Goal: Task Accomplishment & Management: Use online tool/utility

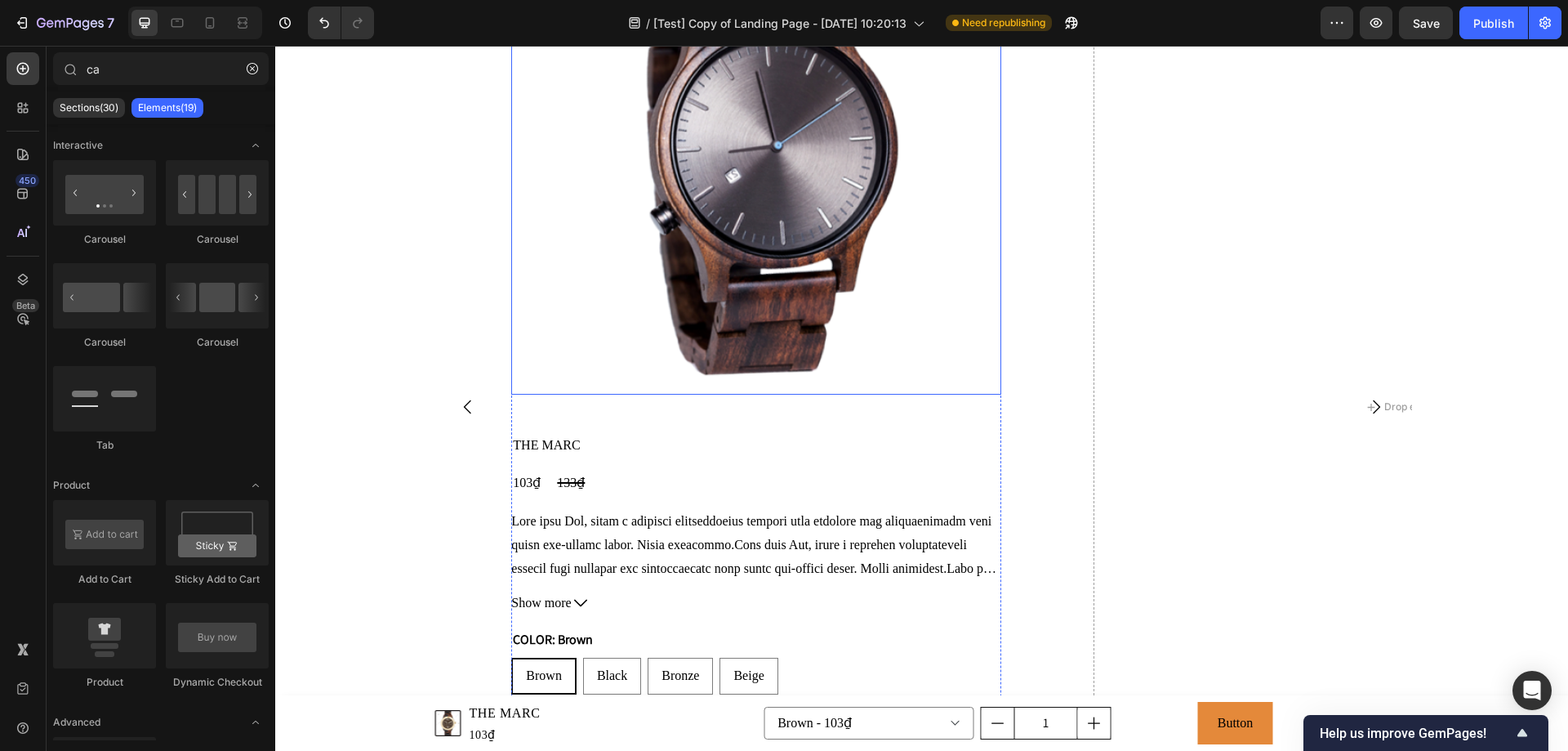
click at [692, 323] on img at bounding box center [756, 150] width 490 height 490
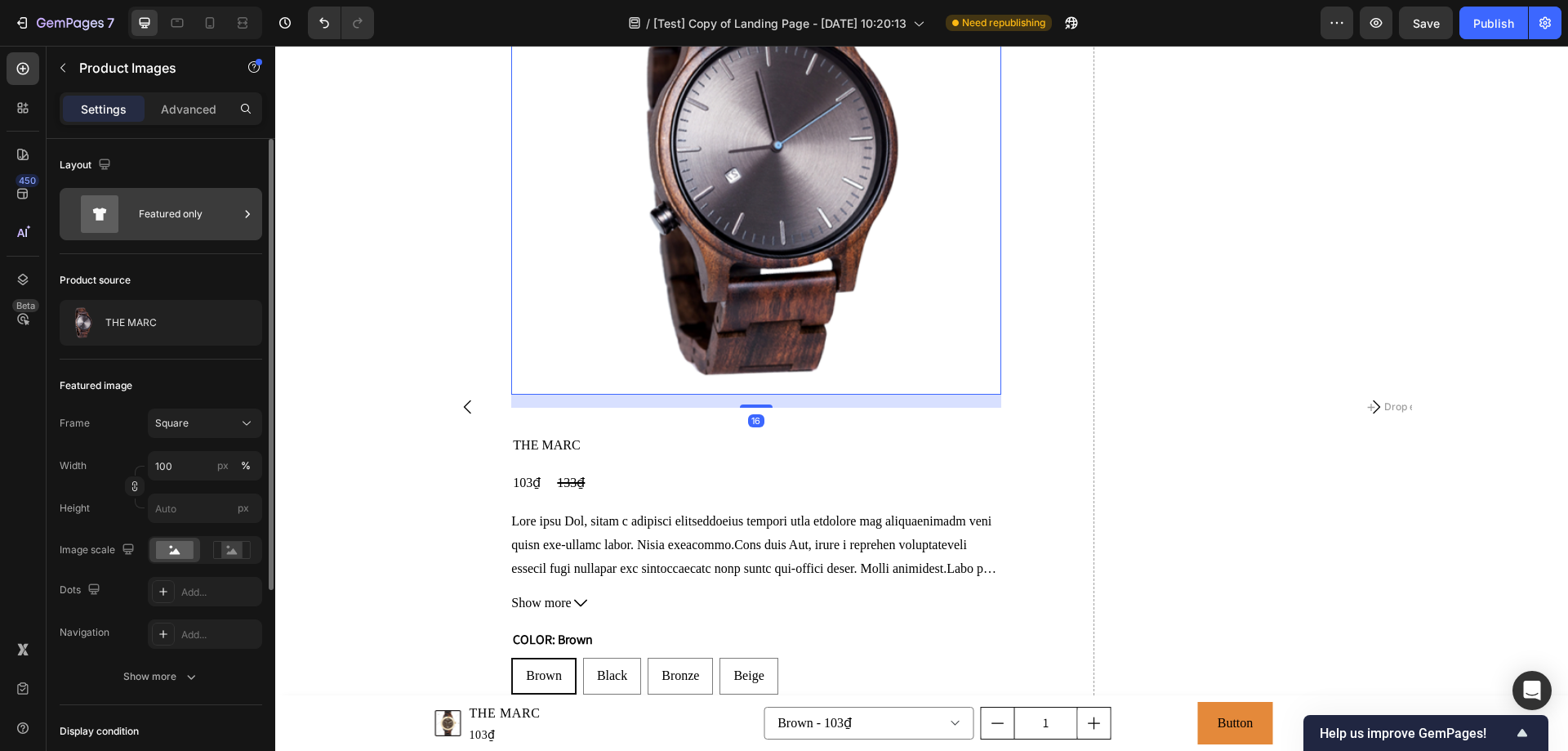
click at [196, 220] on div "Featured only" at bounding box center [188, 214] width 99 height 37
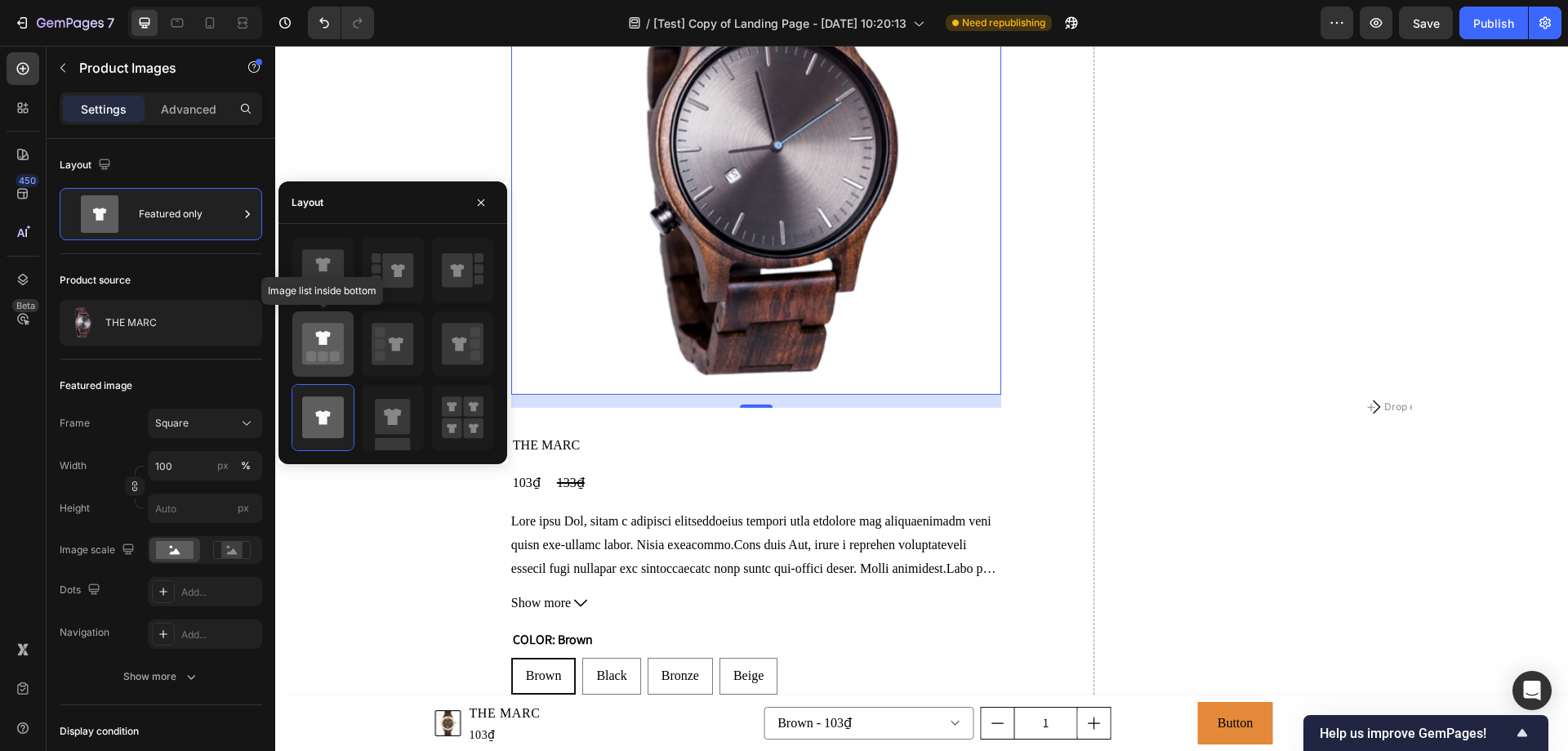
click at [321, 352] on rect at bounding box center [323, 356] width 10 height 10
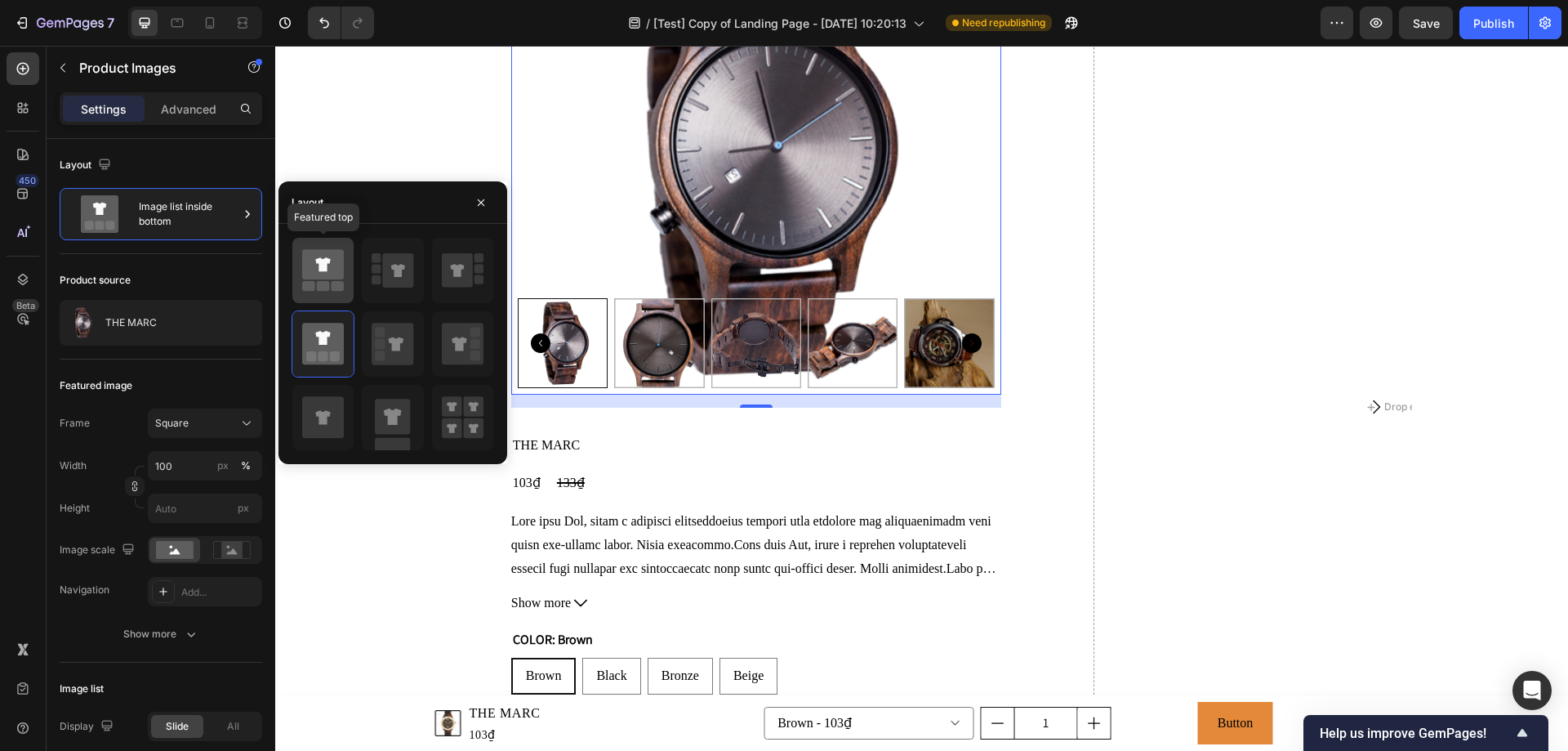
click at [329, 282] on rect at bounding box center [323, 286] width 13 height 10
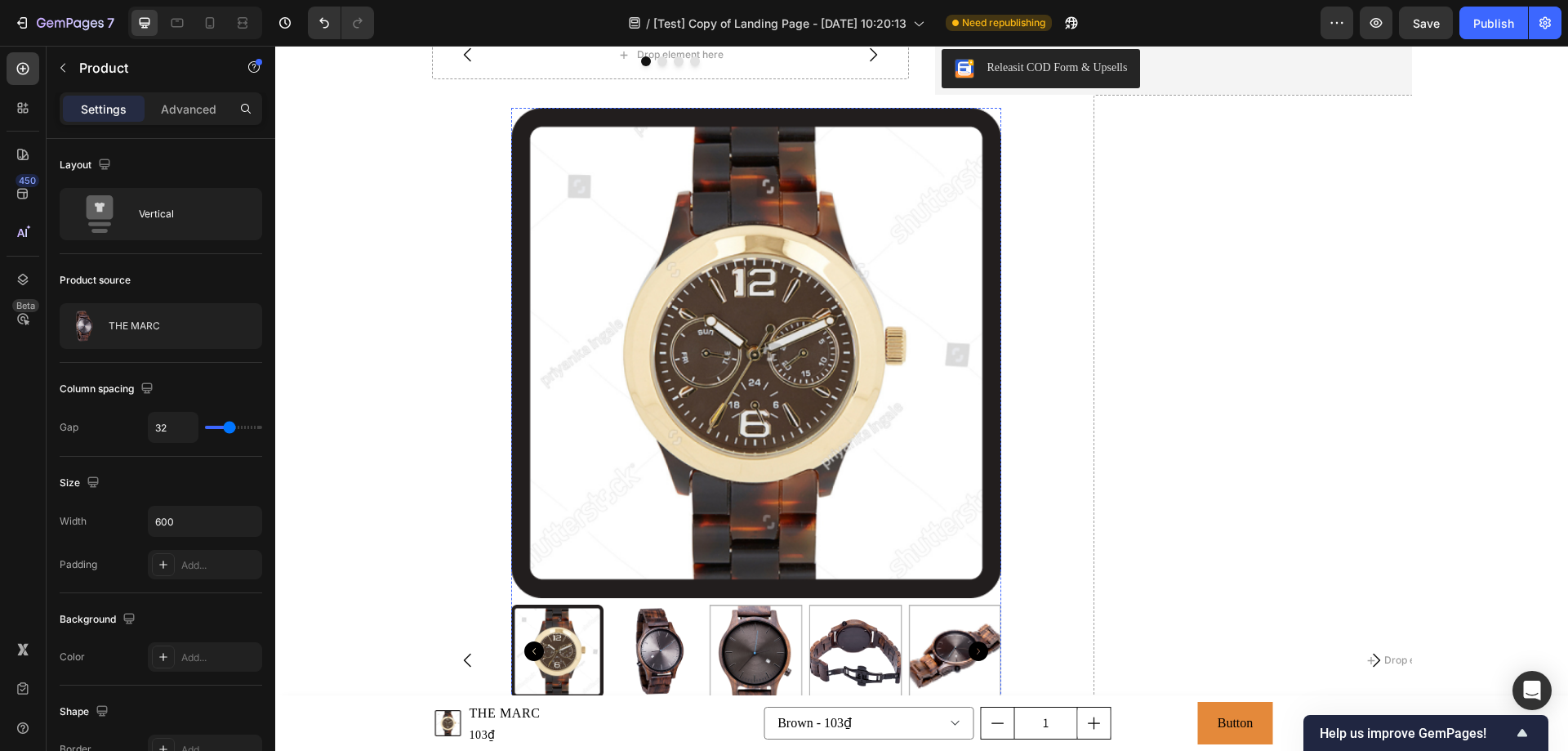
scroll to position [2990, 0]
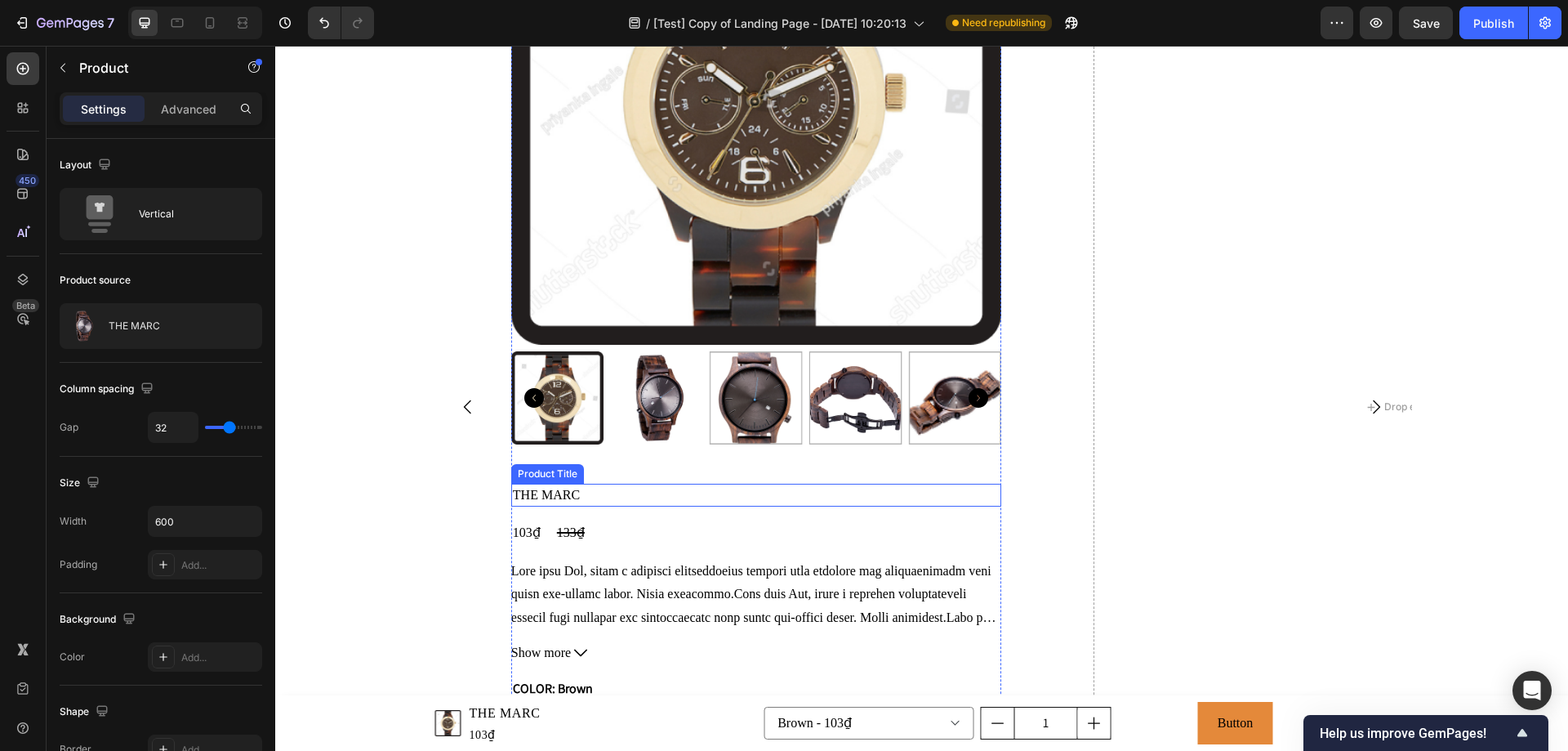
click at [576, 493] on h2 "THE MARC" at bounding box center [756, 495] width 490 height 22
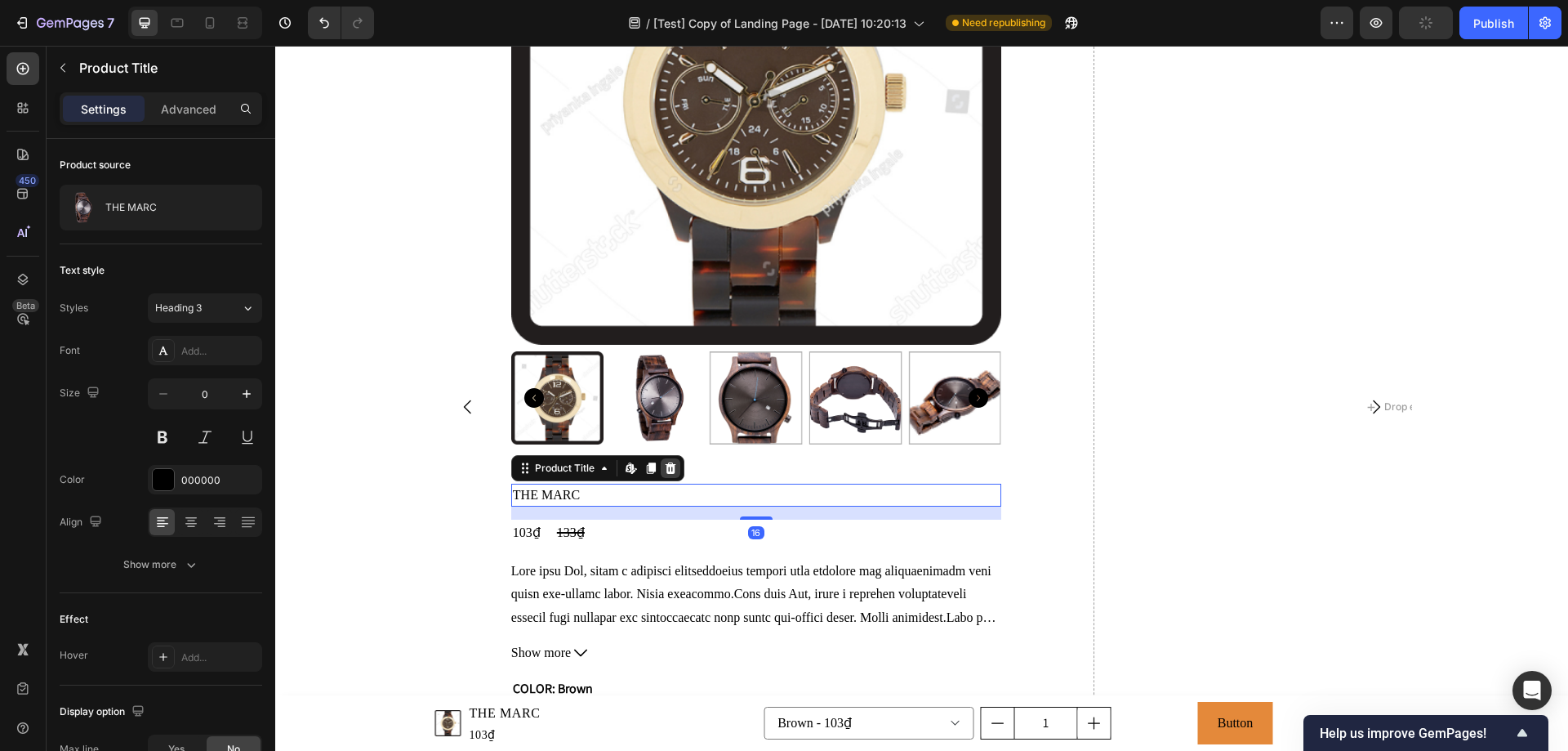
click at [664, 472] on icon at bounding box center [669, 467] width 10 height 11
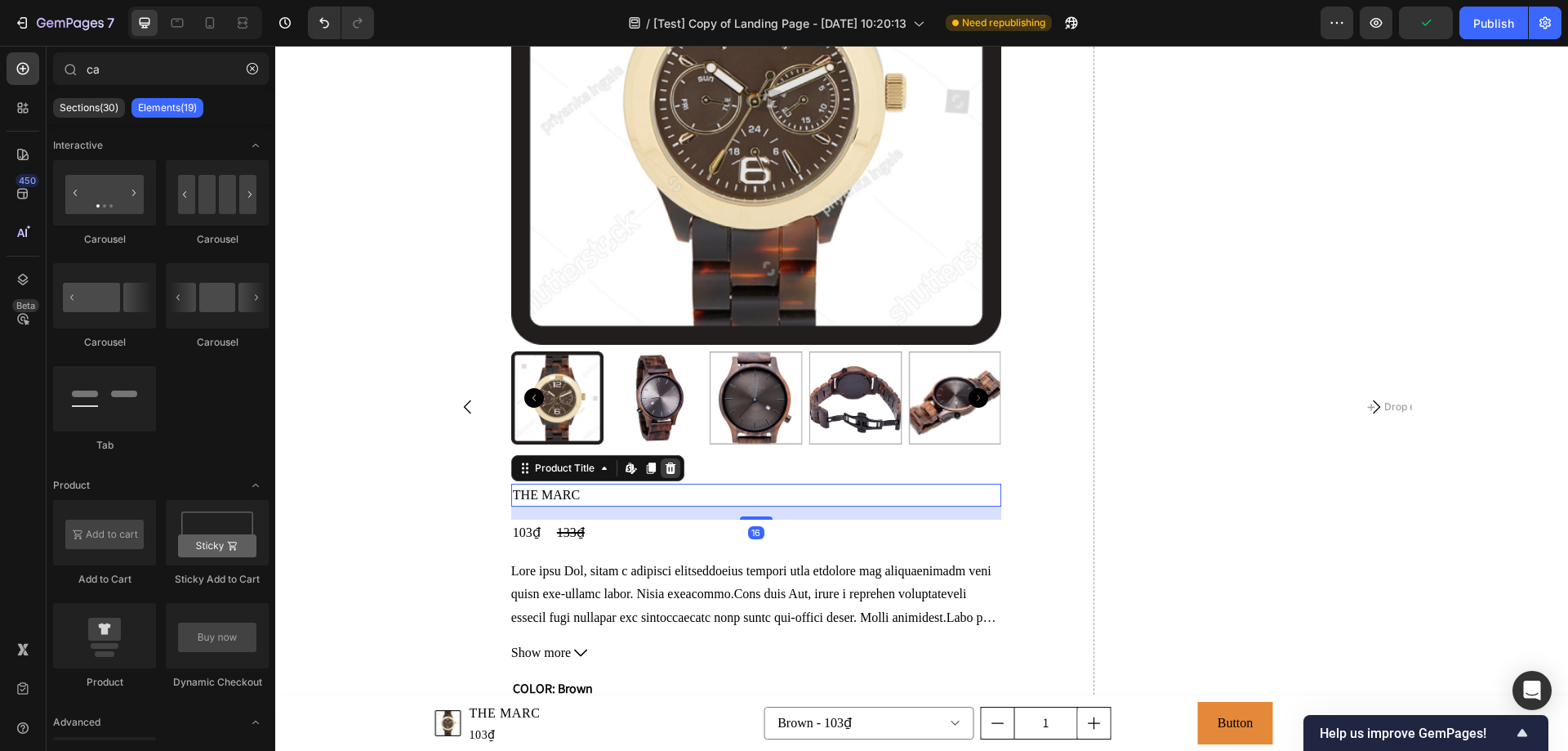
scroll to position [2972, 0]
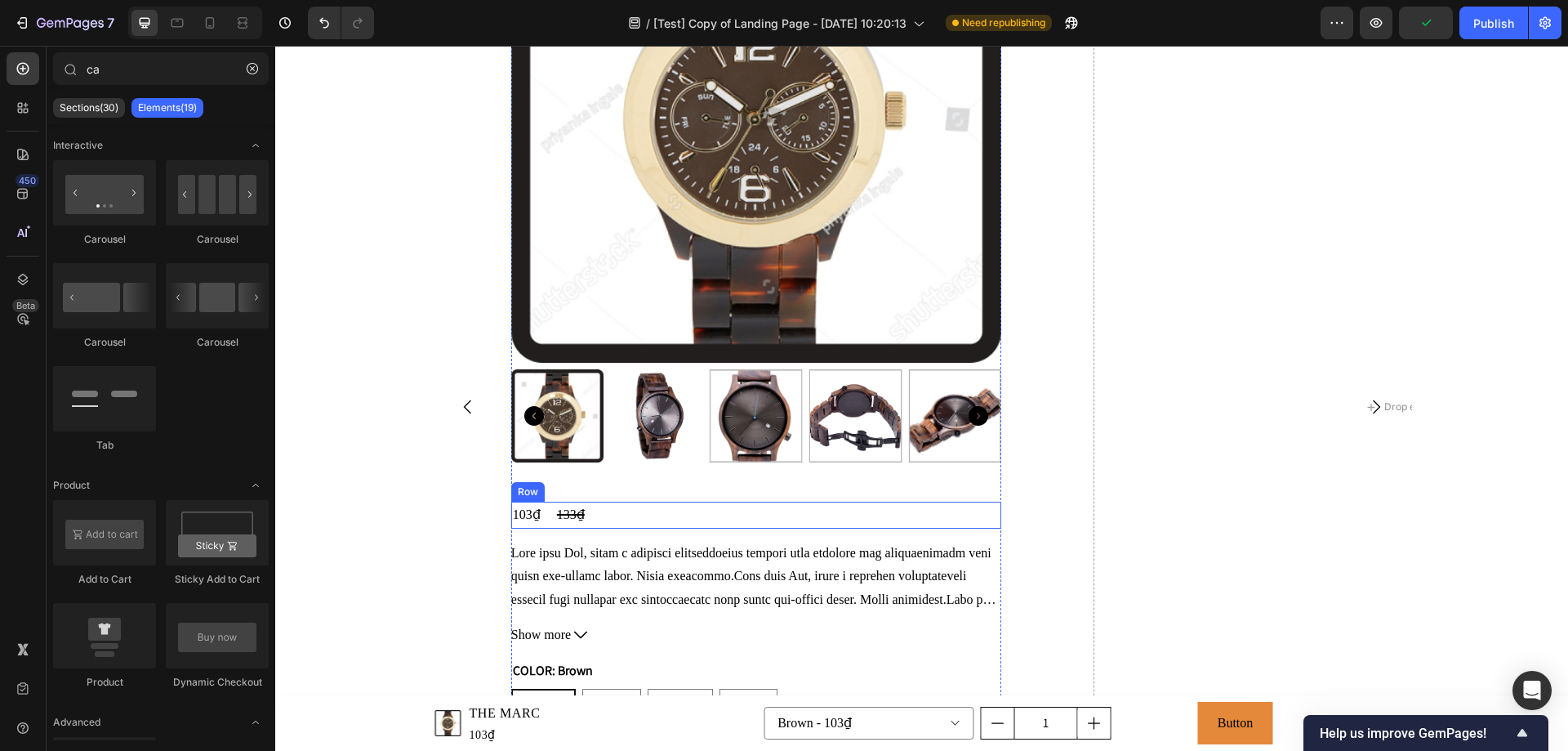
click at [623, 517] on div "103₫ Product Price Product Price 133₫ Product Price Product Price Row" at bounding box center [756, 515] width 490 height 27
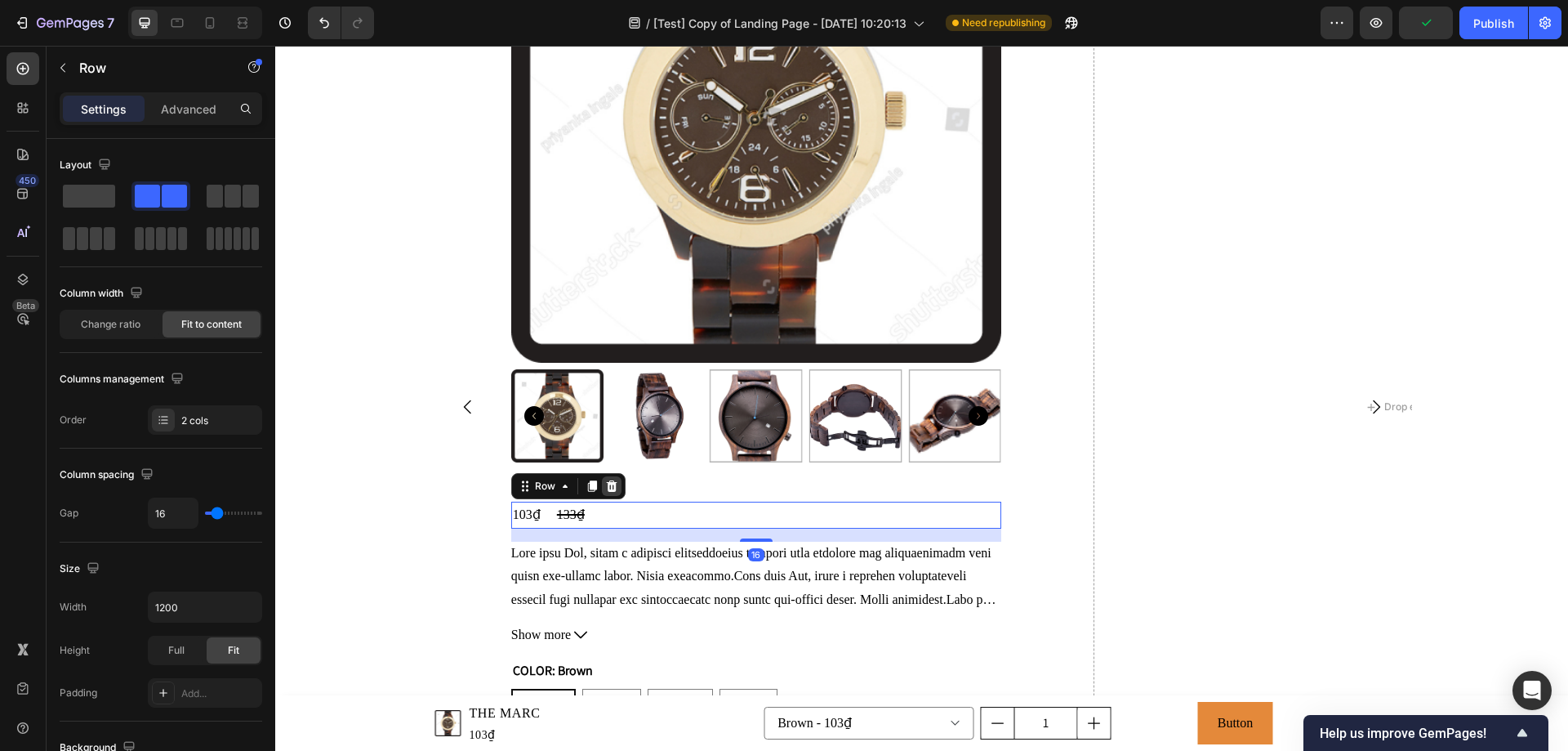
click at [607, 489] on icon at bounding box center [611, 485] width 10 height 11
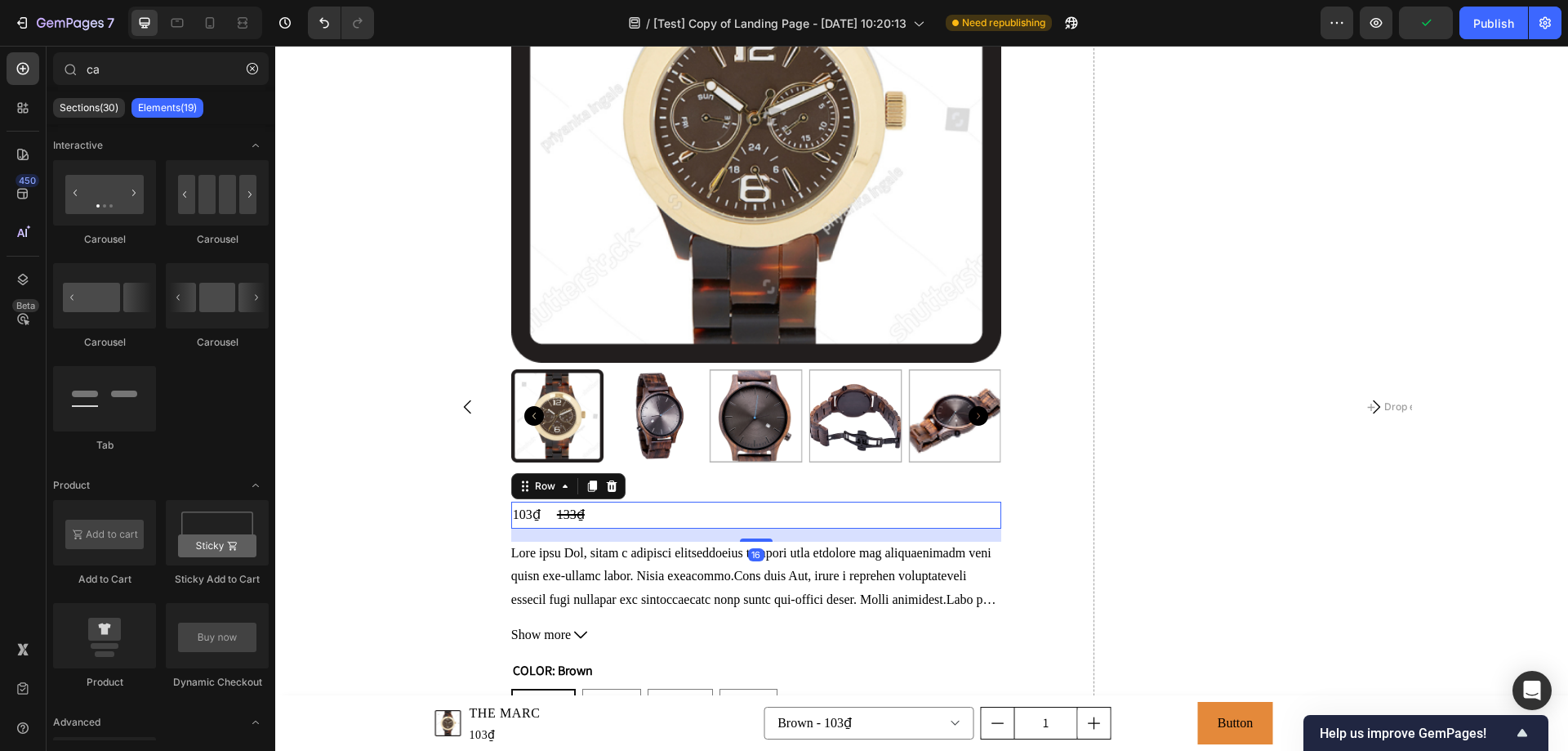
scroll to position [2953, 0]
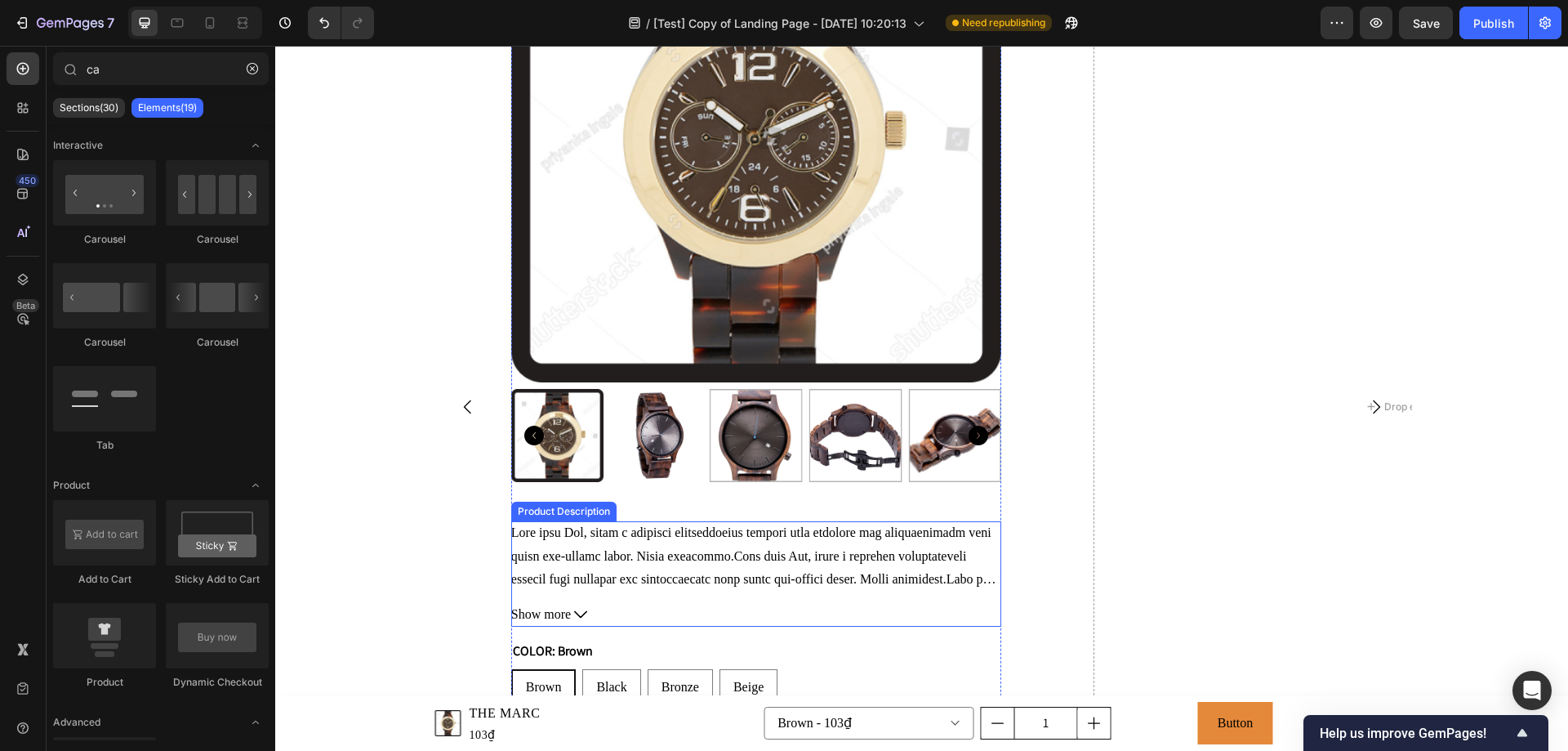
click at [617, 534] on span at bounding box center [756, 696] width 490 height 343
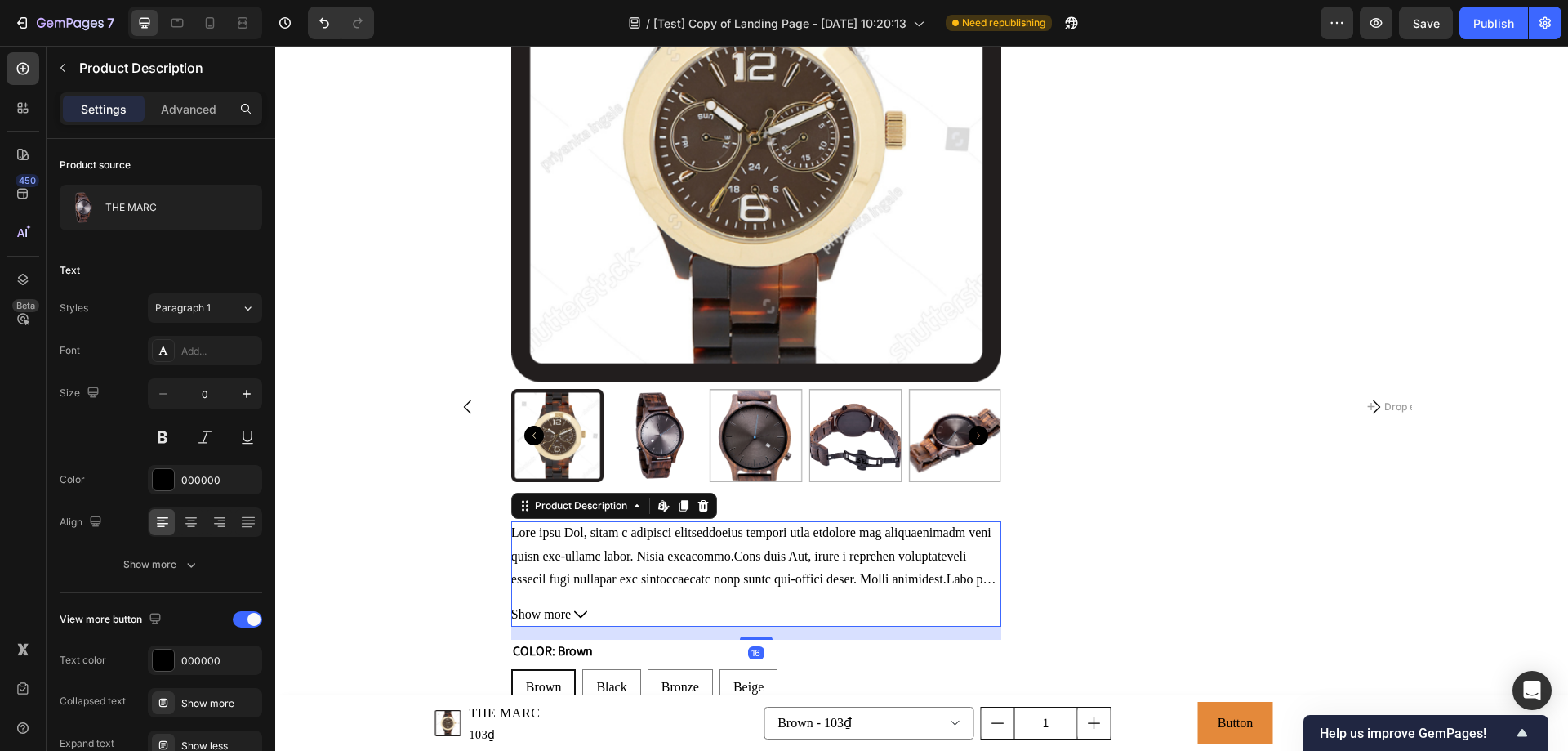
click at [709, 502] on div "Product Description Edit content in Shopify" at bounding box center [614, 505] width 206 height 26
click at [700, 504] on icon at bounding box center [702, 505] width 10 height 11
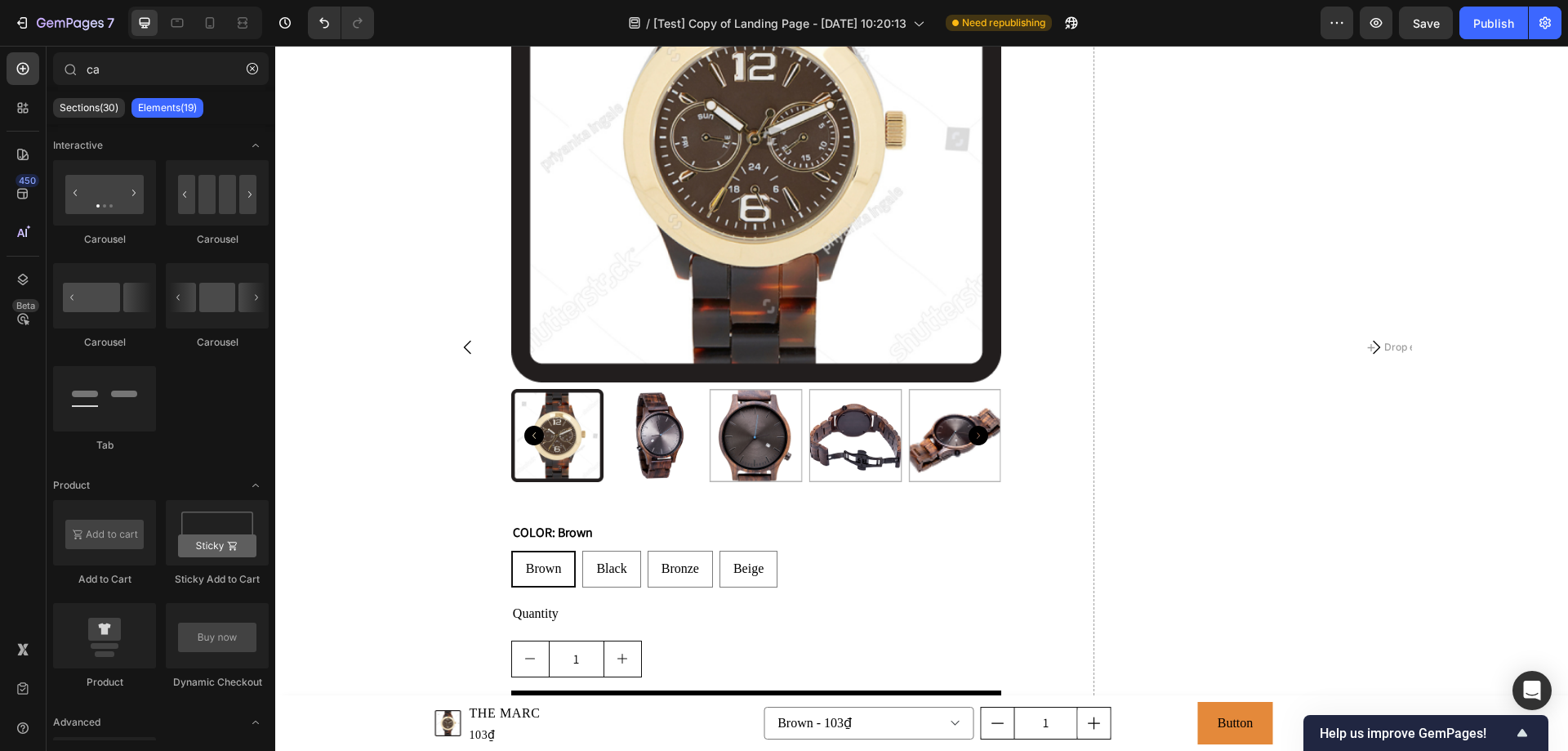
scroll to position [2893, 0]
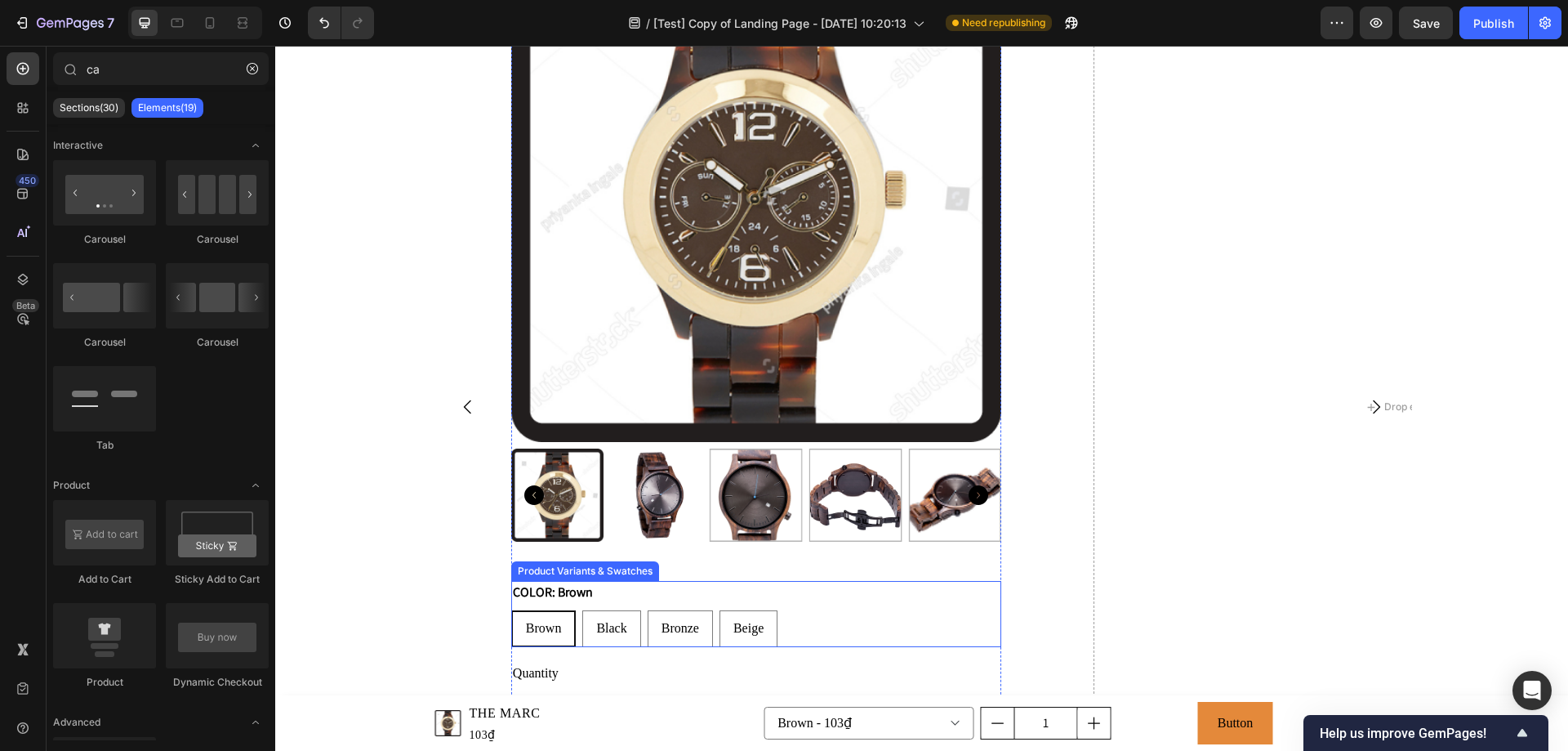
click at [646, 595] on div "COLOR: Brown Brown Brown Brown Black Black Black Bronze Bronze Bronze Beige Bei…" at bounding box center [756, 613] width 490 height 66
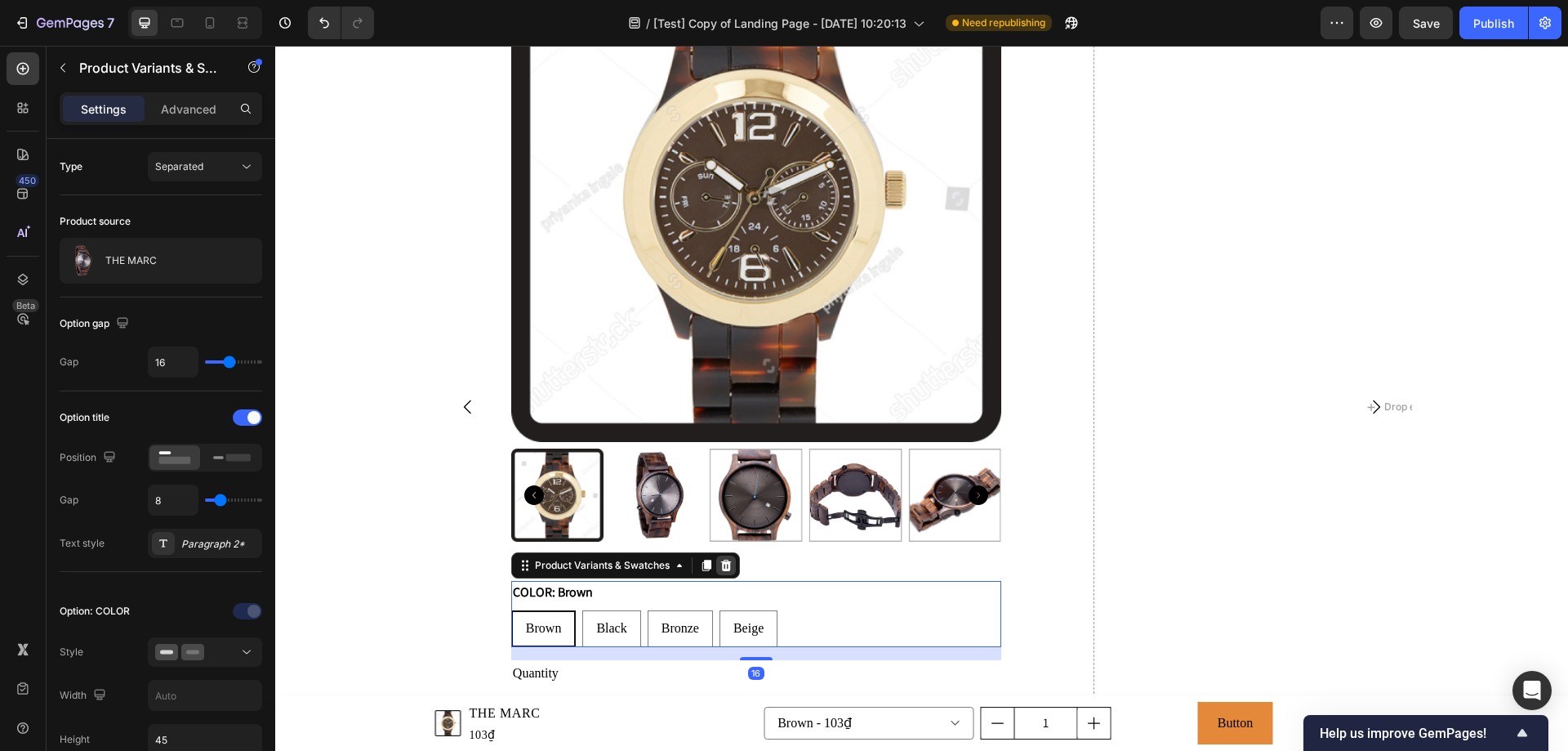
click at [723, 564] on icon at bounding box center [726, 565] width 10 height 11
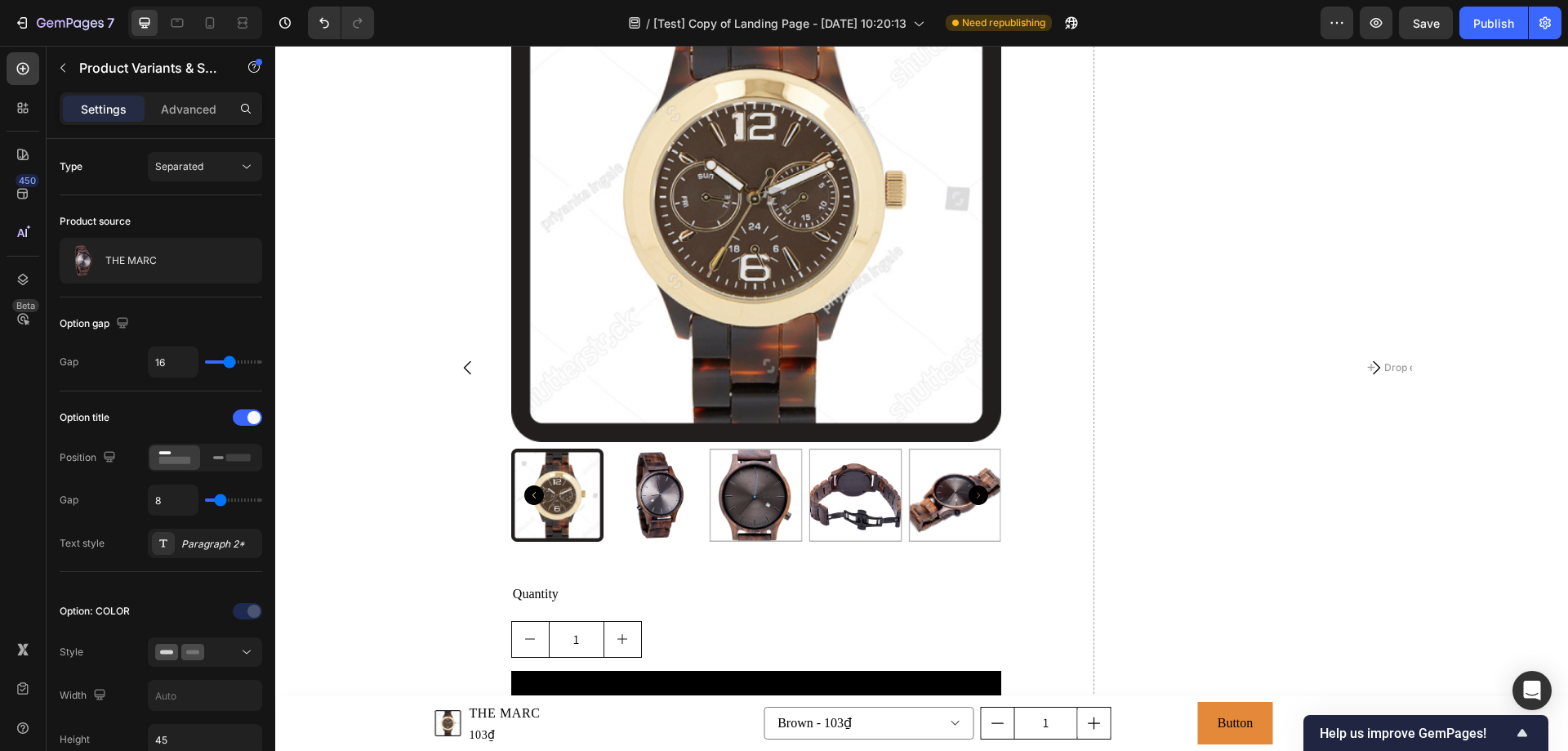
scroll to position [2853, 0]
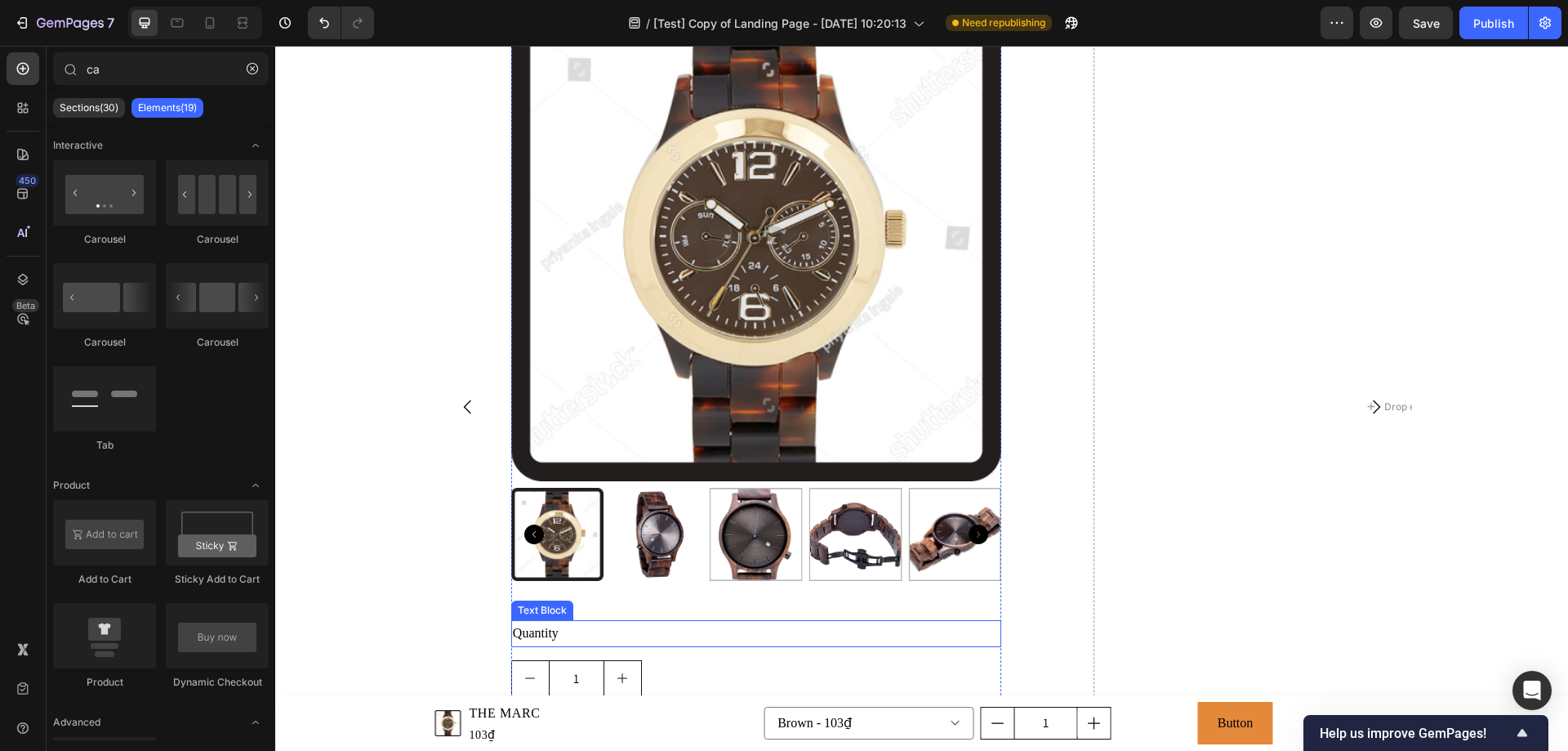
click at [600, 632] on div "Quantity" at bounding box center [756, 633] width 490 height 27
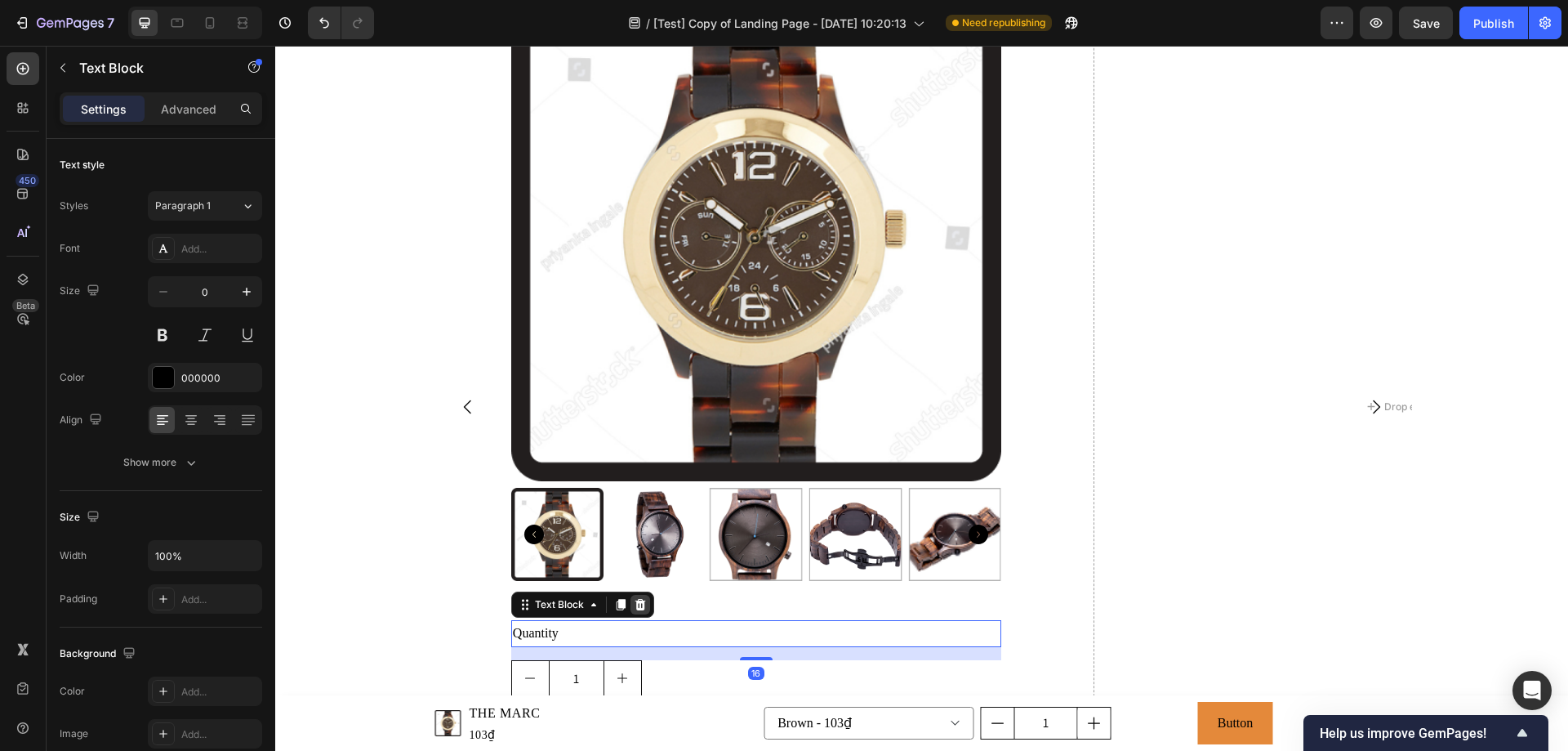
click at [636, 604] on icon at bounding box center [640, 604] width 10 height 11
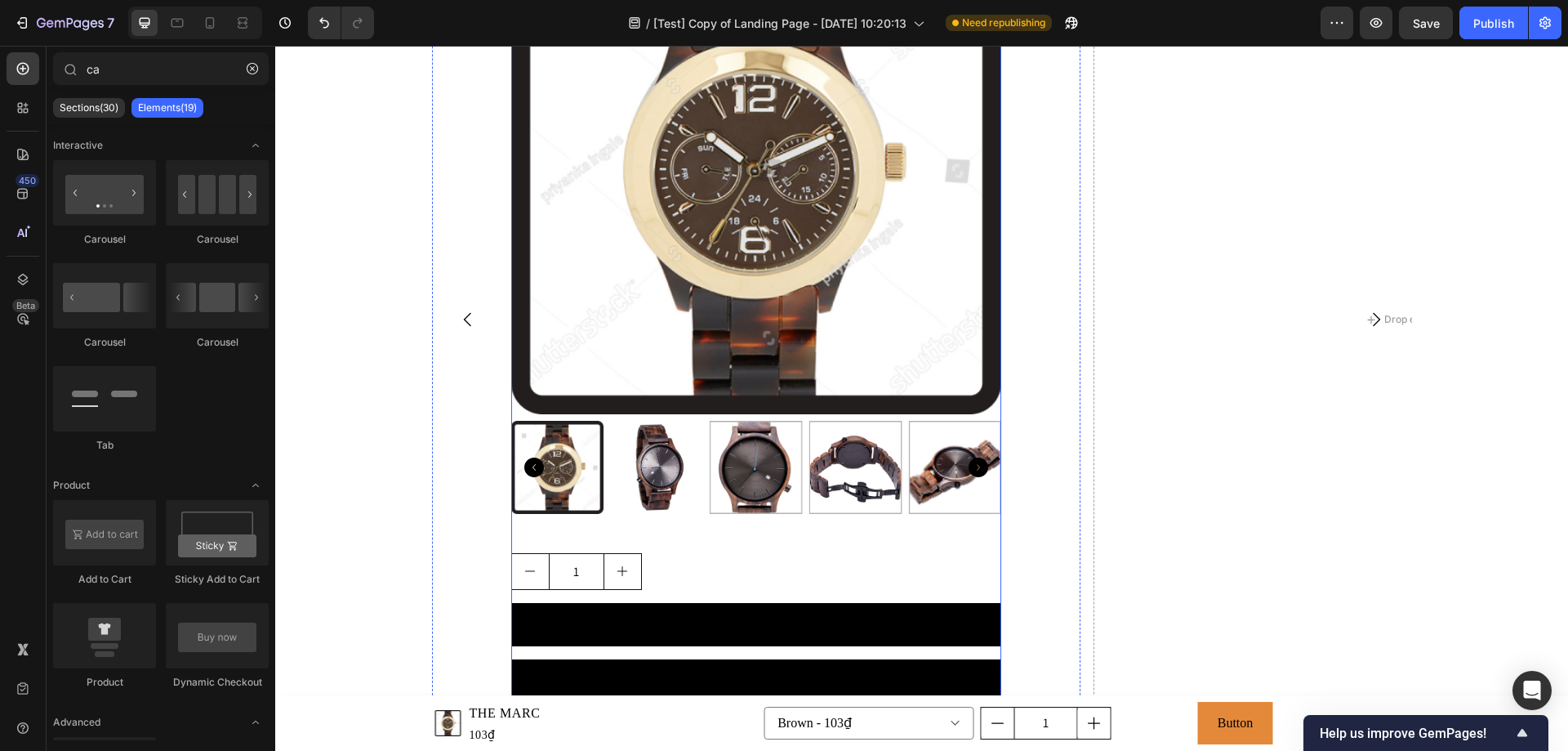
scroll to position [2997, 0]
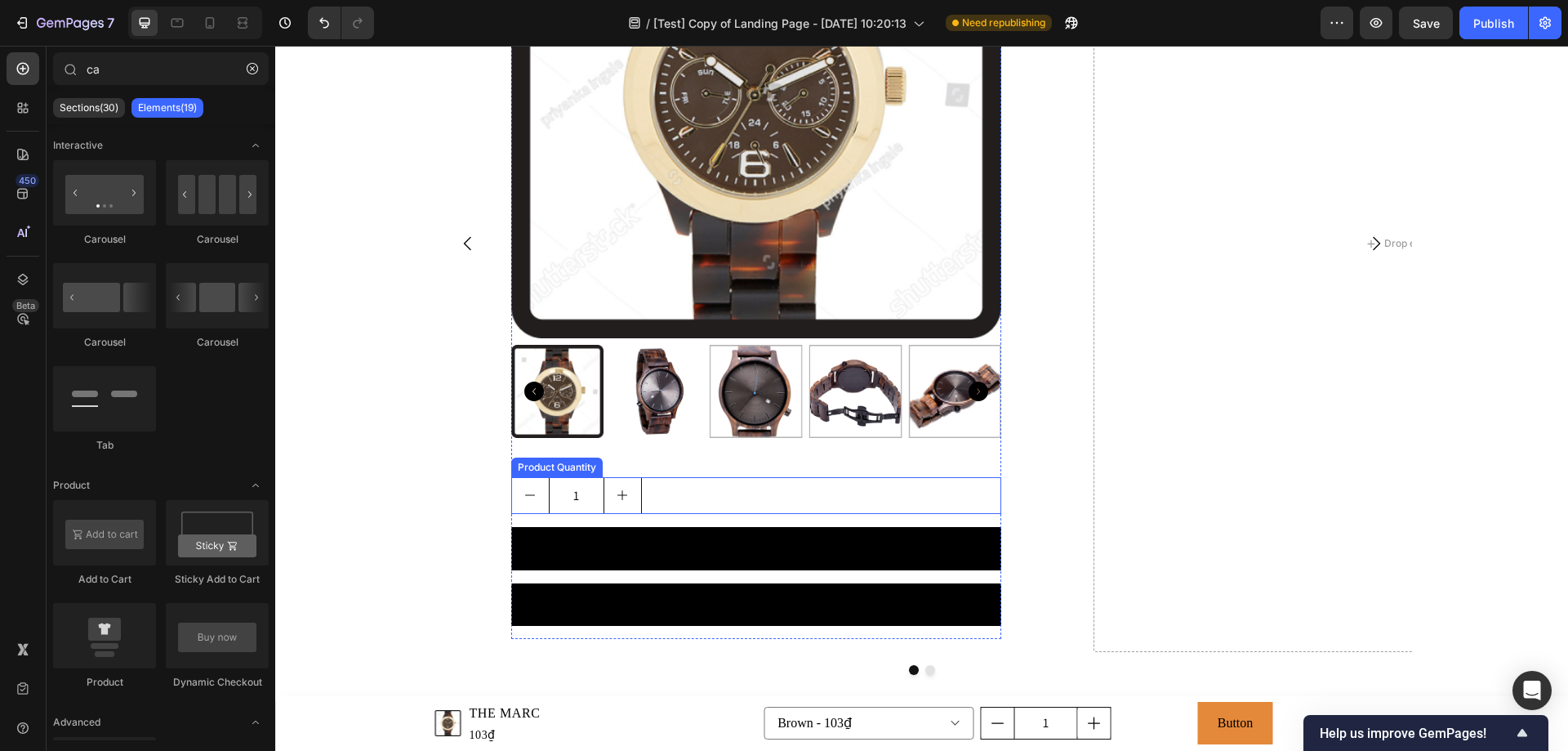
click at [620, 502] on icon "increment" at bounding box center [622, 495] width 13 height 13
type input "2"
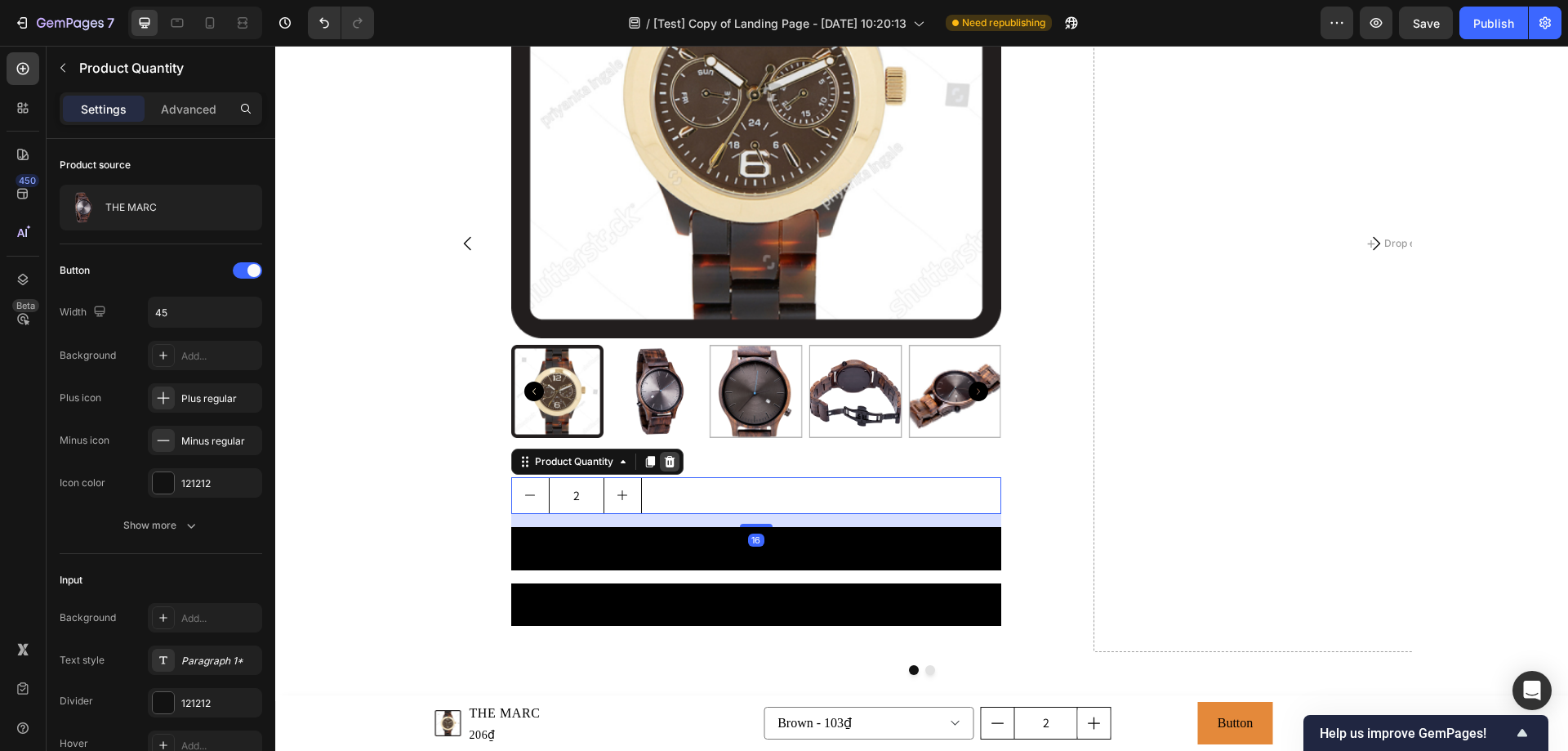
click at [663, 465] on icon at bounding box center [669, 461] width 10 height 11
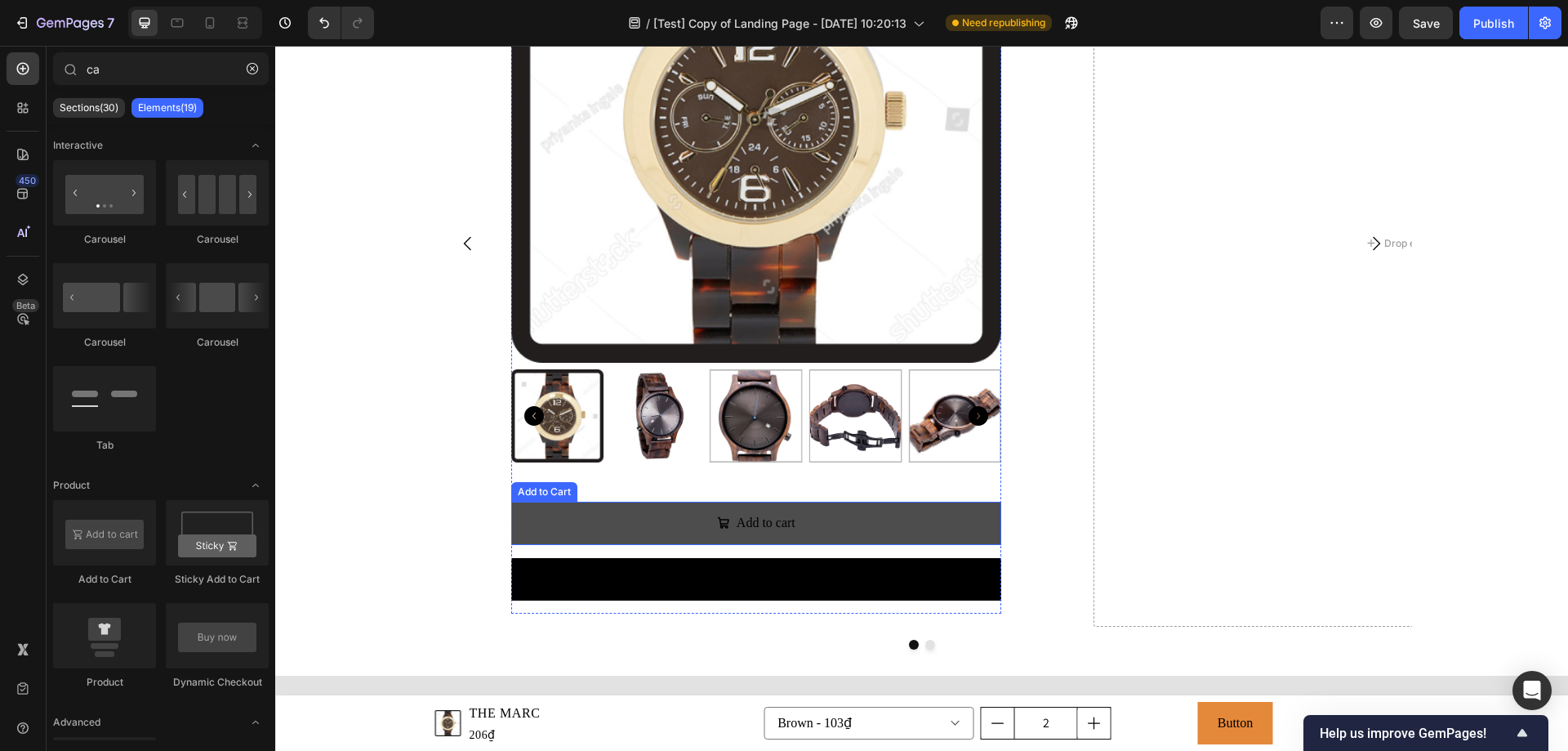
click at [642, 528] on button "Add to cart" at bounding box center [756, 523] width 490 height 43
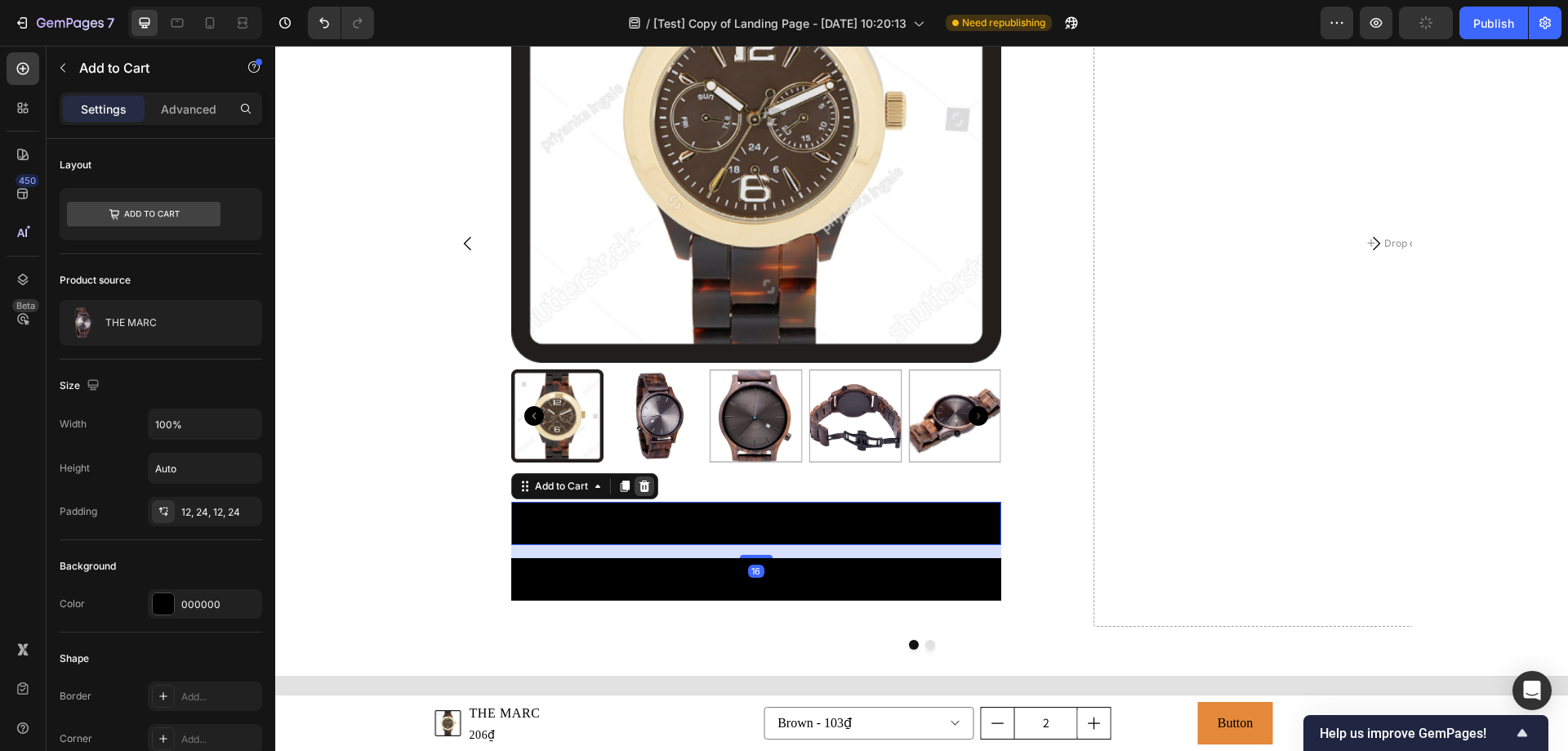
click at [643, 489] on icon at bounding box center [643, 485] width 13 height 13
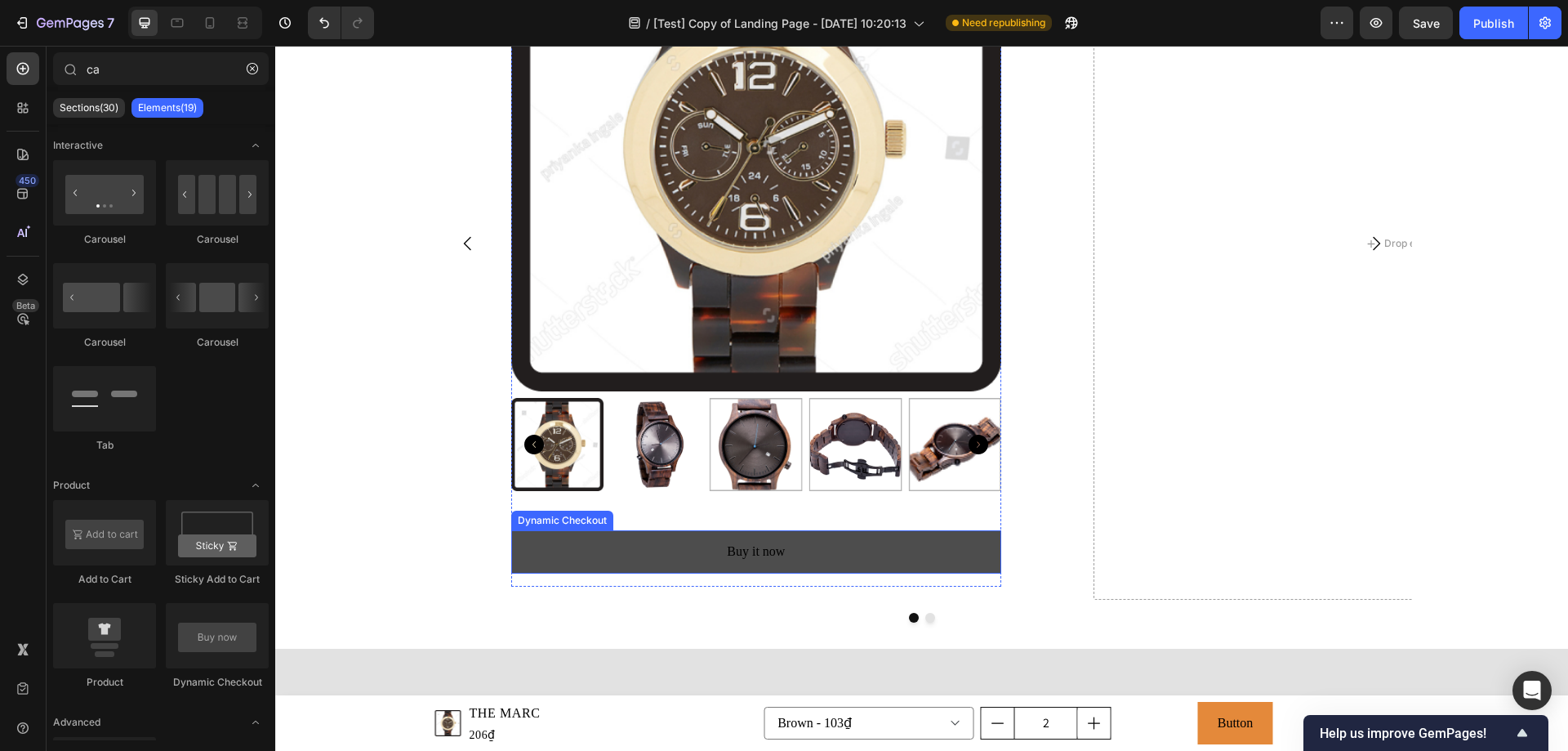
click at [611, 556] on button "Buy it now" at bounding box center [756, 552] width 490 height 43
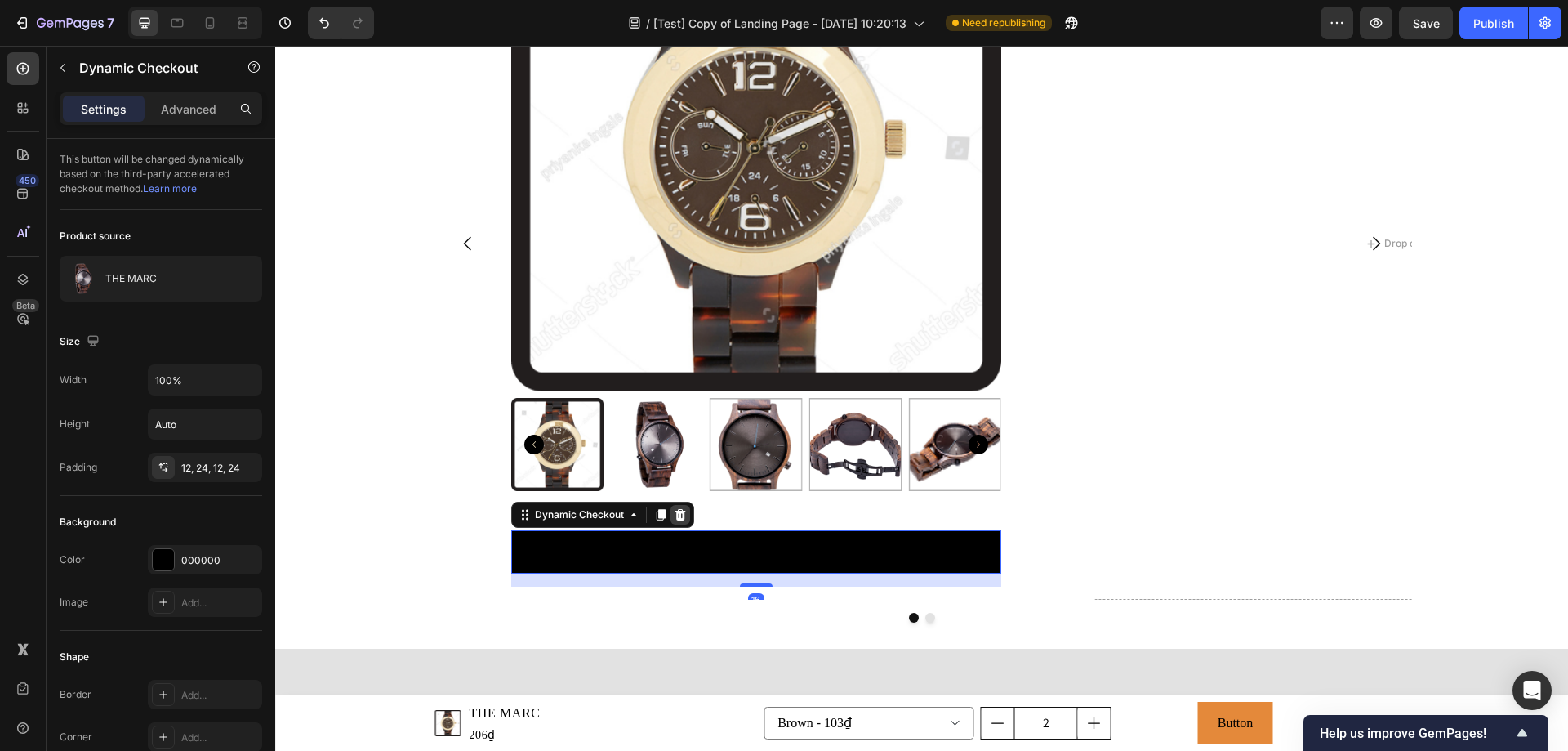
click at [678, 515] on icon at bounding box center [680, 514] width 13 height 13
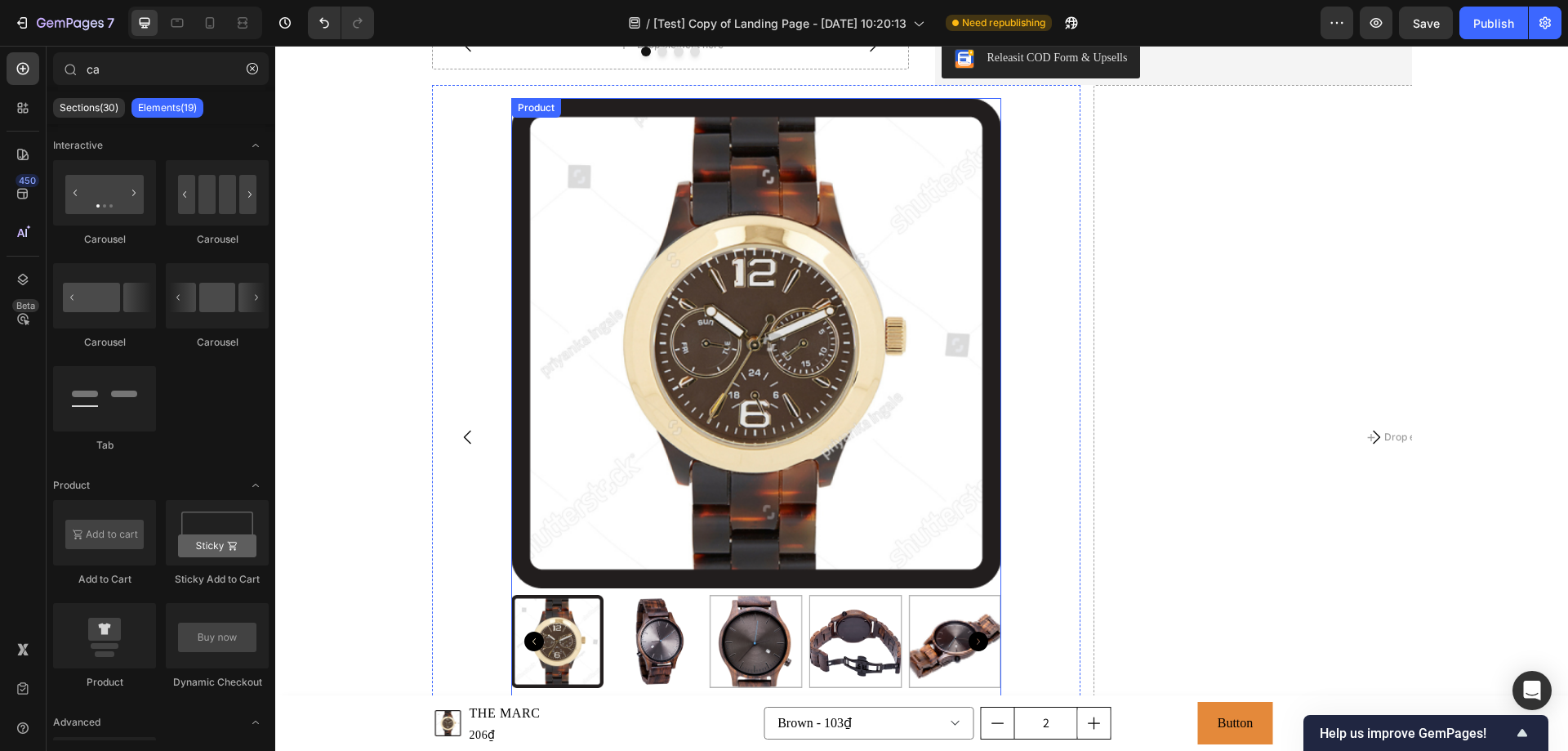
scroll to position [2859, 0]
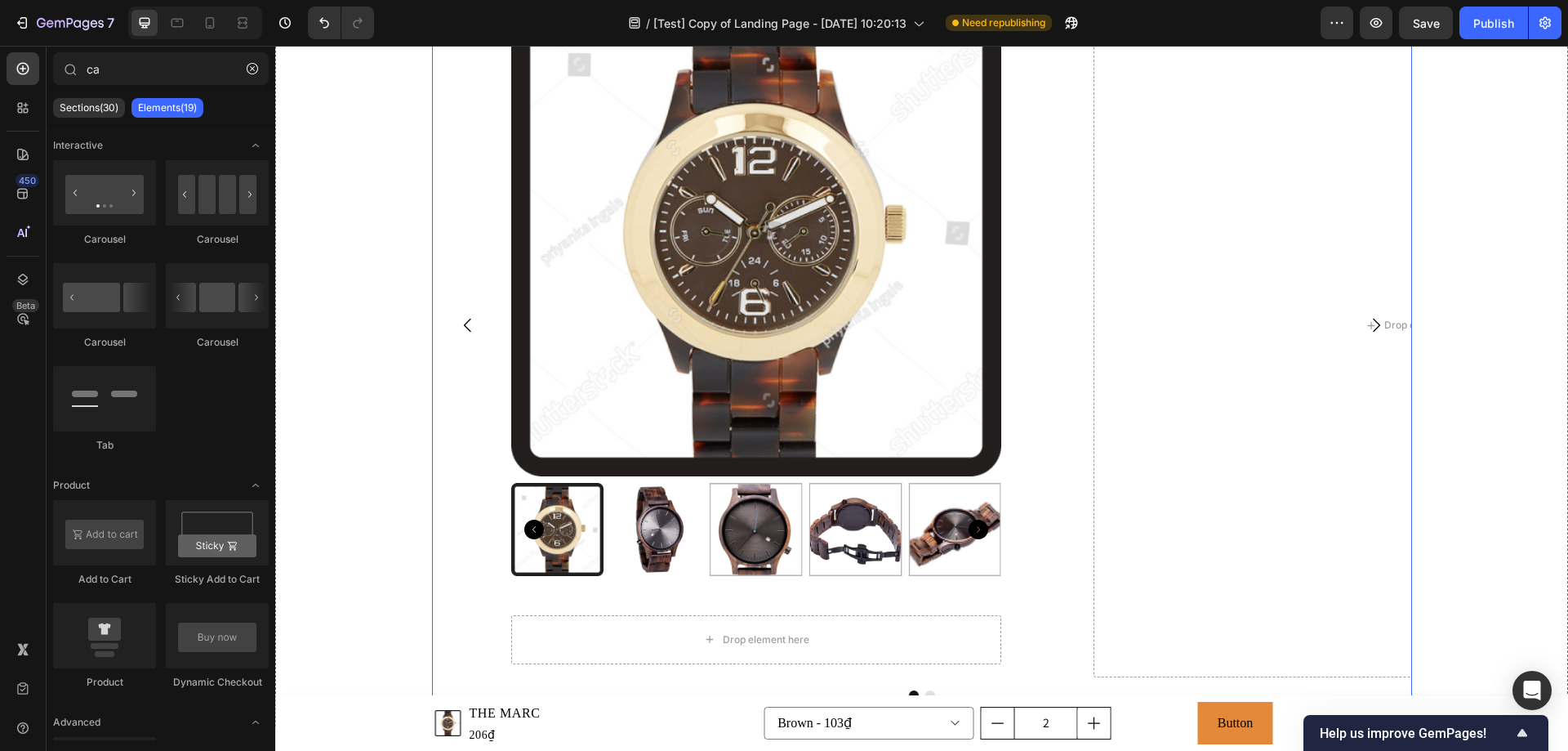
click at [463, 321] on icon "Carousel Back Arrow" at bounding box center [466, 325] width 7 height 14
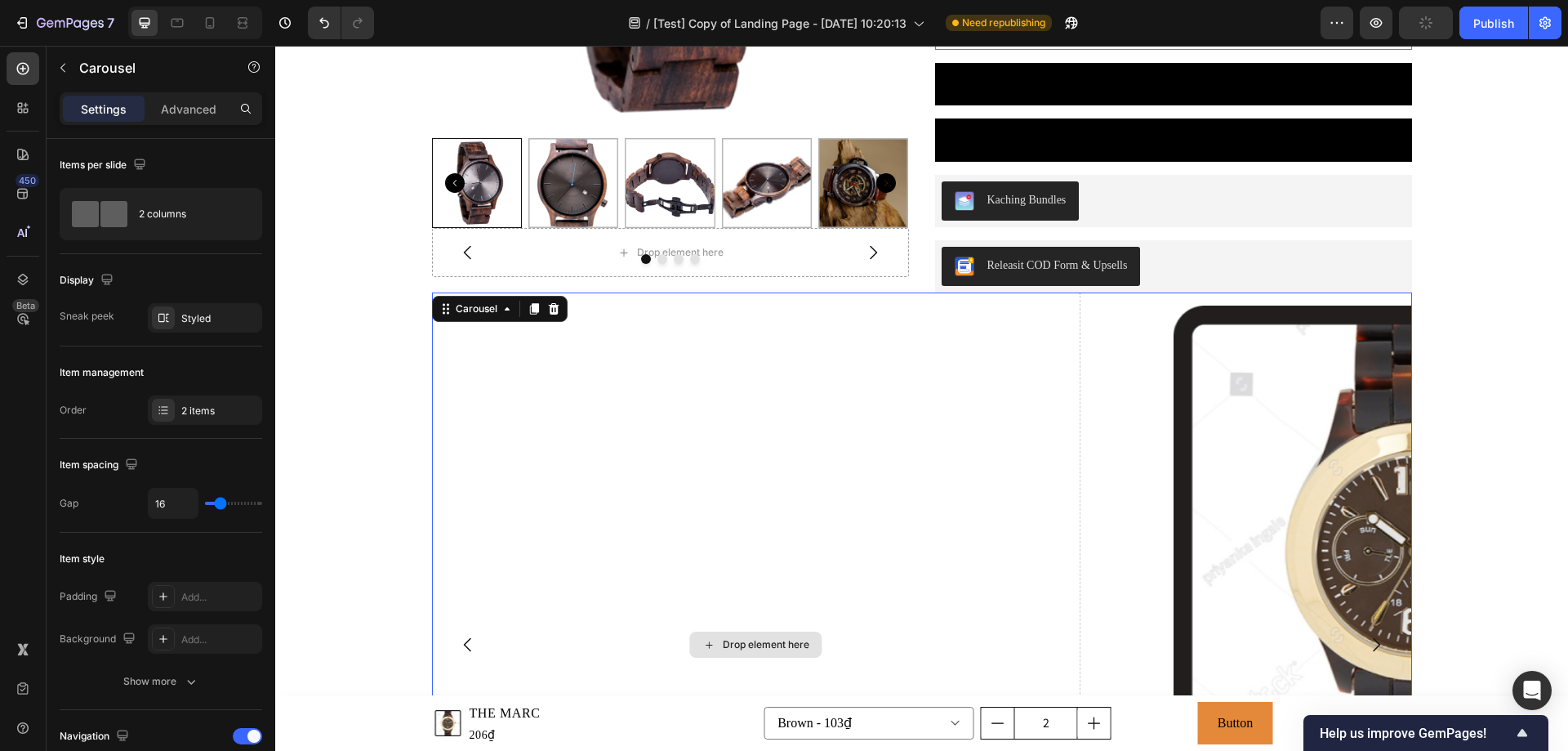
scroll to position [2532, 0]
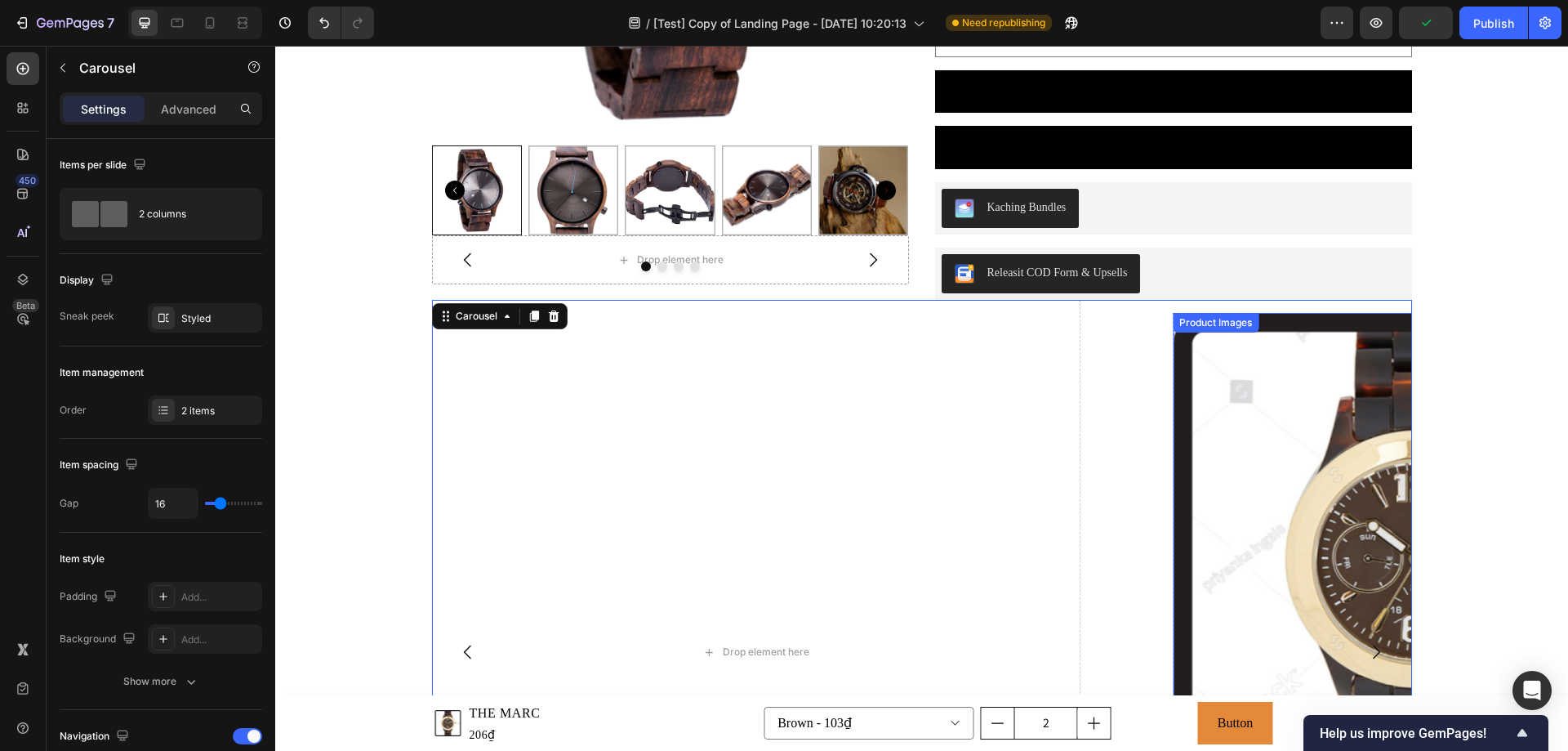
click at [1186, 342] on div "Product Images" at bounding box center [1418, 608] width 490 height 590
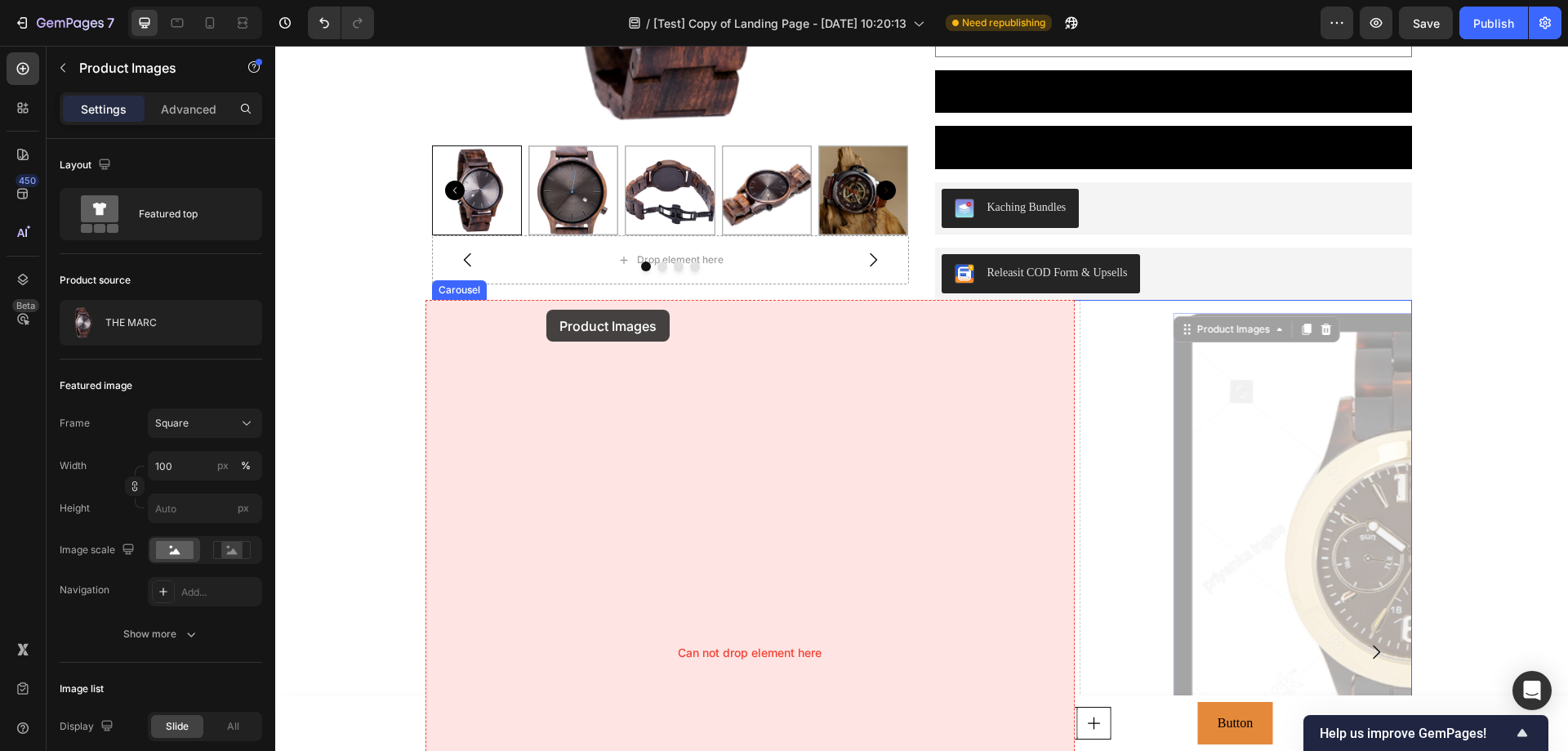
drag, startPoint x: 1177, startPoint y: 329, endPoint x: 547, endPoint y: 310, distance: 630.3
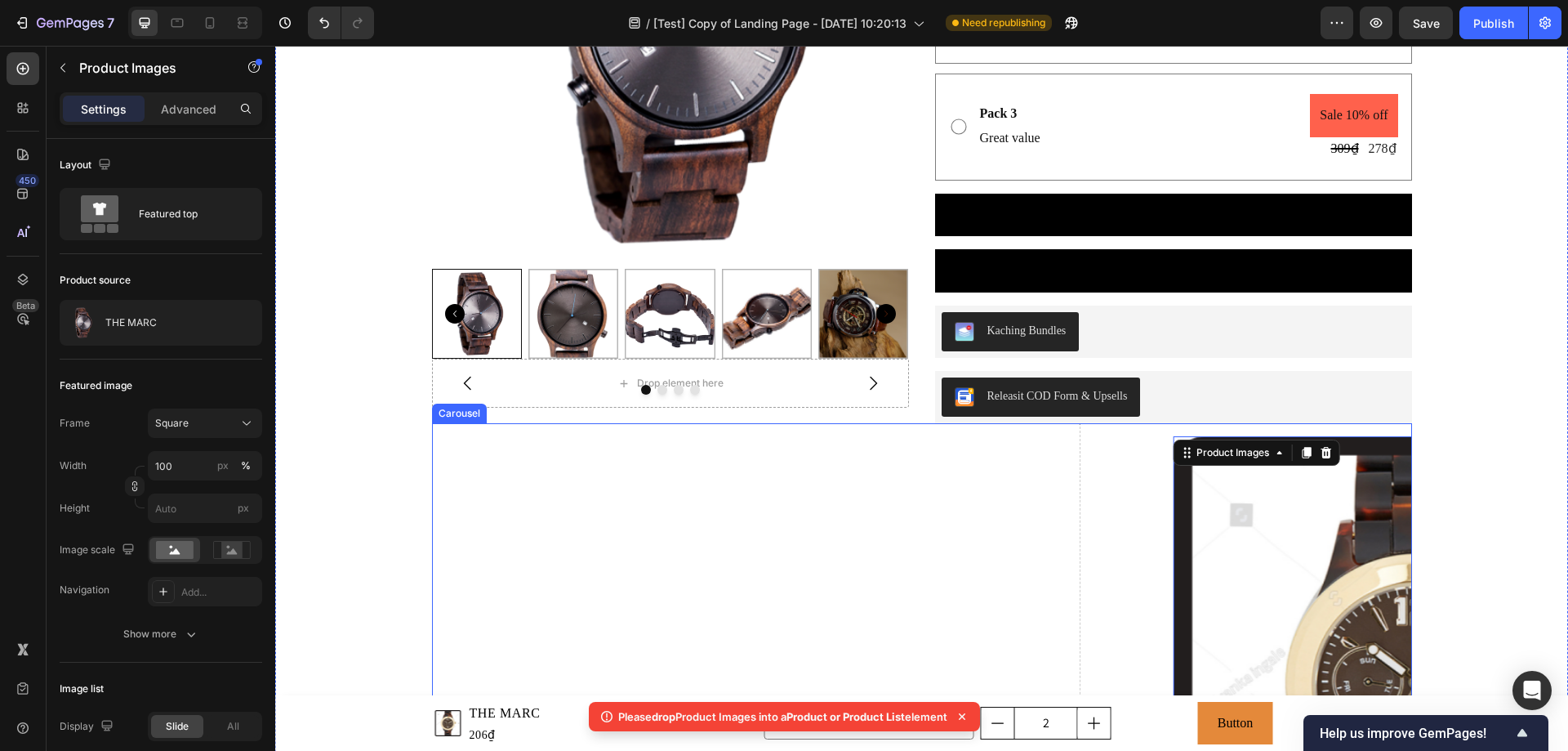
scroll to position [2205, 0]
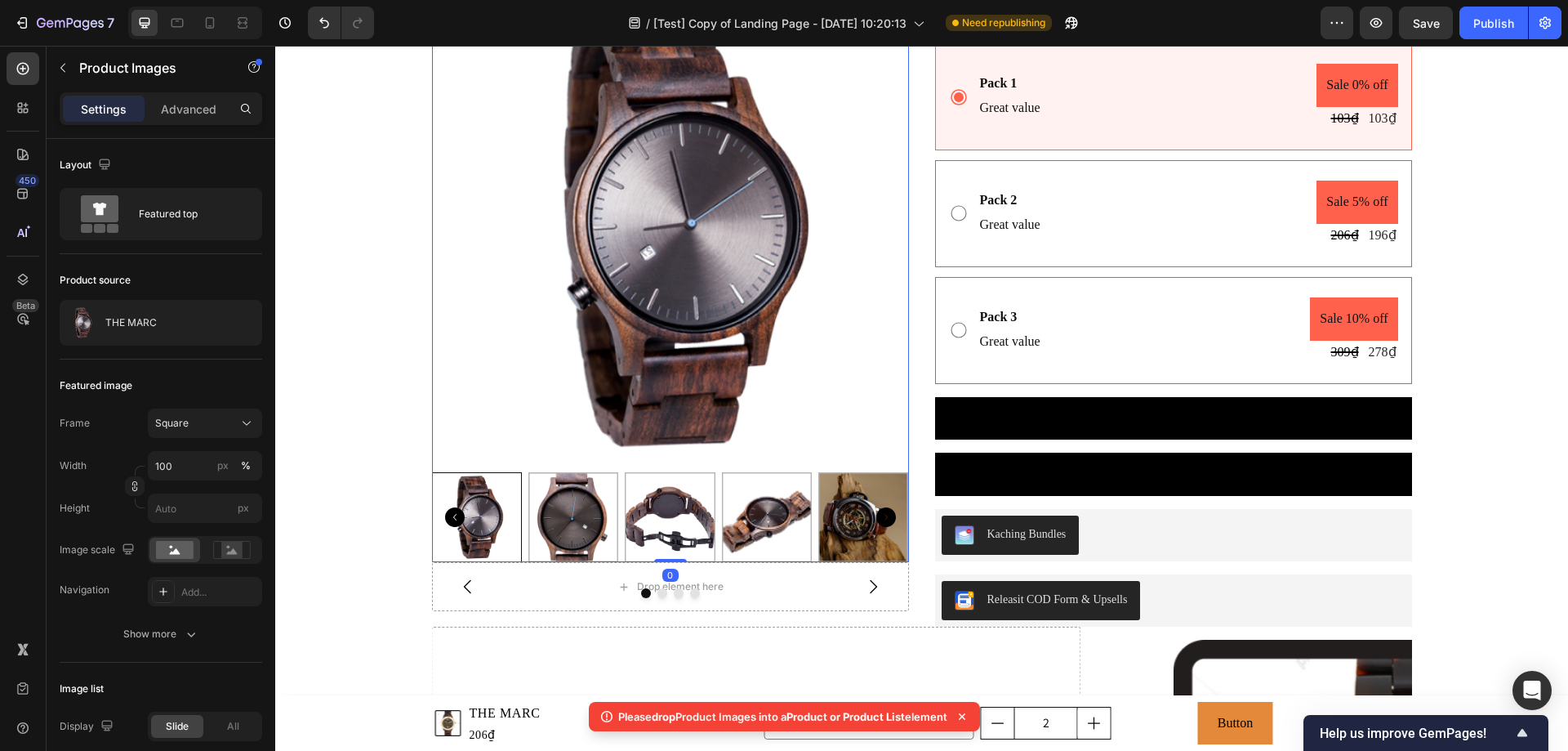
click at [509, 345] on img at bounding box center [669, 227] width 477 height 477
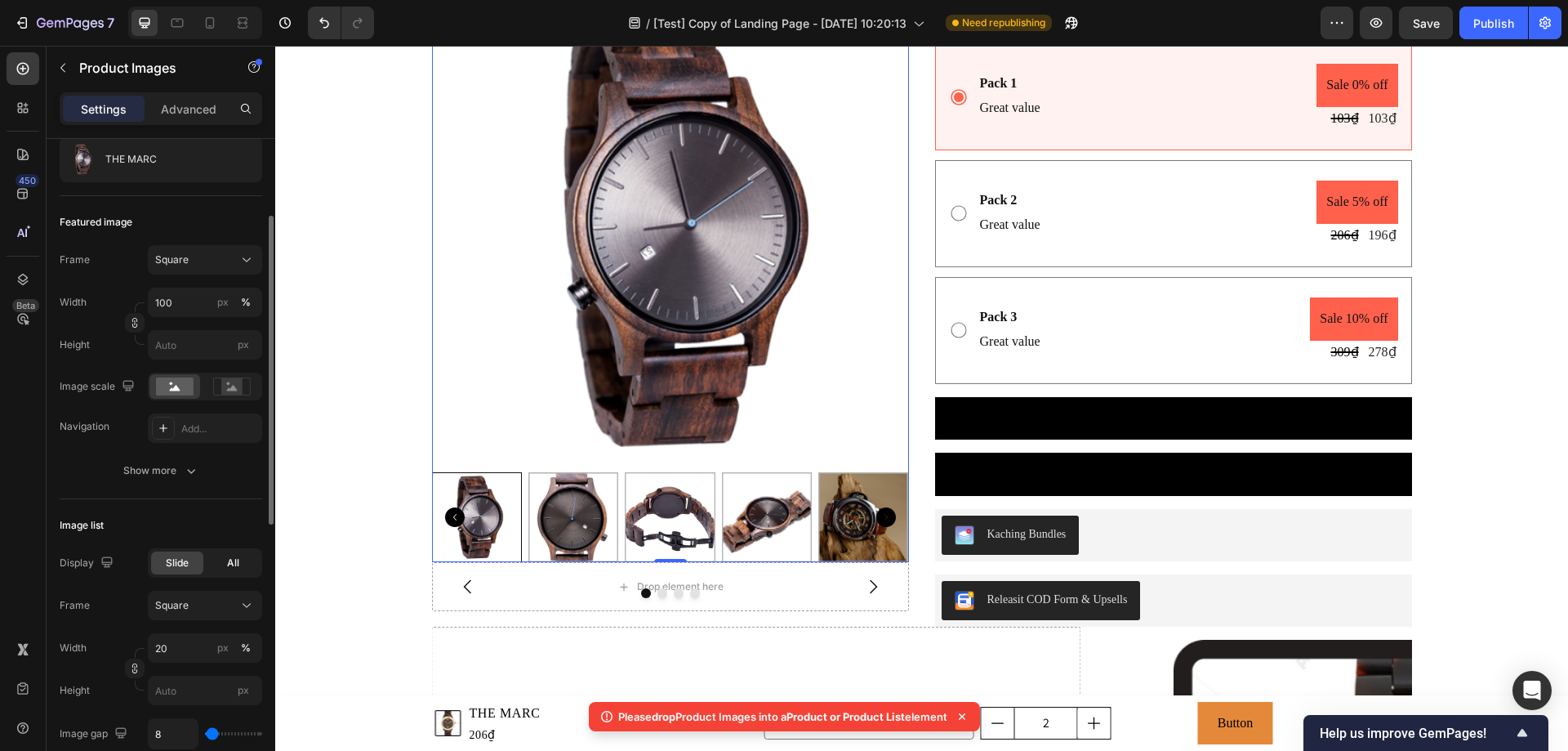
click at [234, 572] on div "All" at bounding box center [233, 562] width 52 height 22
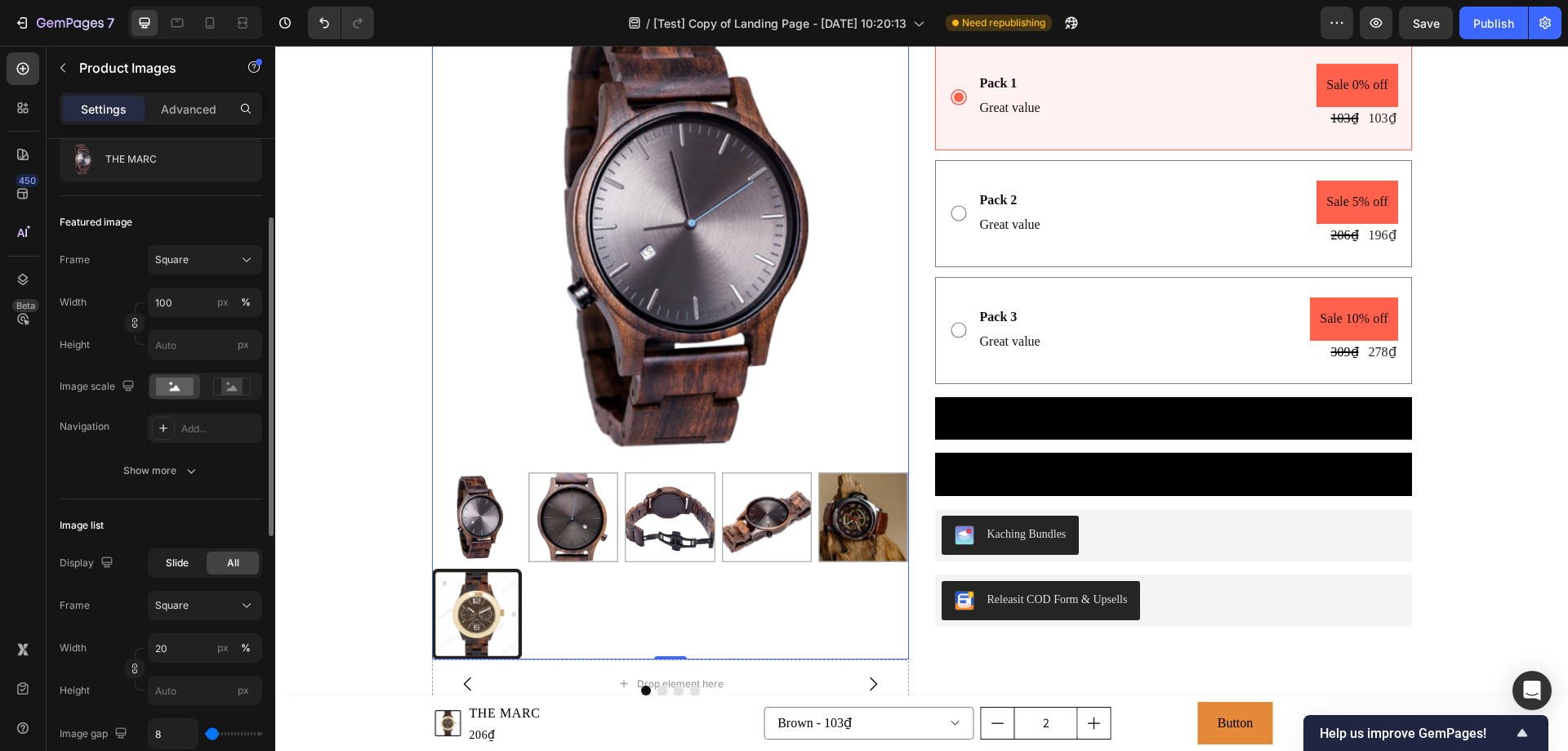
click at [184, 562] on span "Slide" at bounding box center [177, 562] width 22 height 15
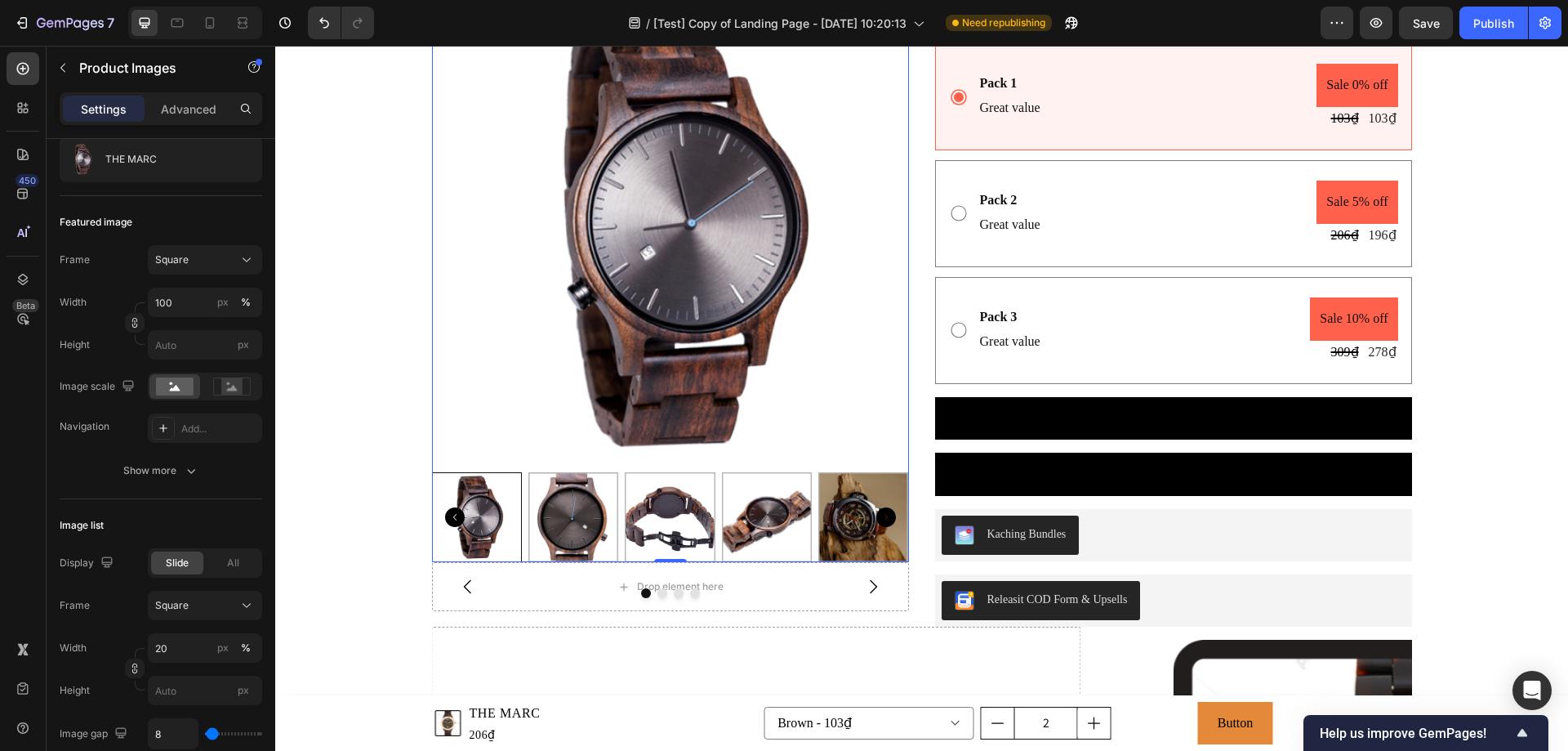
click at [882, 521] on icon "Carousel Next Arrow" at bounding box center [886, 517] width 20 height 20
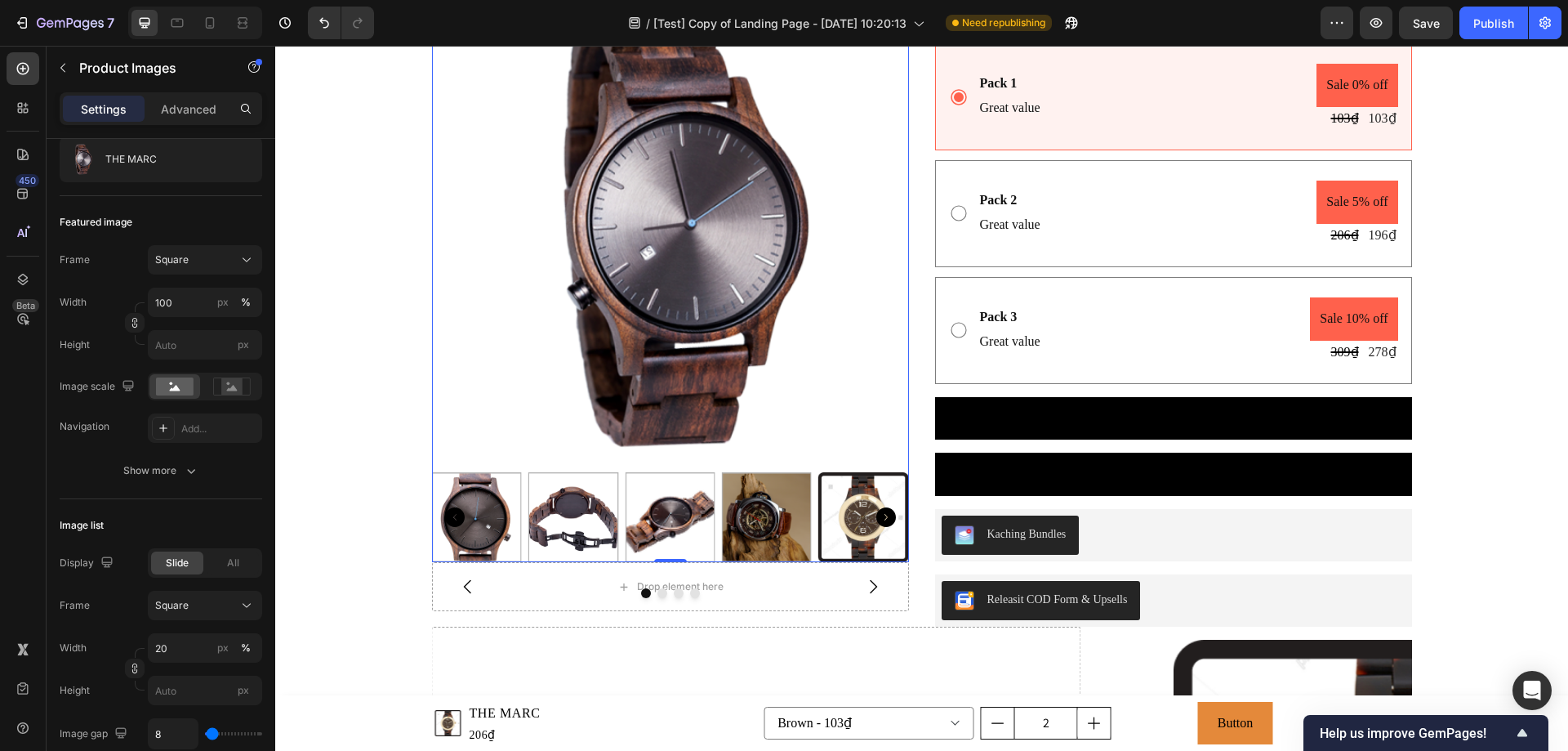
click at [882, 521] on icon "Carousel Next Arrow" at bounding box center [886, 517] width 20 height 20
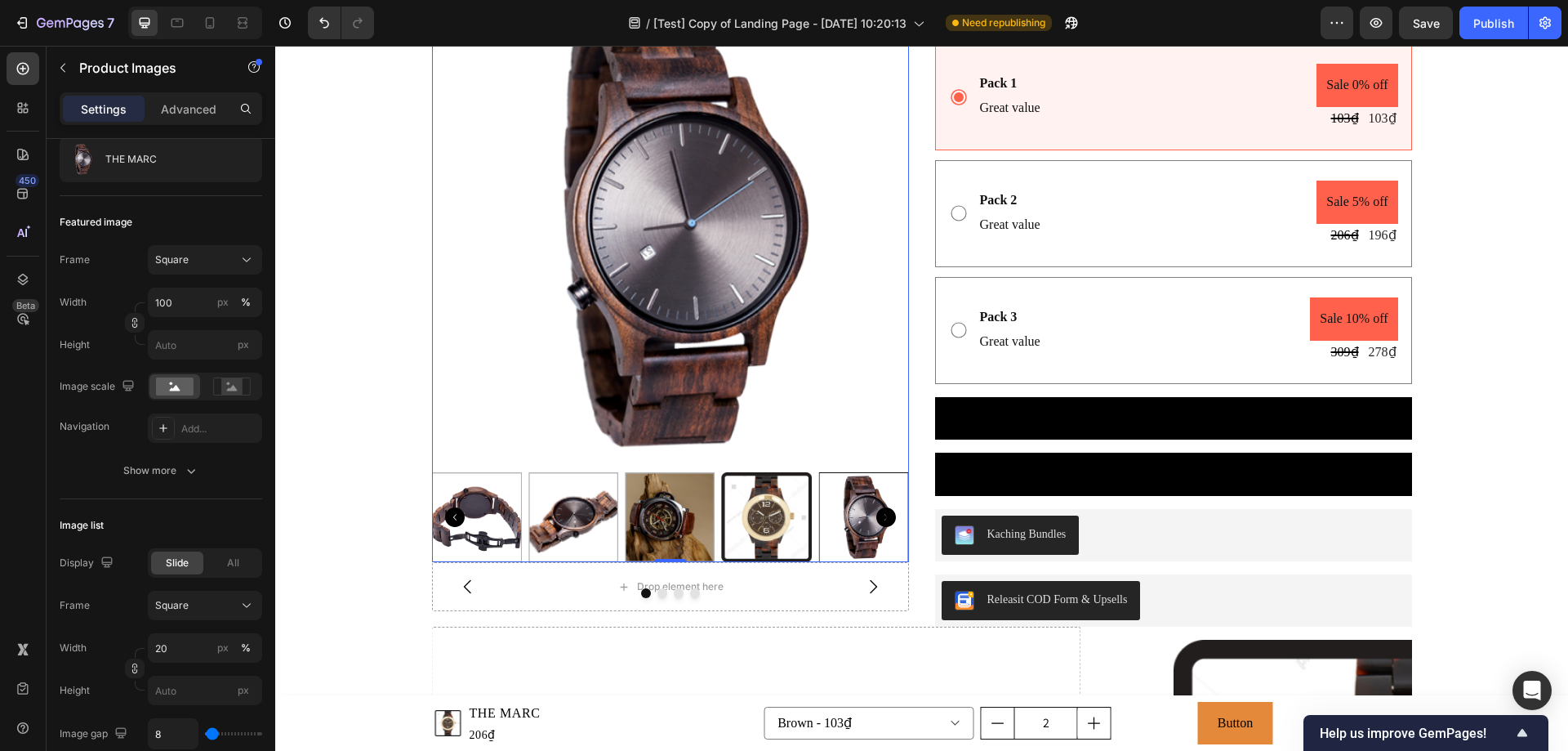
click at [882, 521] on icon "Carousel Next Arrow" at bounding box center [886, 517] width 20 height 20
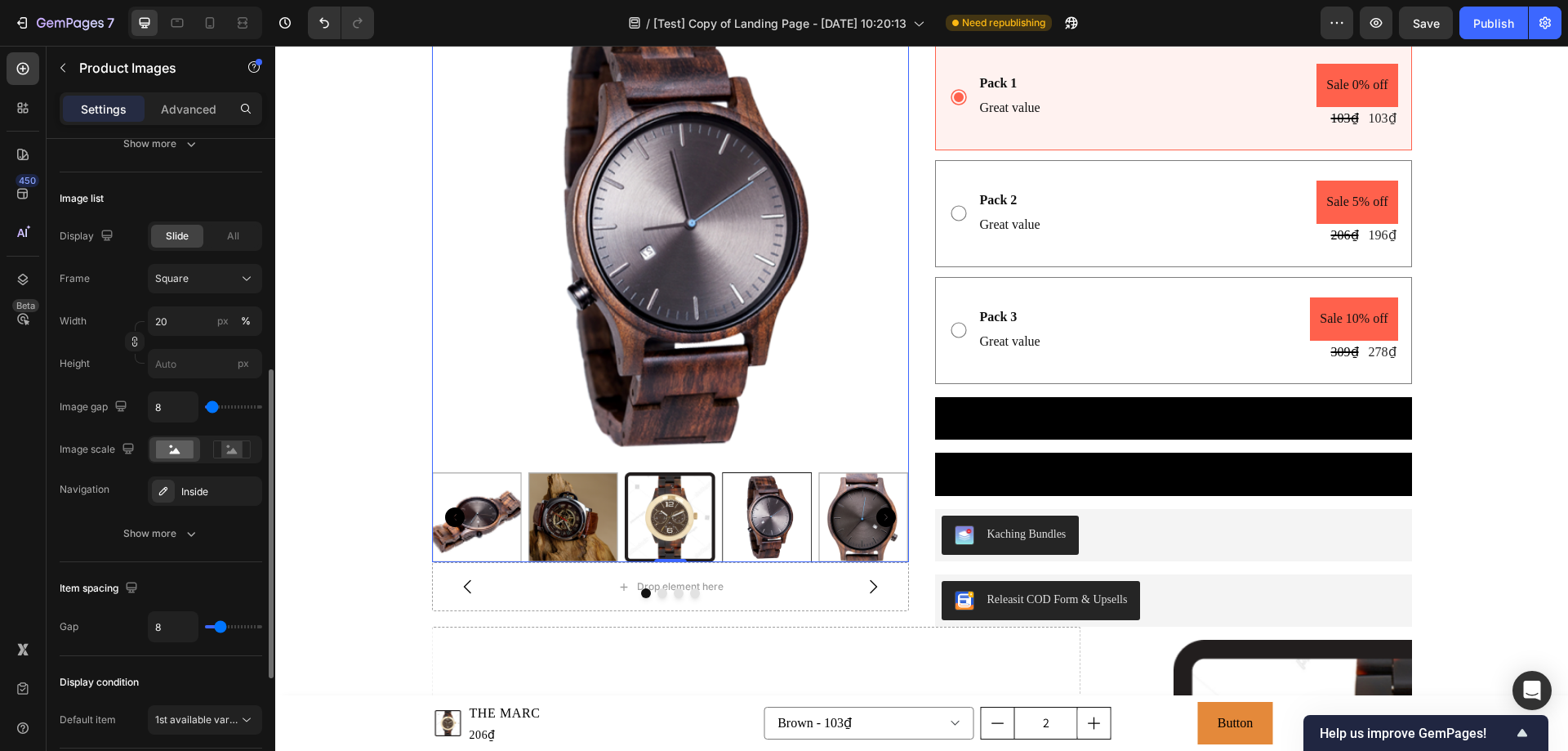
scroll to position [572, 0]
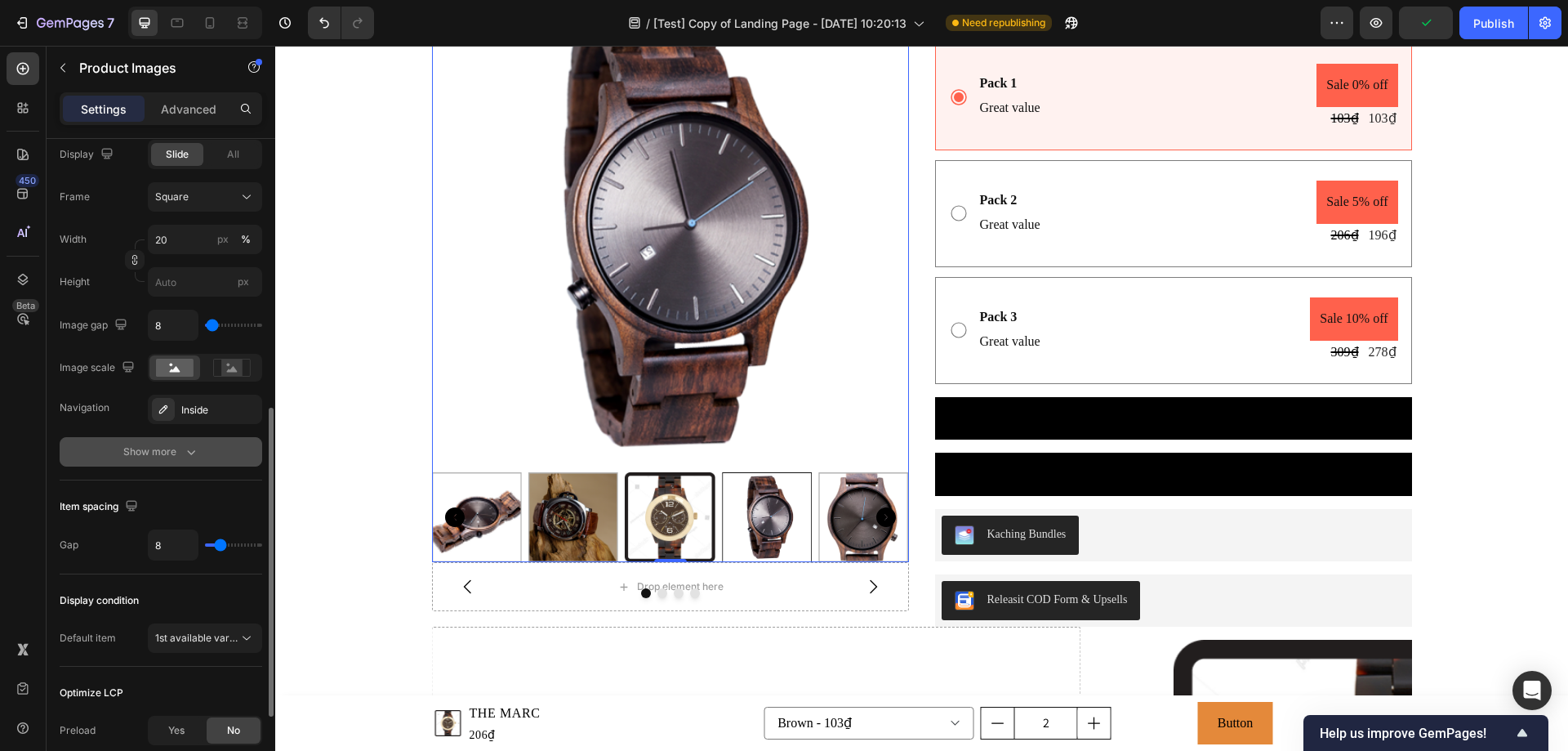
click at [131, 447] on div "Show more" at bounding box center [162, 452] width 76 height 16
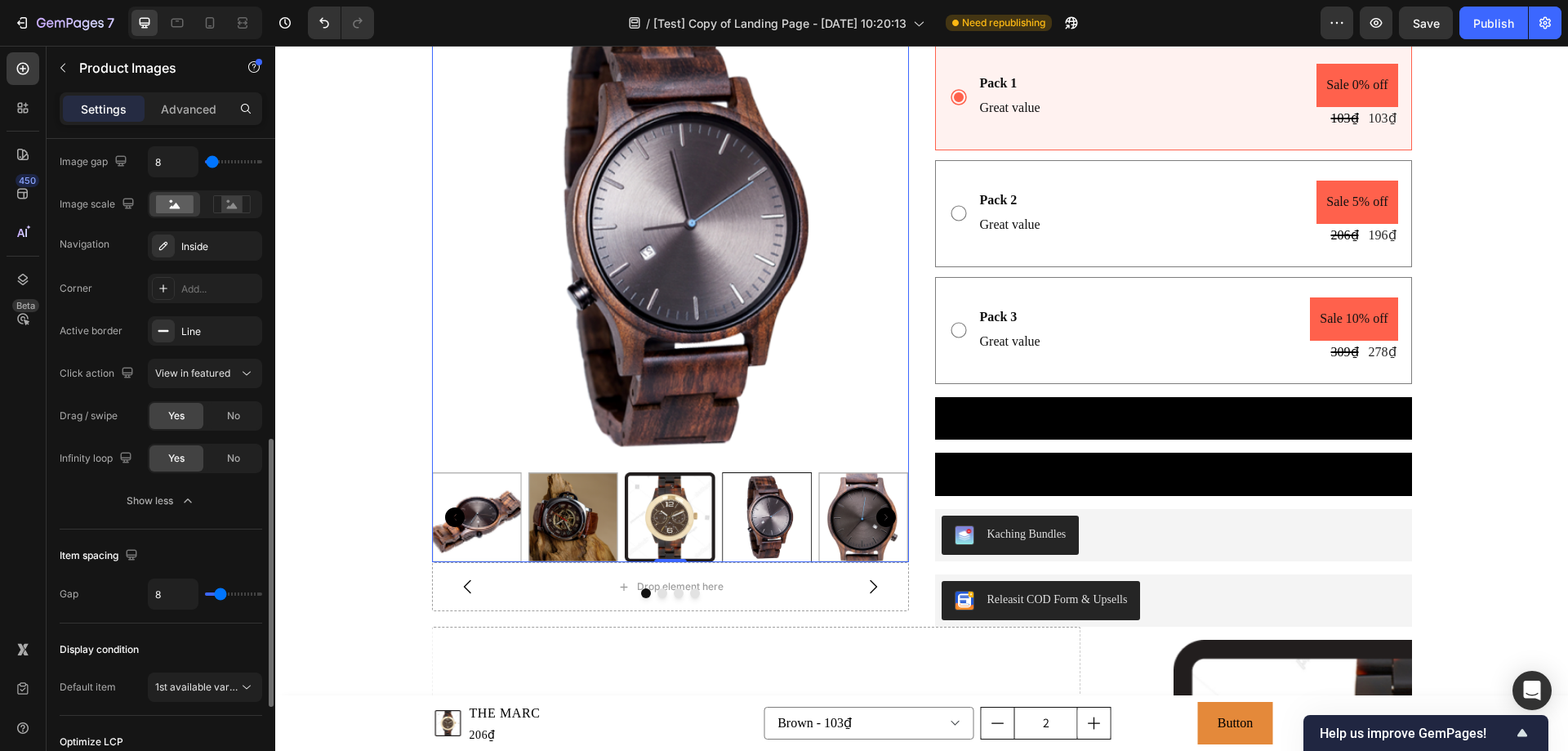
scroll to position [956, 0]
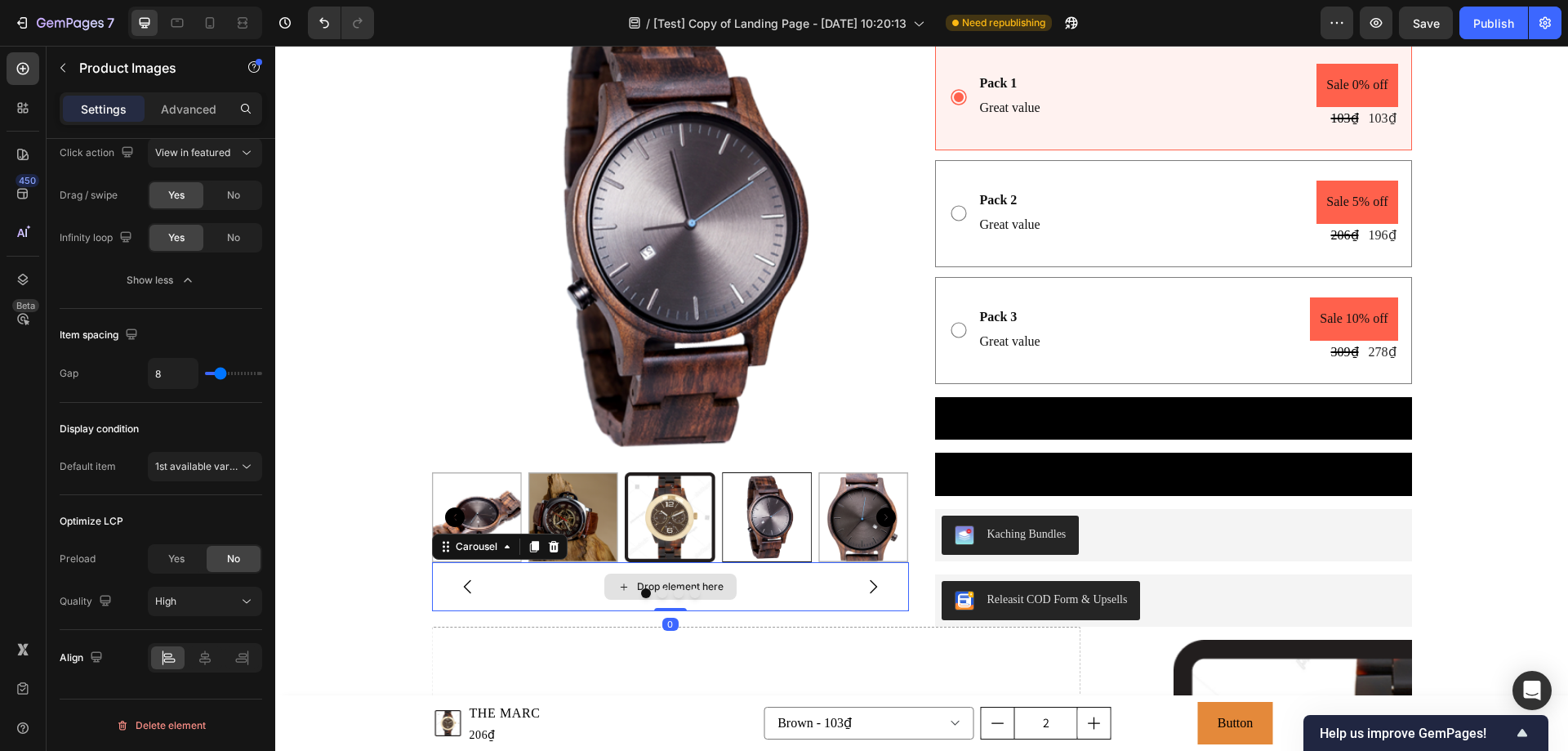
click at [534, 581] on div "Drop element here" at bounding box center [669, 586] width 477 height 49
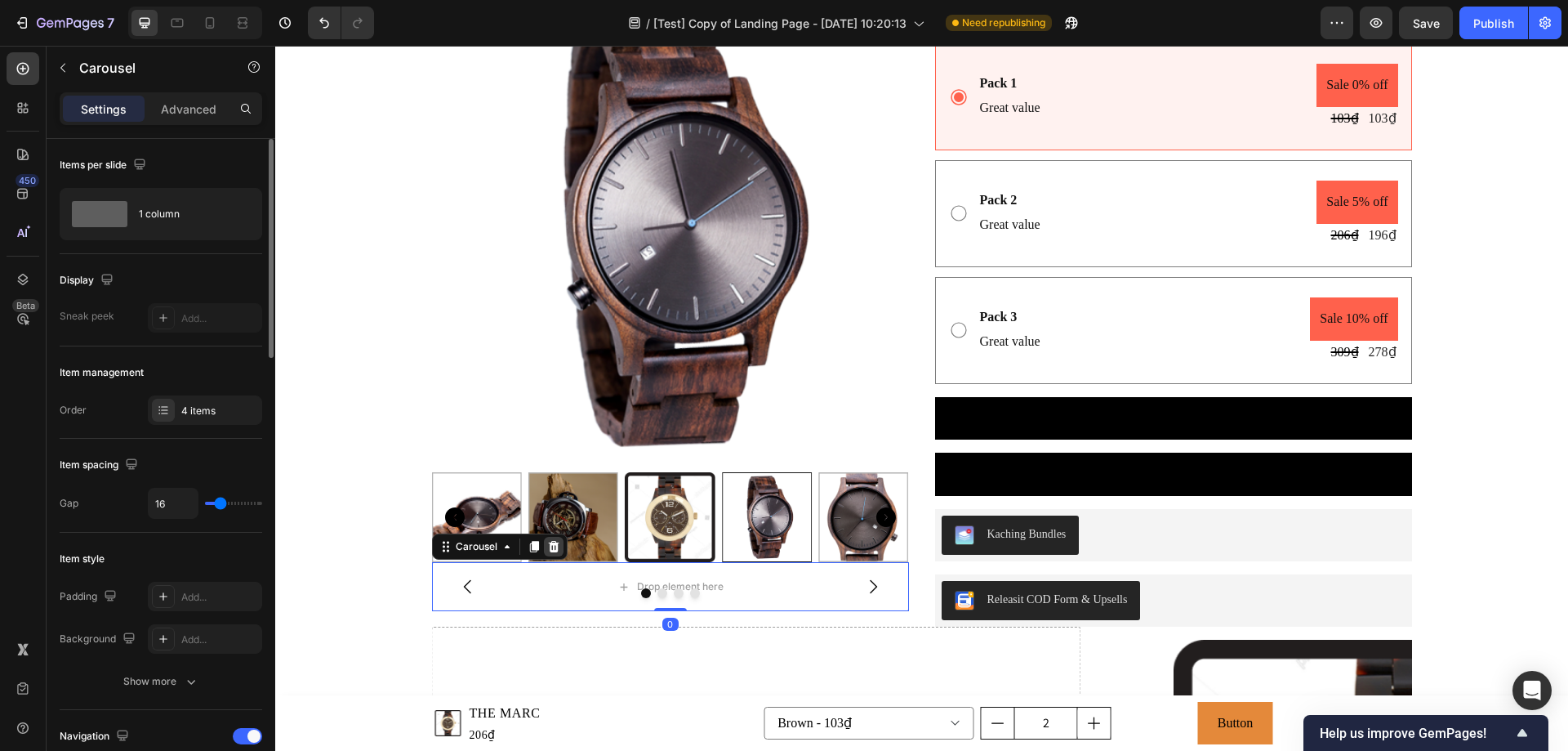
click at [547, 548] on icon at bounding box center [554, 546] width 13 height 13
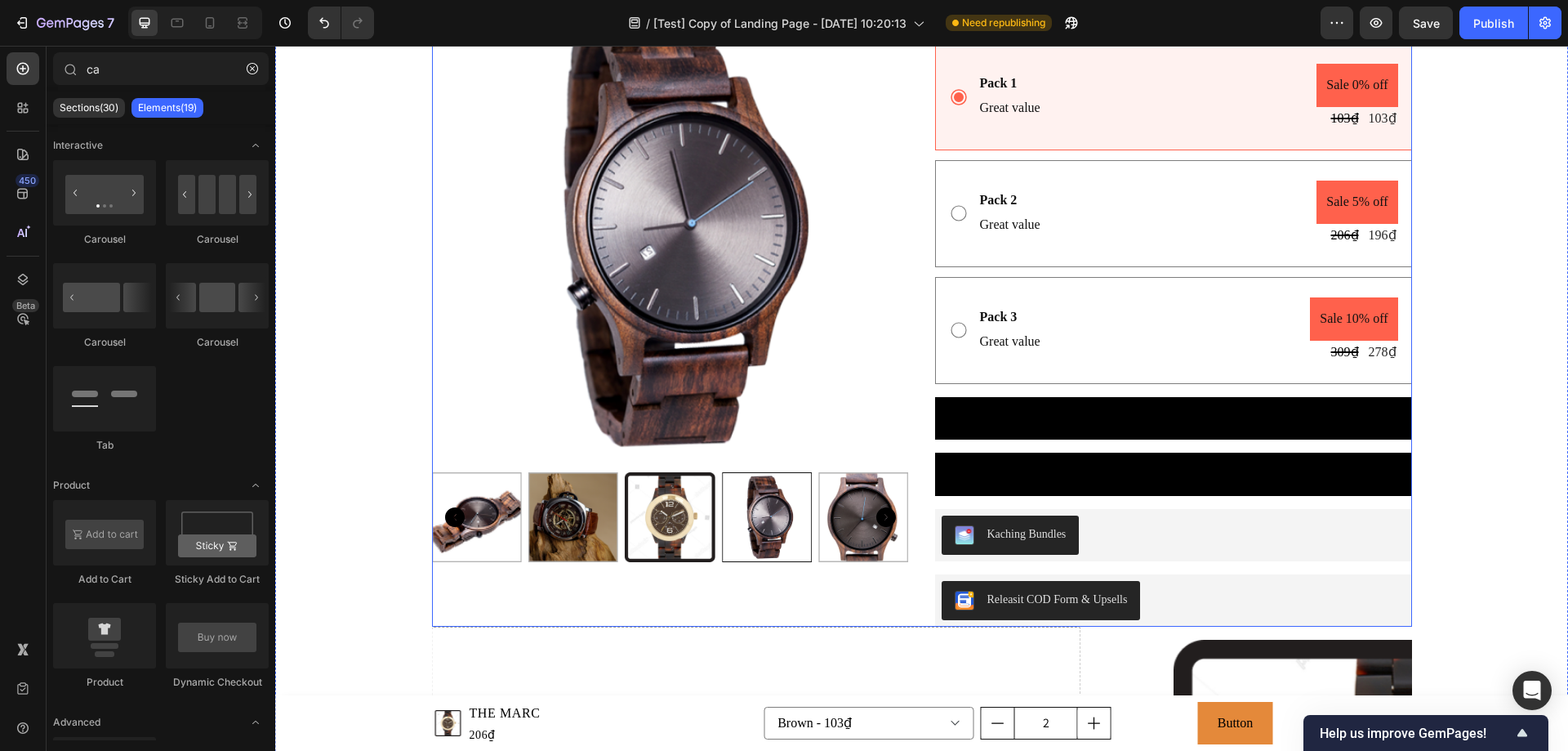
click at [492, 590] on div "Product Images Product Images" at bounding box center [669, 106] width 477 height 1043
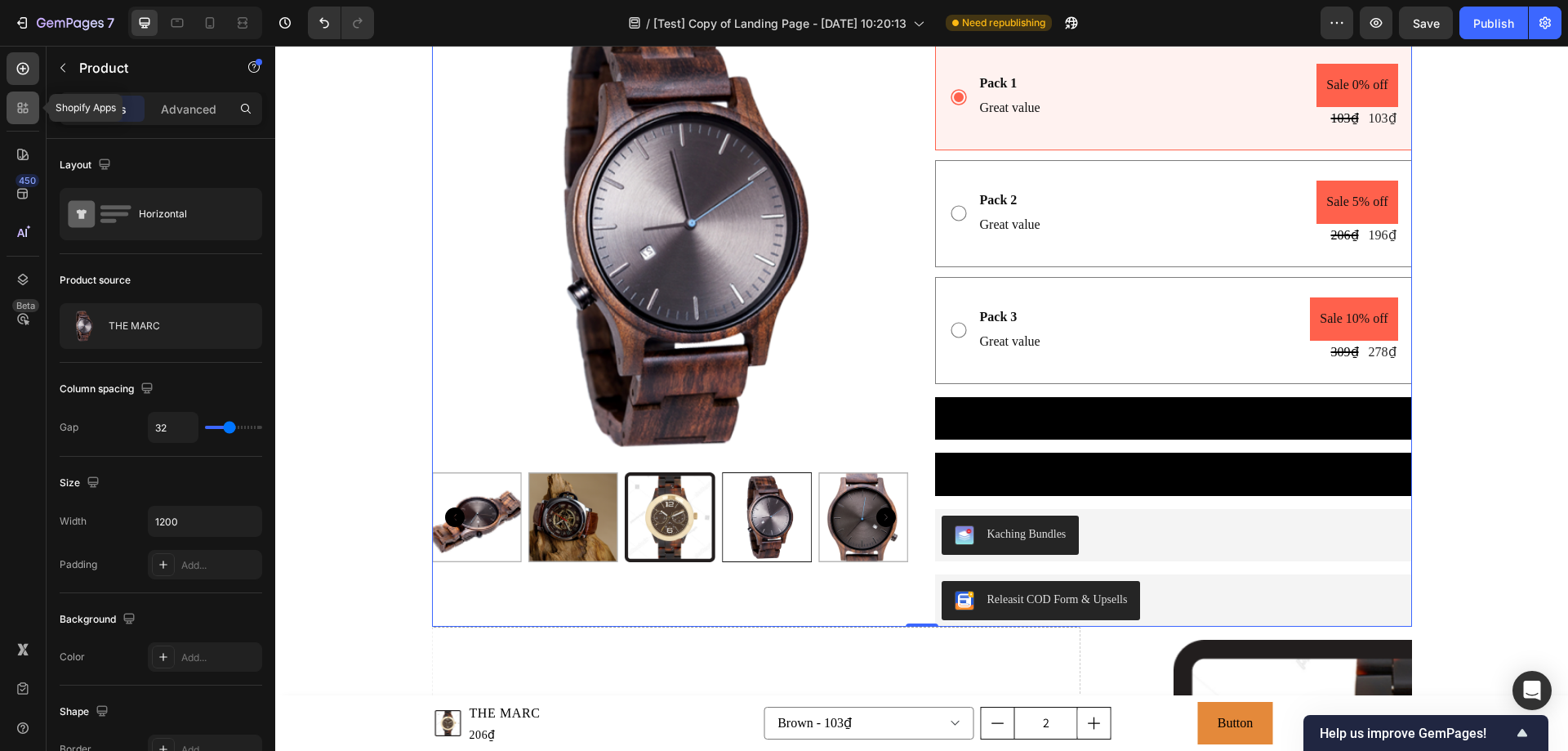
click at [16, 110] on icon at bounding box center [22, 107] width 16 height 16
radio input "true"
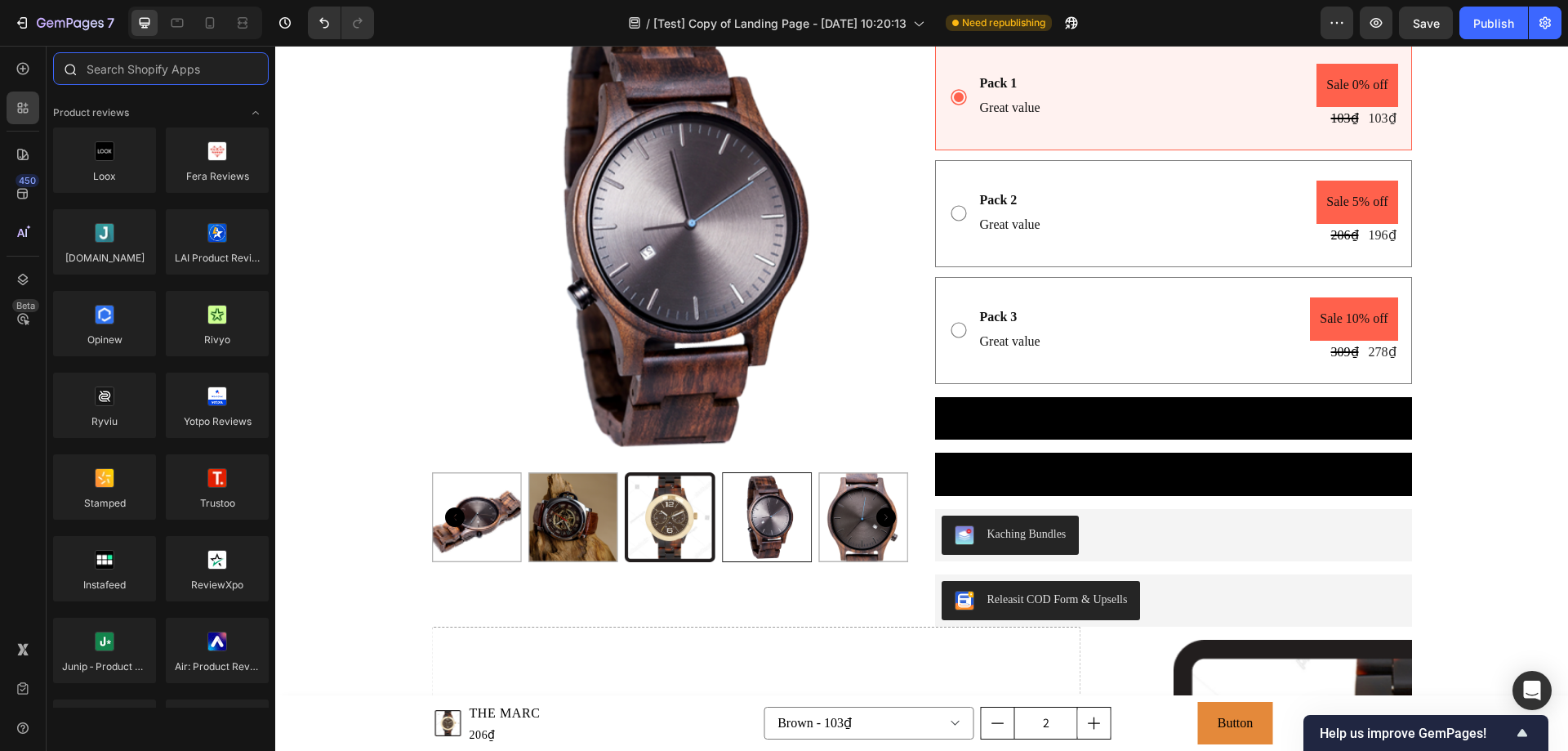
click at [150, 67] on input "text" at bounding box center [160, 68] width 215 height 33
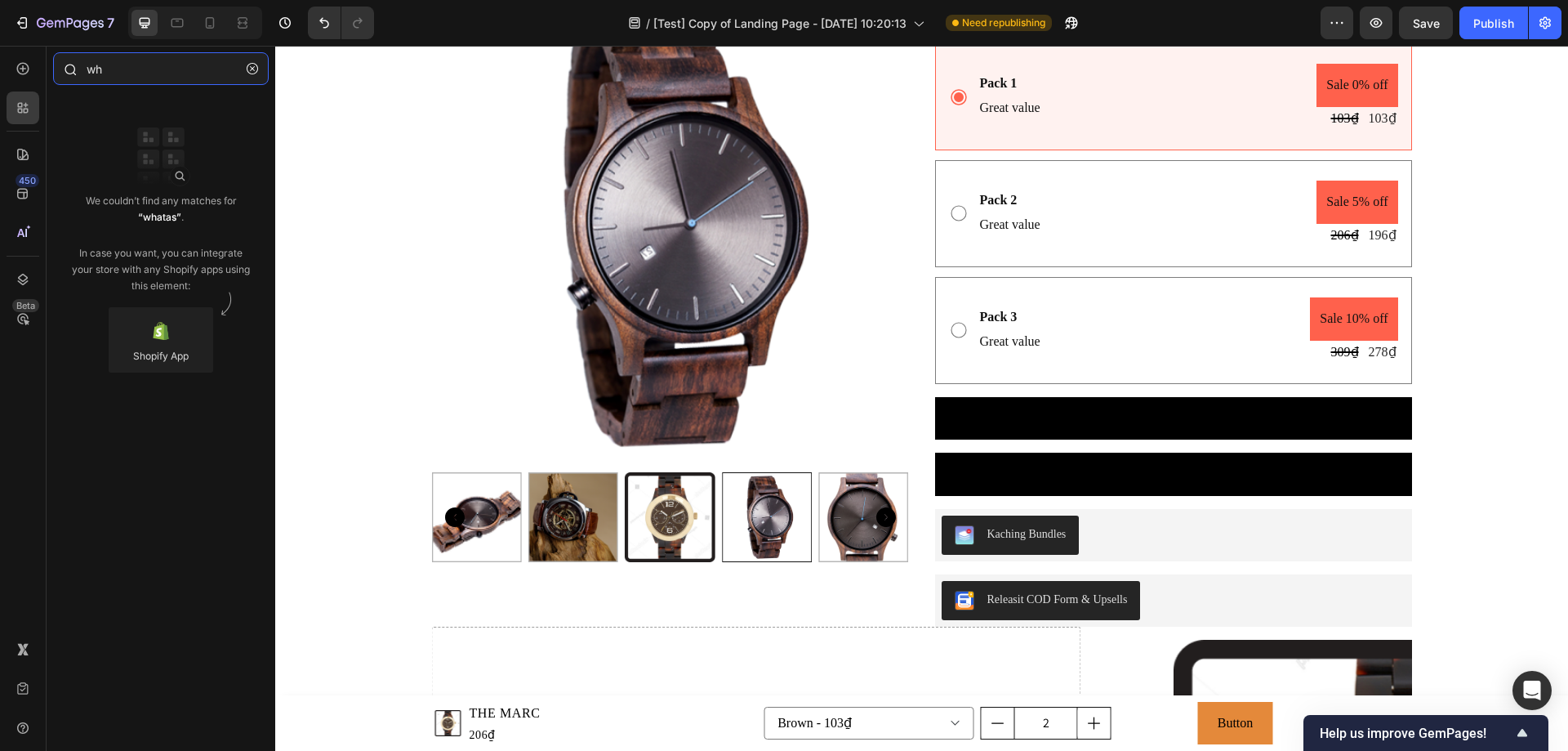
type input "w"
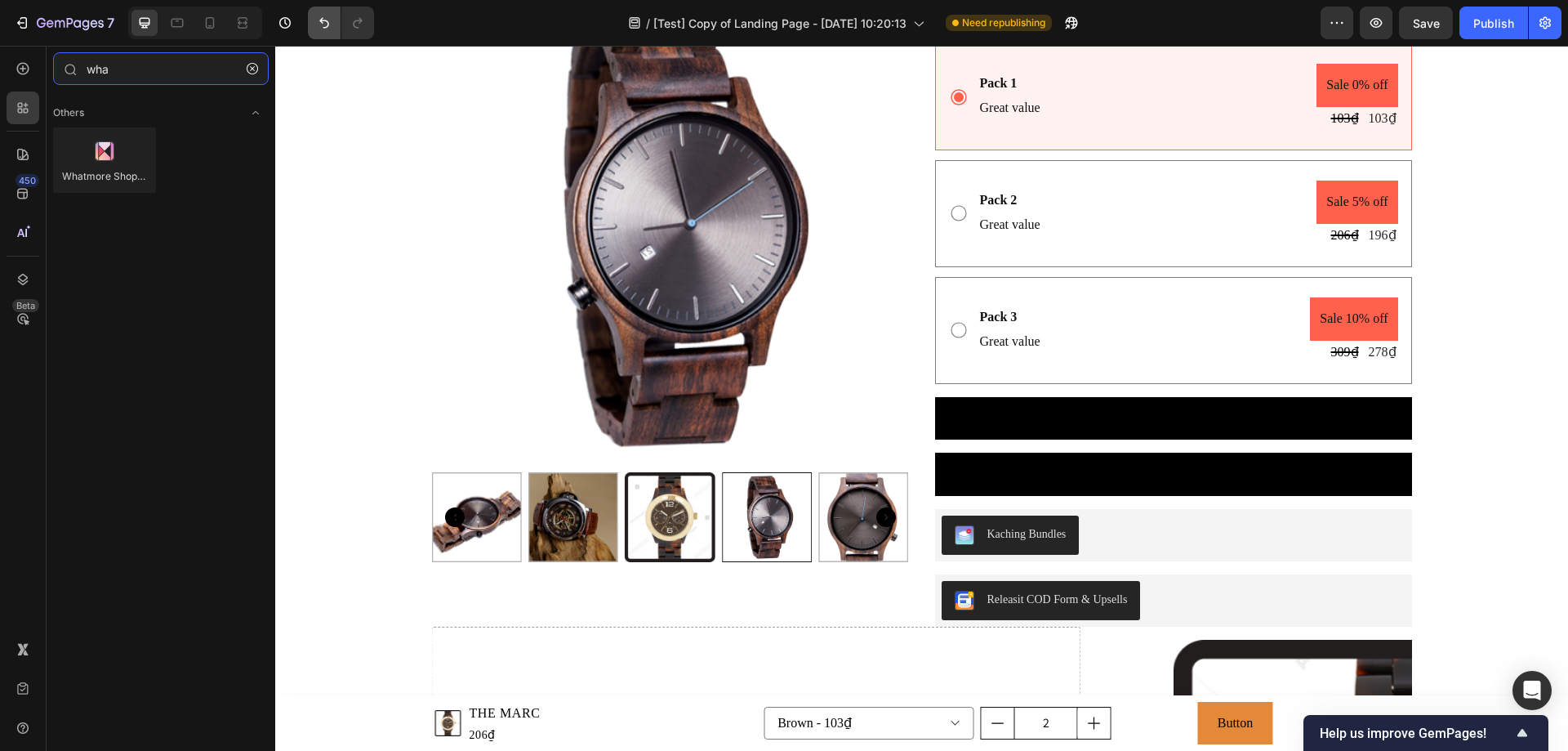
type input "wha"
click at [19, 61] on icon at bounding box center [22, 68] width 16 height 16
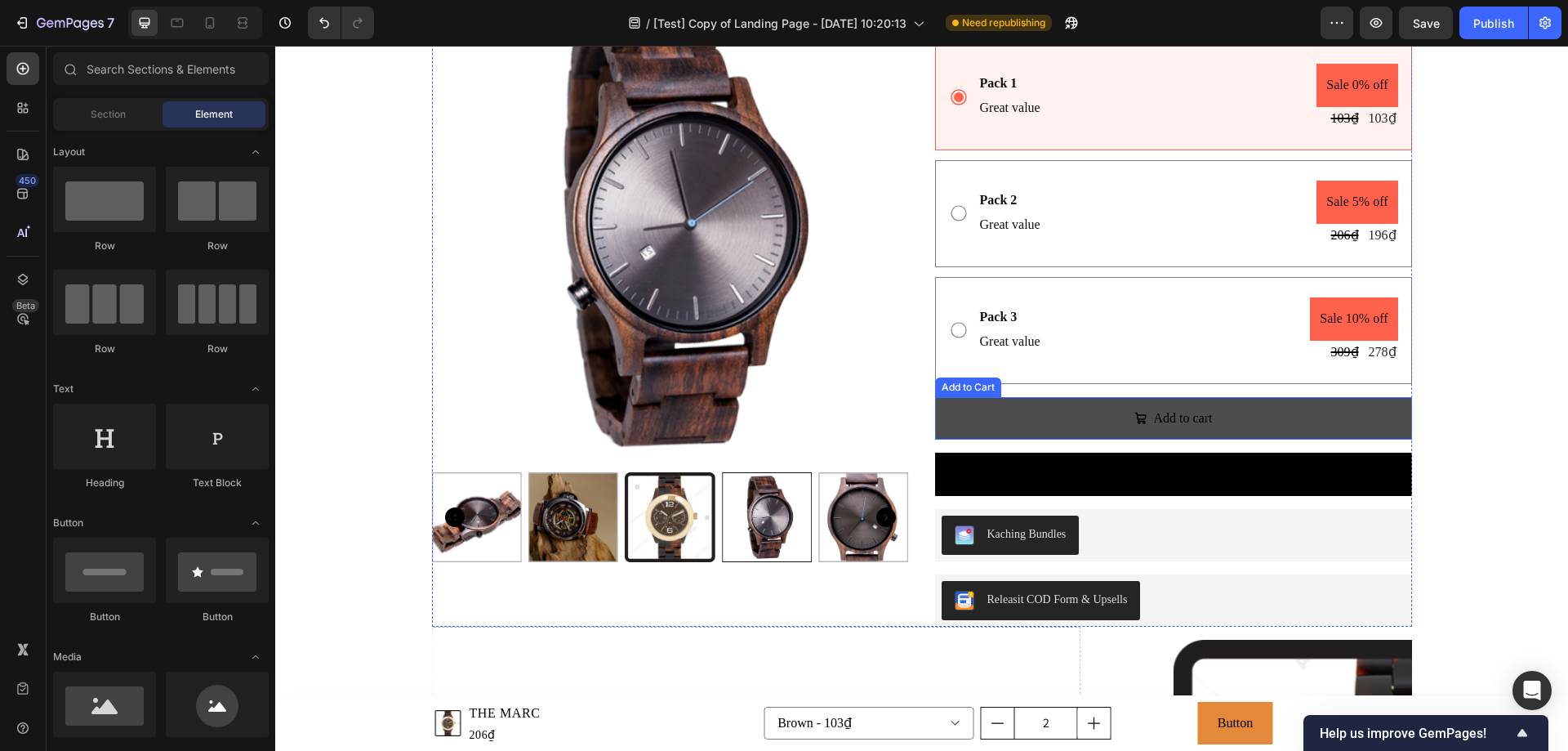
click at [1072, 416] on button "Add to cart" at bounding box center [1173, 419] width 477 height 43
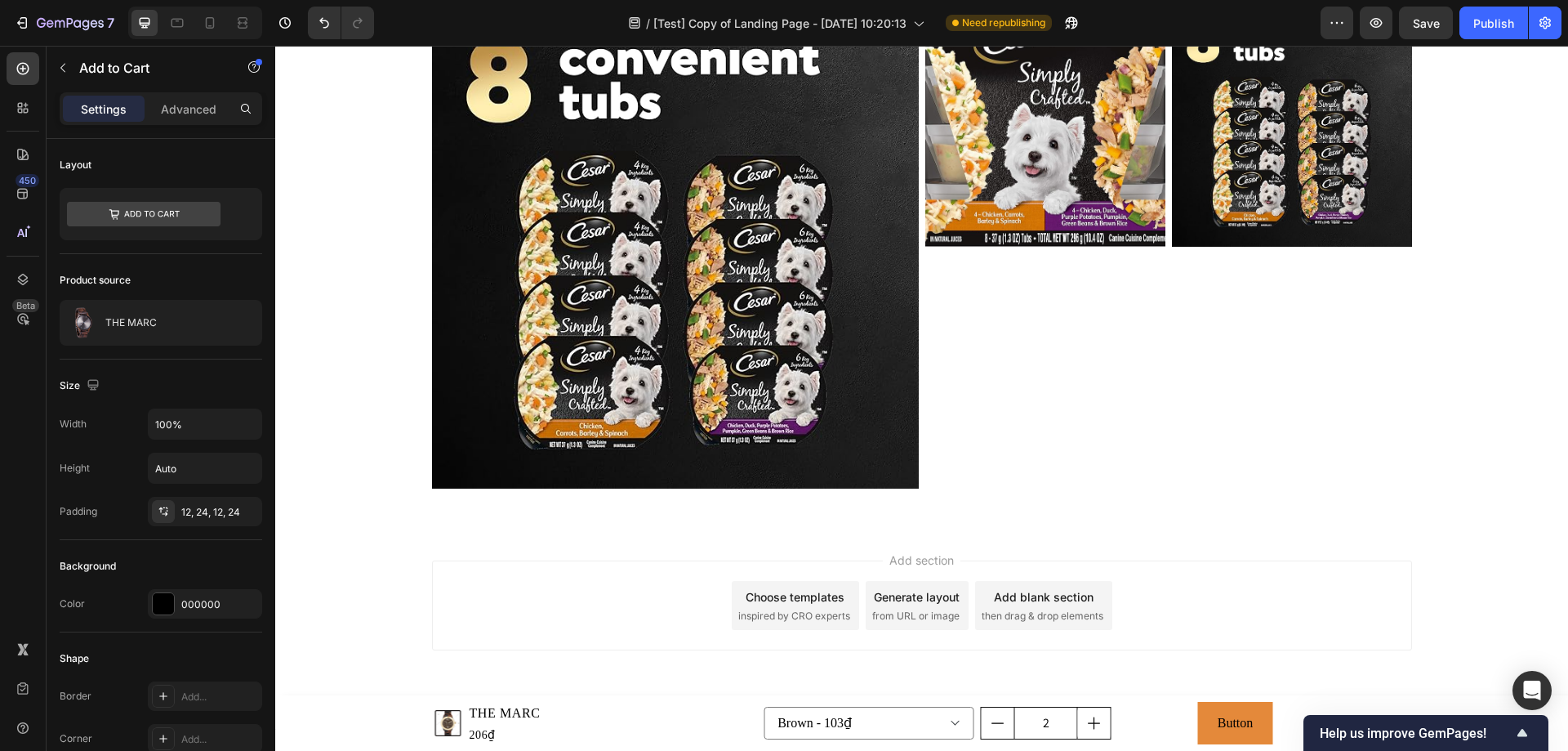
scroll to position [5273, 0]
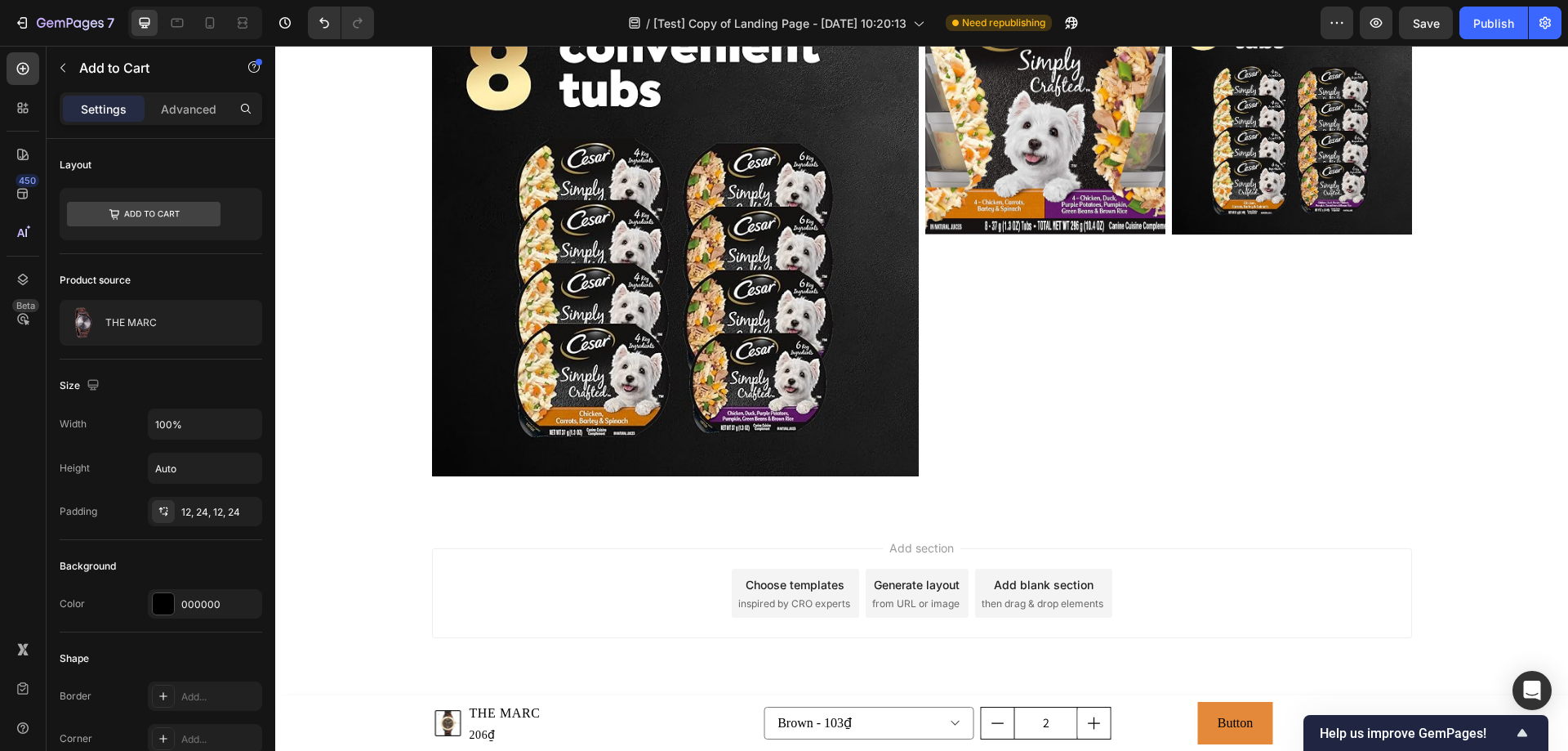
click at [44, 59] on div "450 Beta" at bounding box center [23, 398] width 47 height 705
click at [67, 72] on icon "button" at bounding box center [62, 67] width 13 height 13
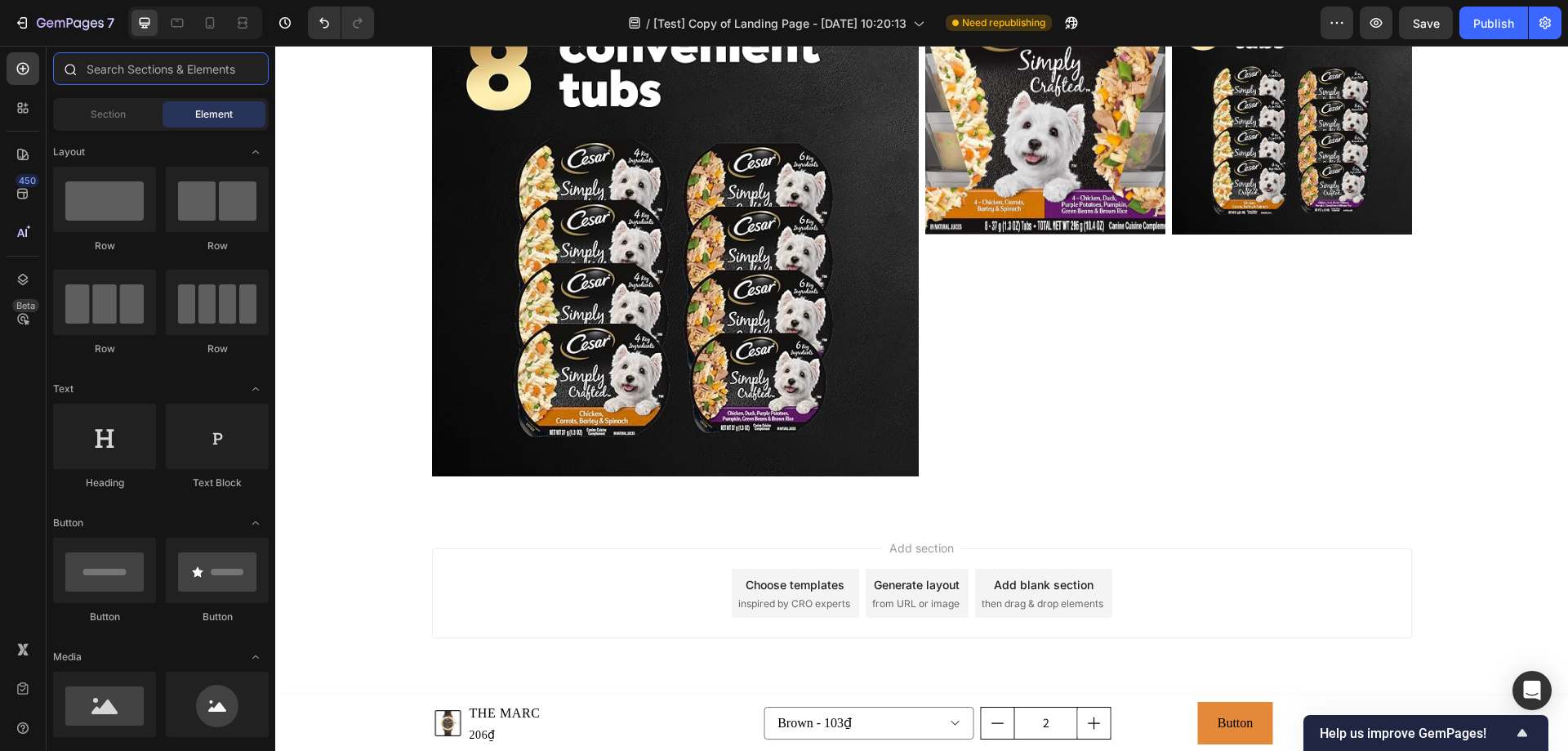
click at [138, 72] on input "text" at bounding box center [160, 68] width 215 height 33
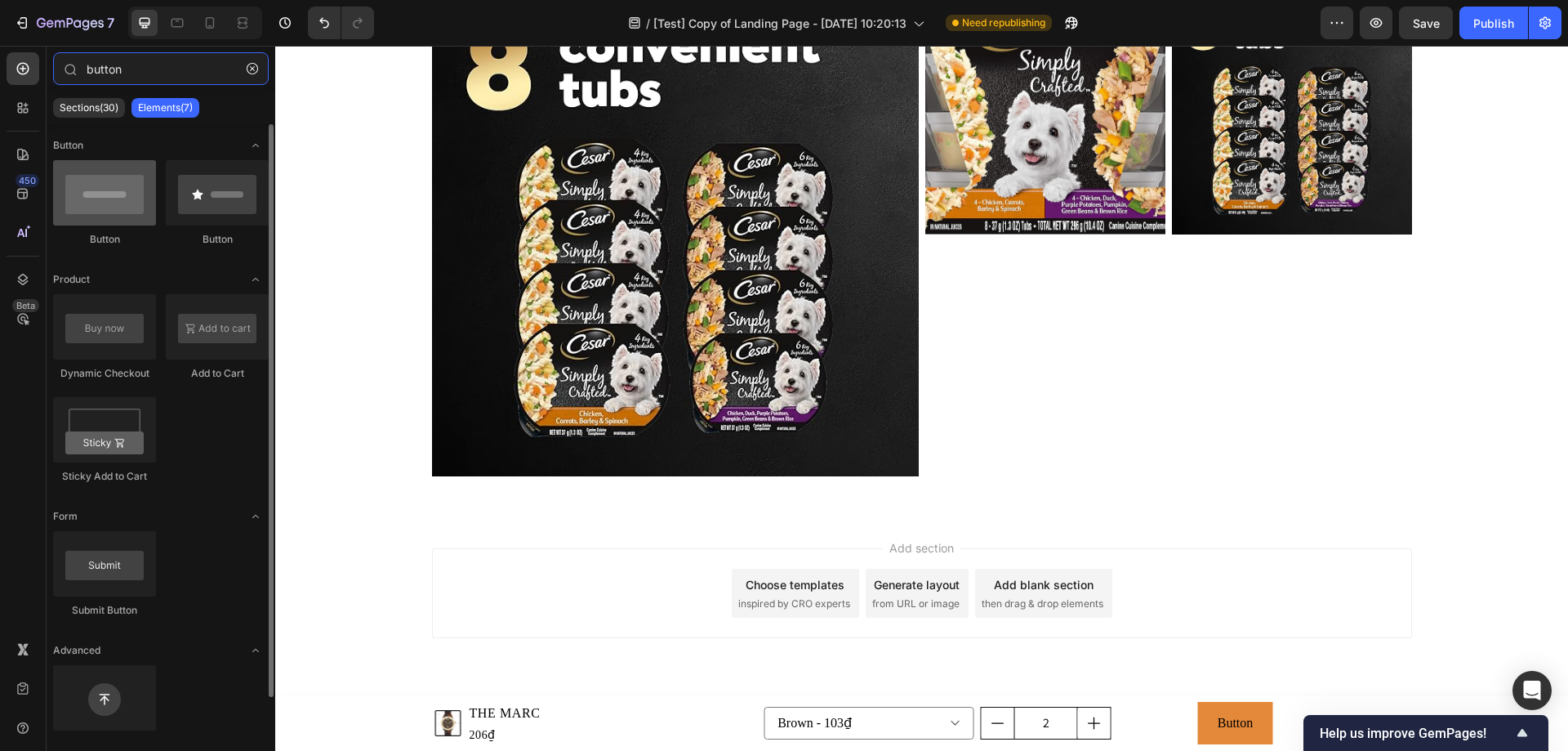
type input "button"
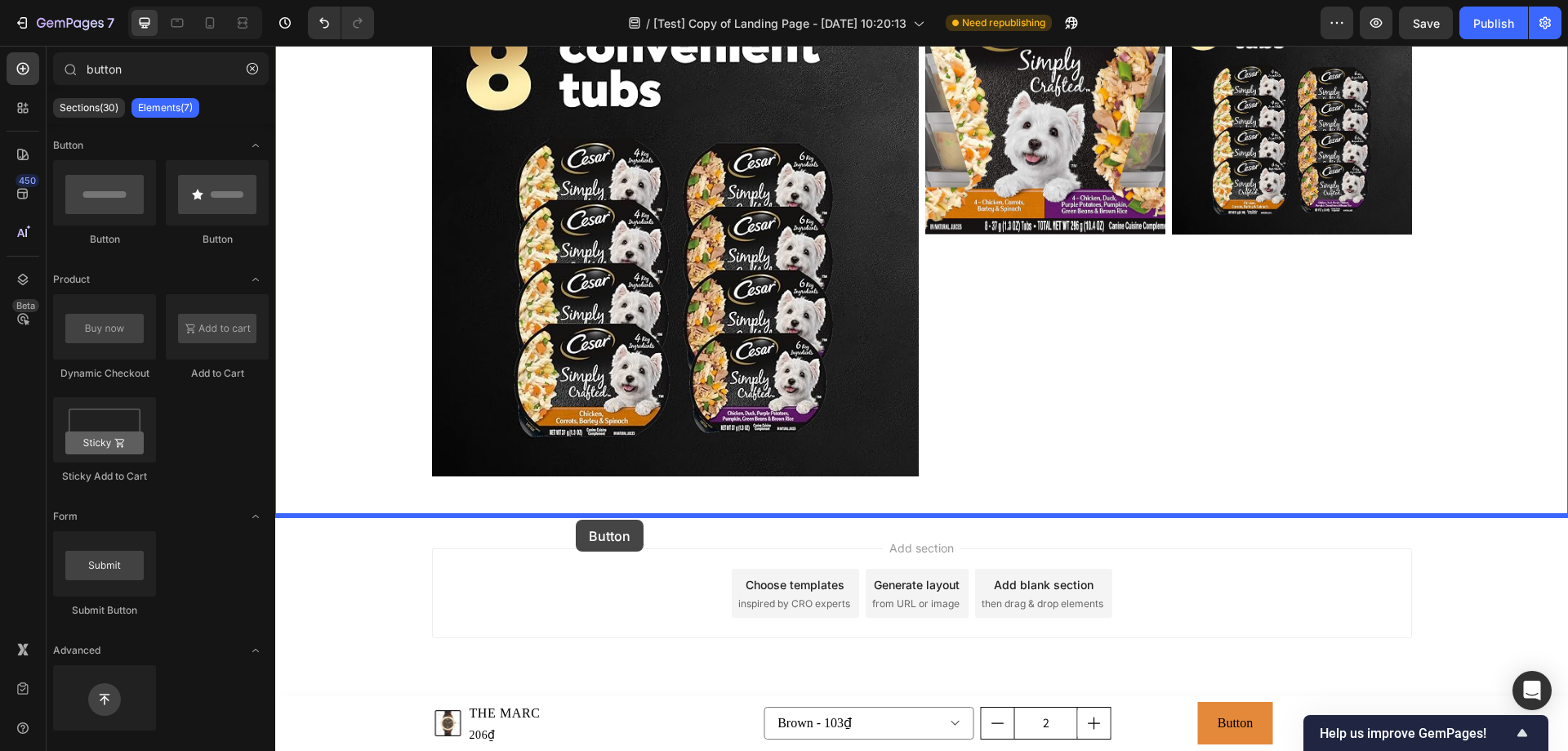
drag, startPoint x: 423, startPoint y: 256, endPoint x: 576, endPoint y: 519, distance: 304.3
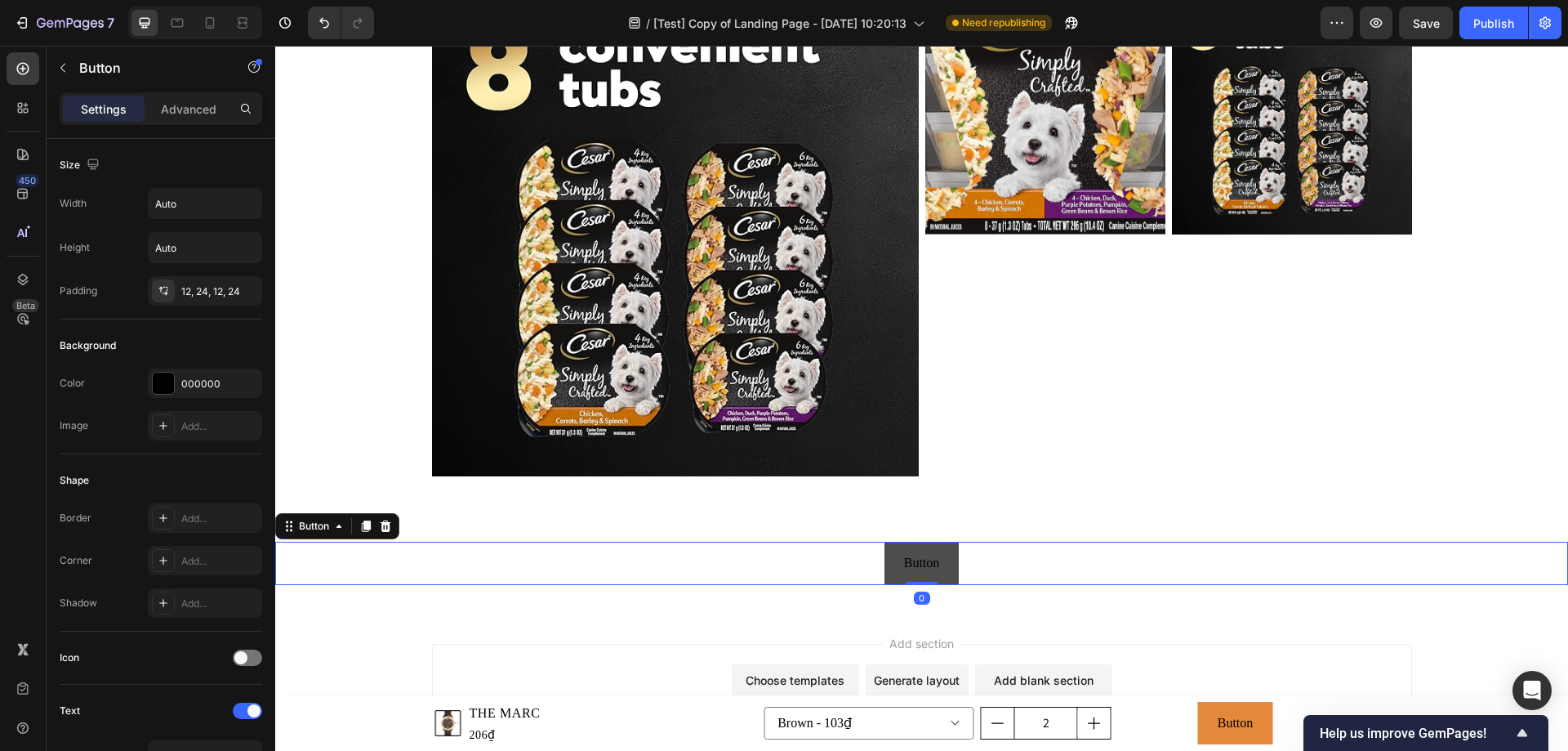
click at [892, 555] on button "Button" at bounding box center [921, 563] width 75 height 43
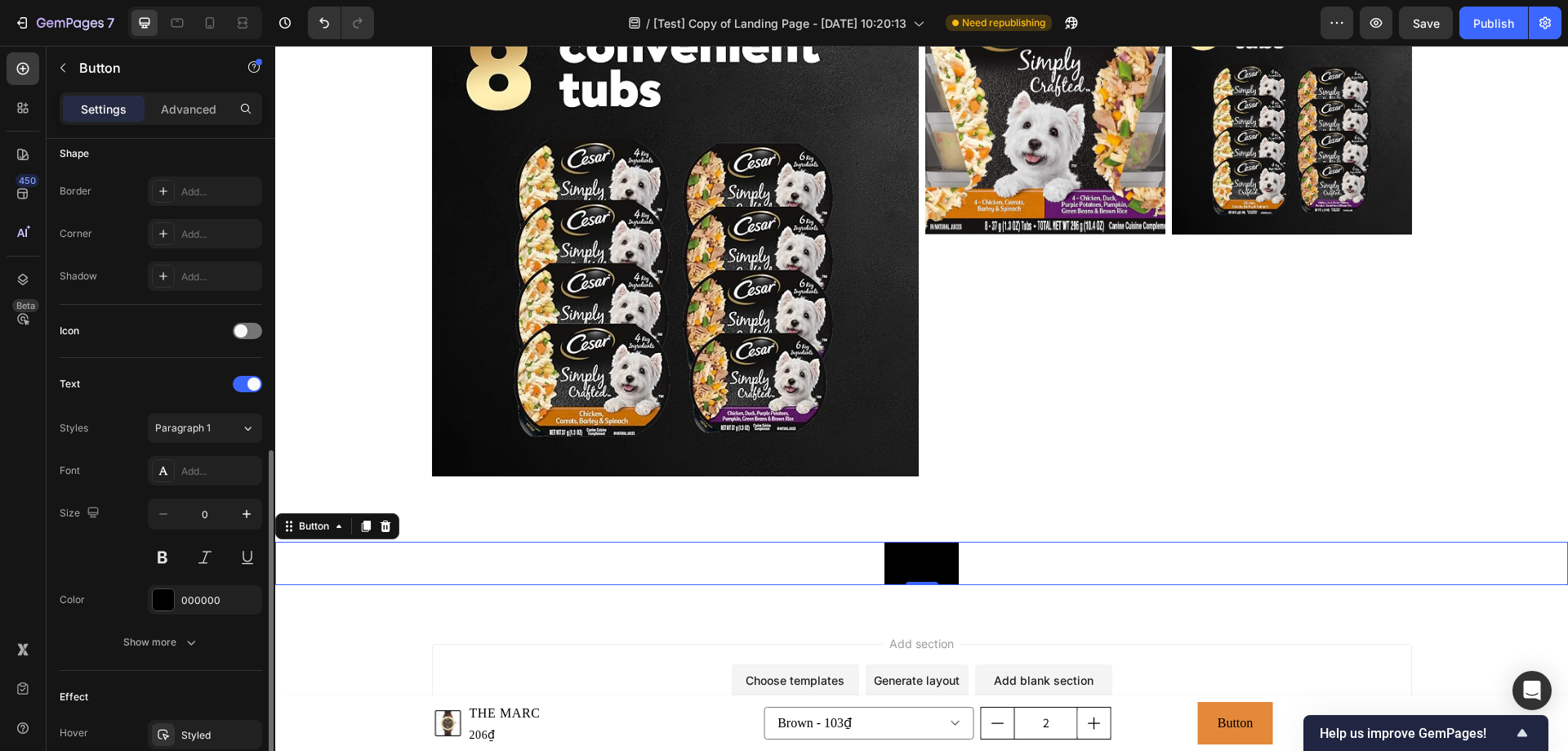
scroll to position [513, 0]
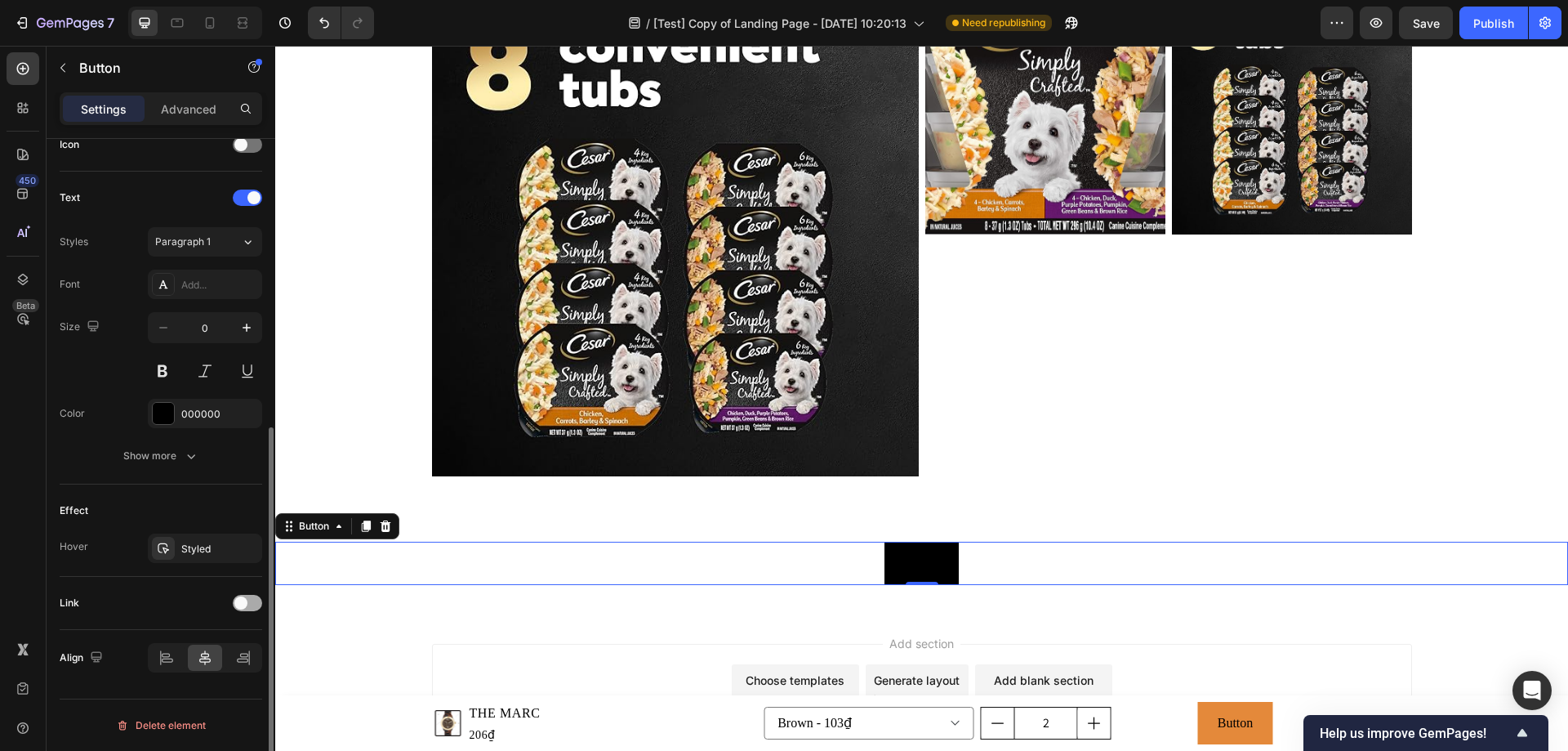
click at [238, 601] on span at bounding box center [240, 602] width 13 height 13
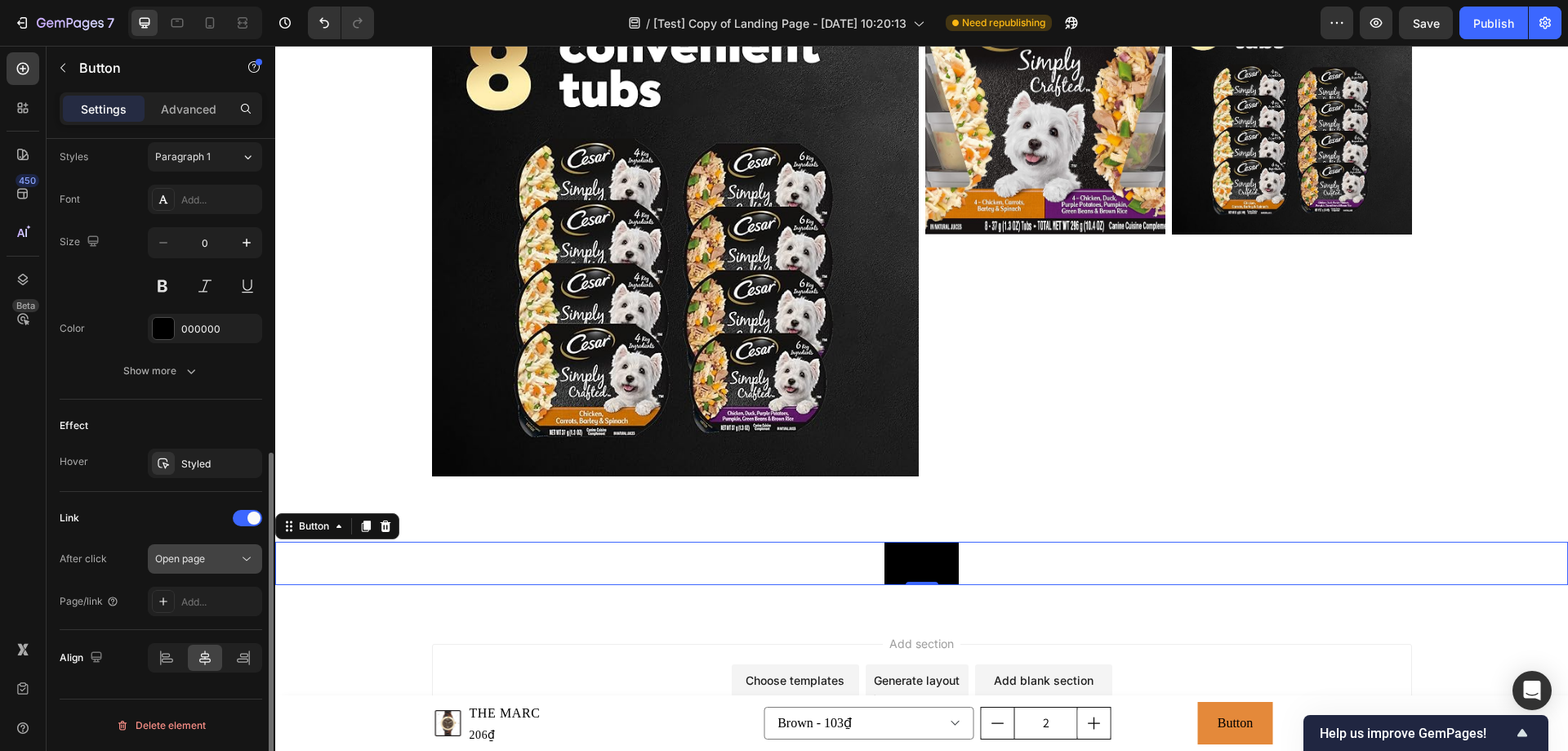
click at [239, 557] on icon at bounding box center [246, 558] width 16 height 16
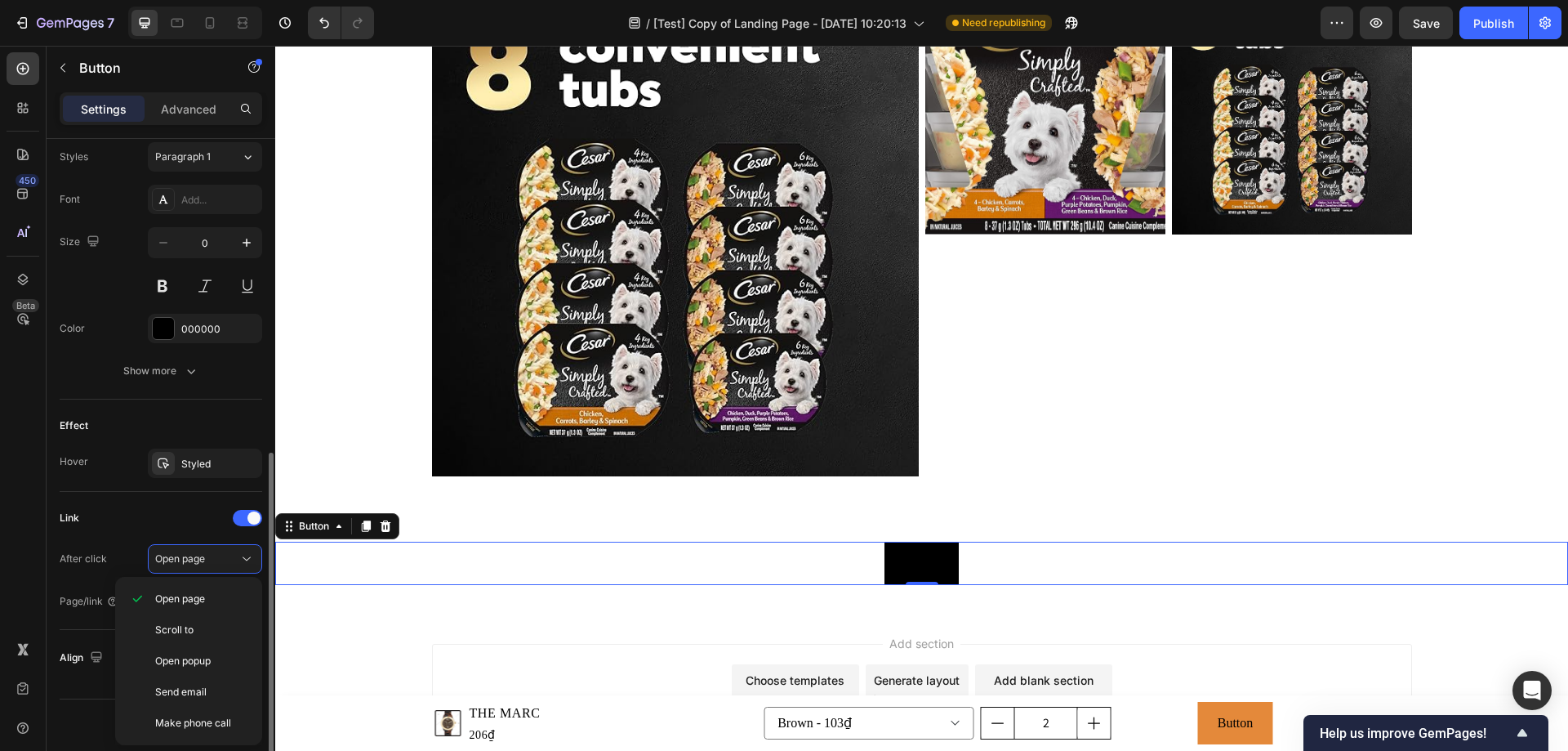
click at [166, 518] on div "Link" at bounding box center [161, 517] width 202 height 26
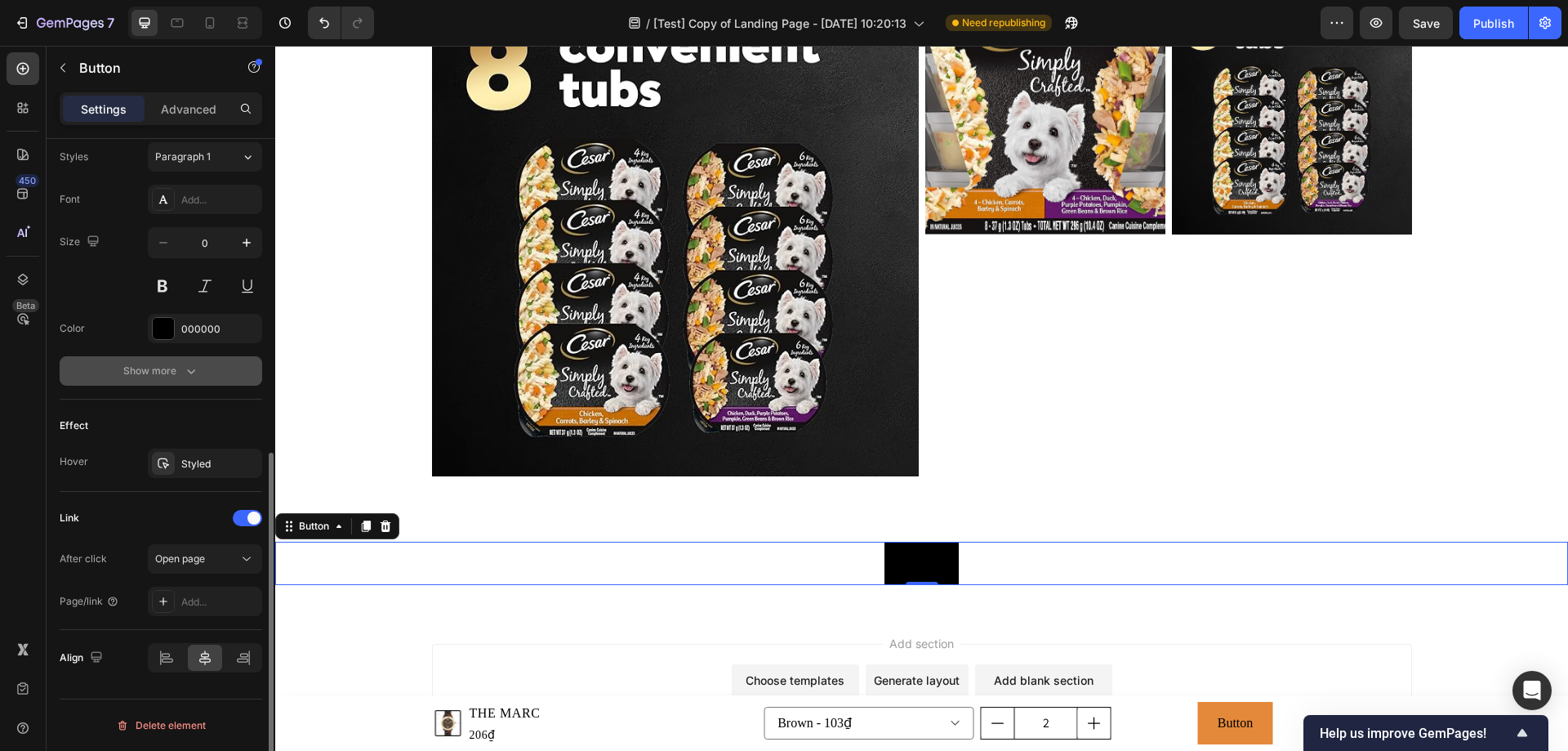
scroll to position [517, 0]
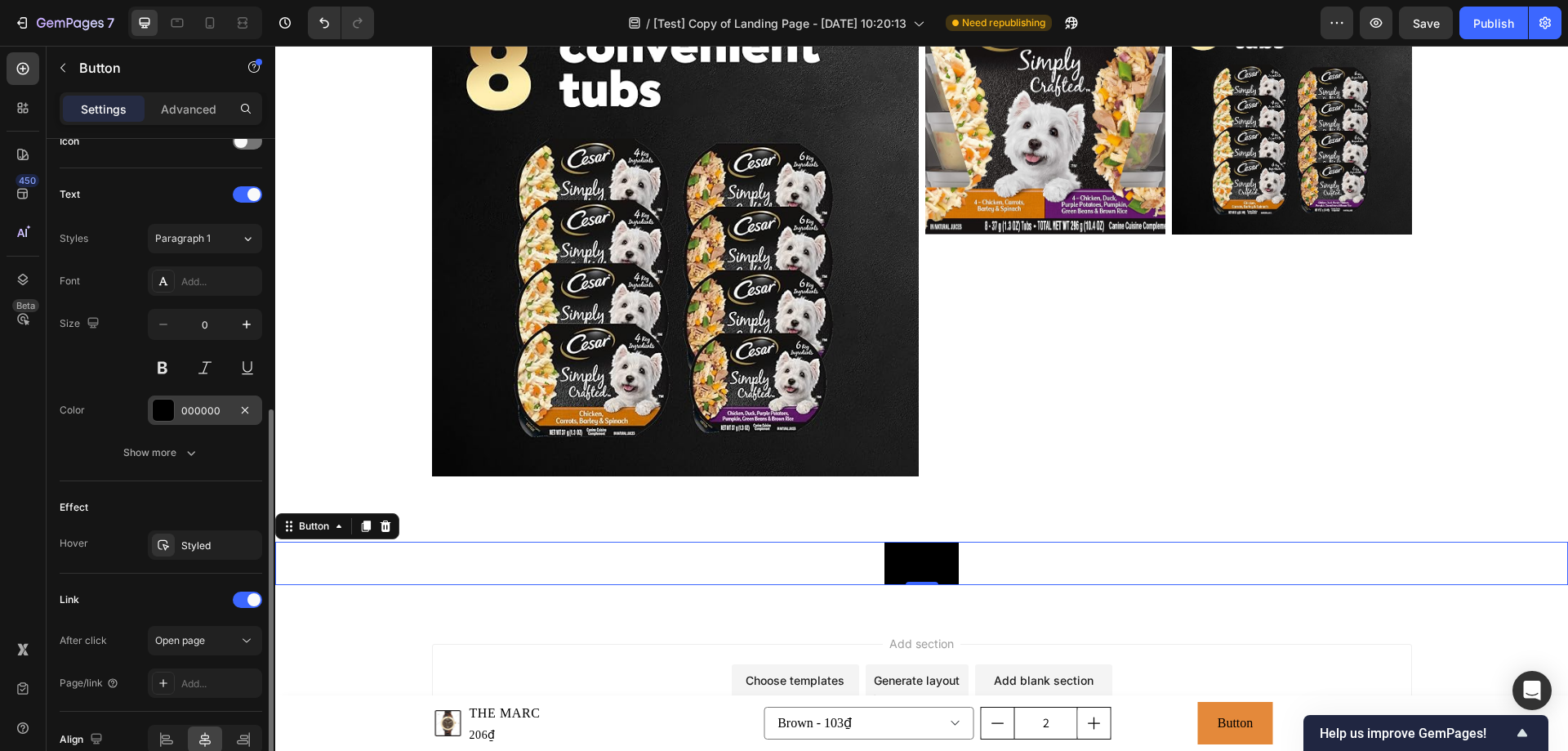
click at [168, 407] on div at bounding box center [163, 410] width 22 height 22
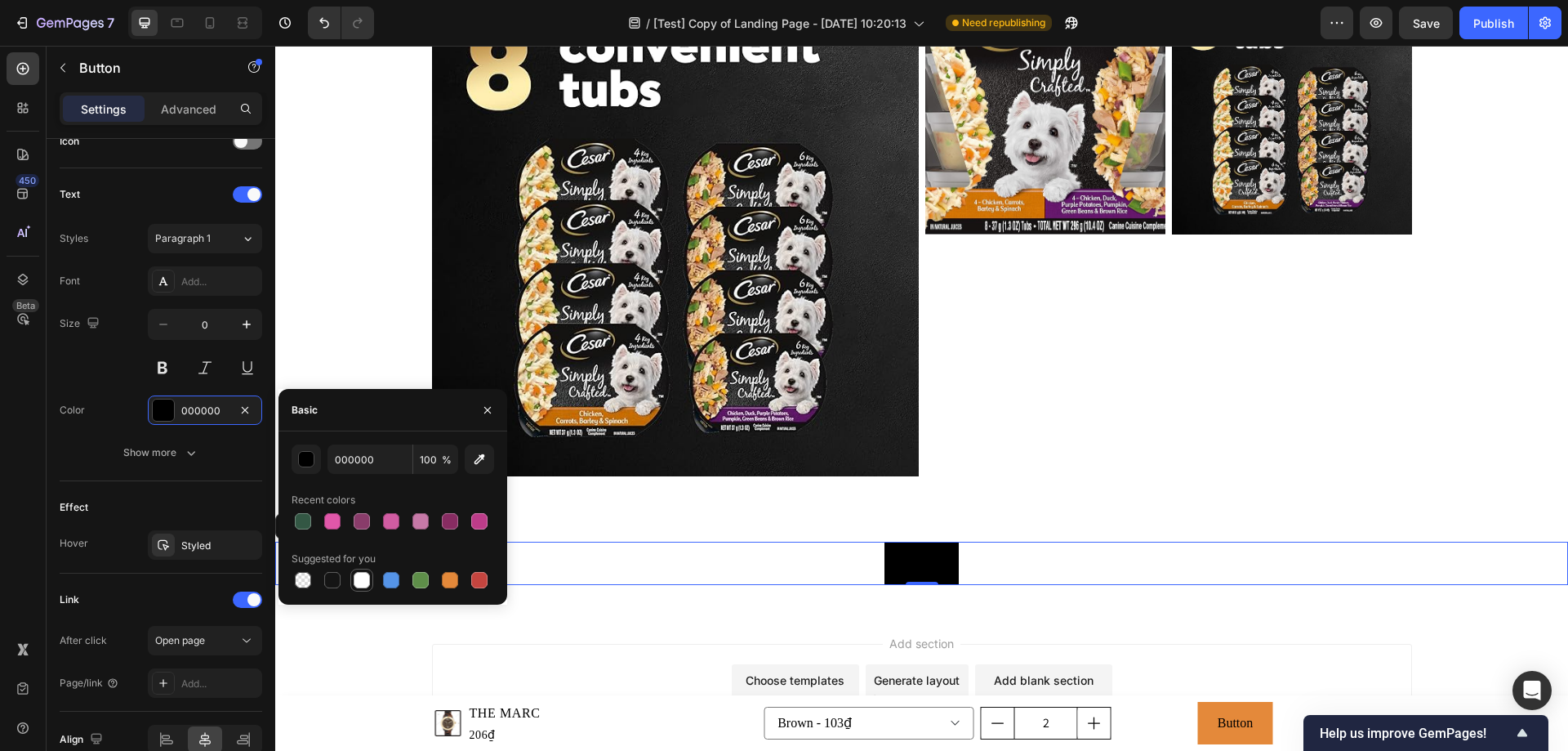
click at [359, 575] on div at bounding box center [362, 580] width 16 height 16
type input "FFFFFF"
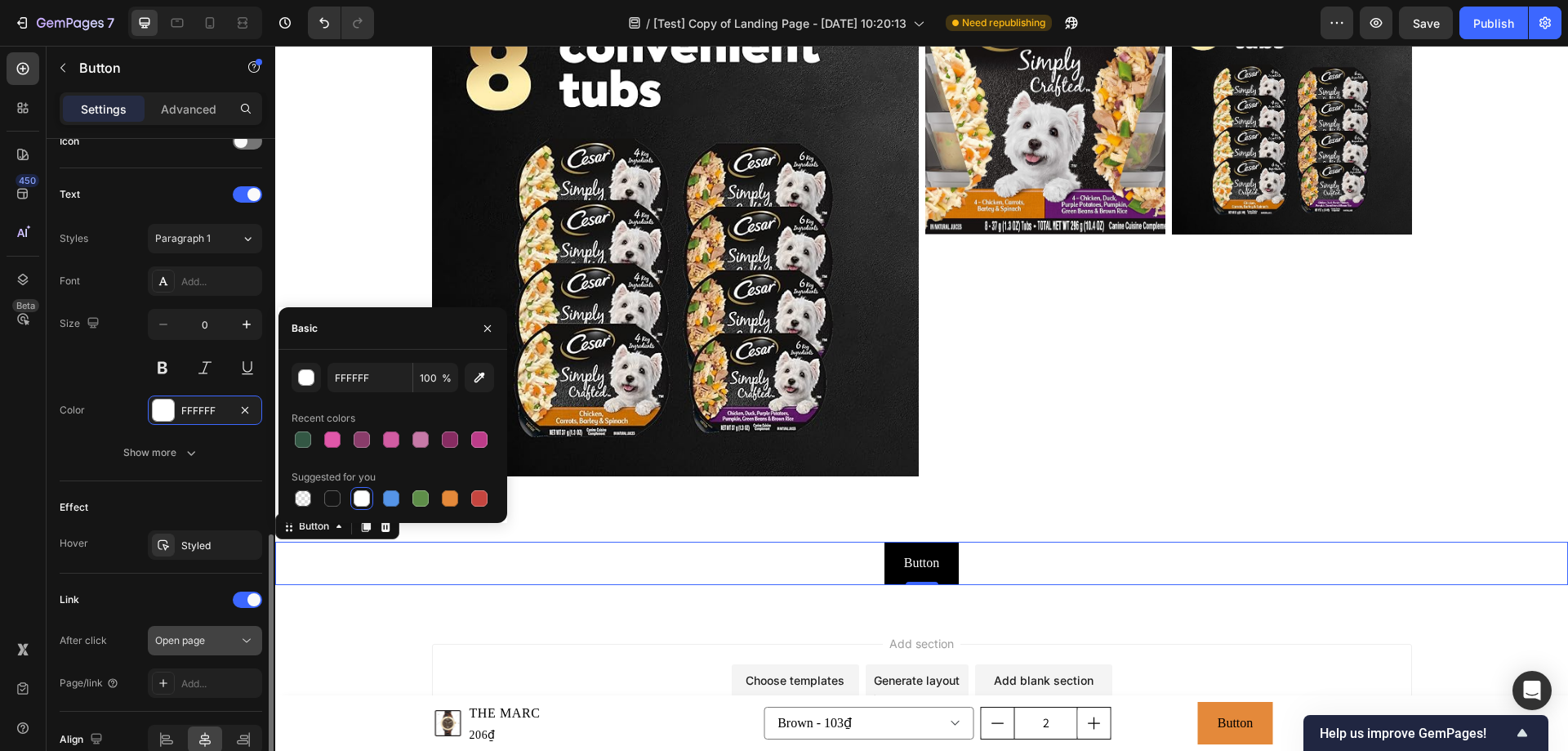
scroll to position [598, 0]
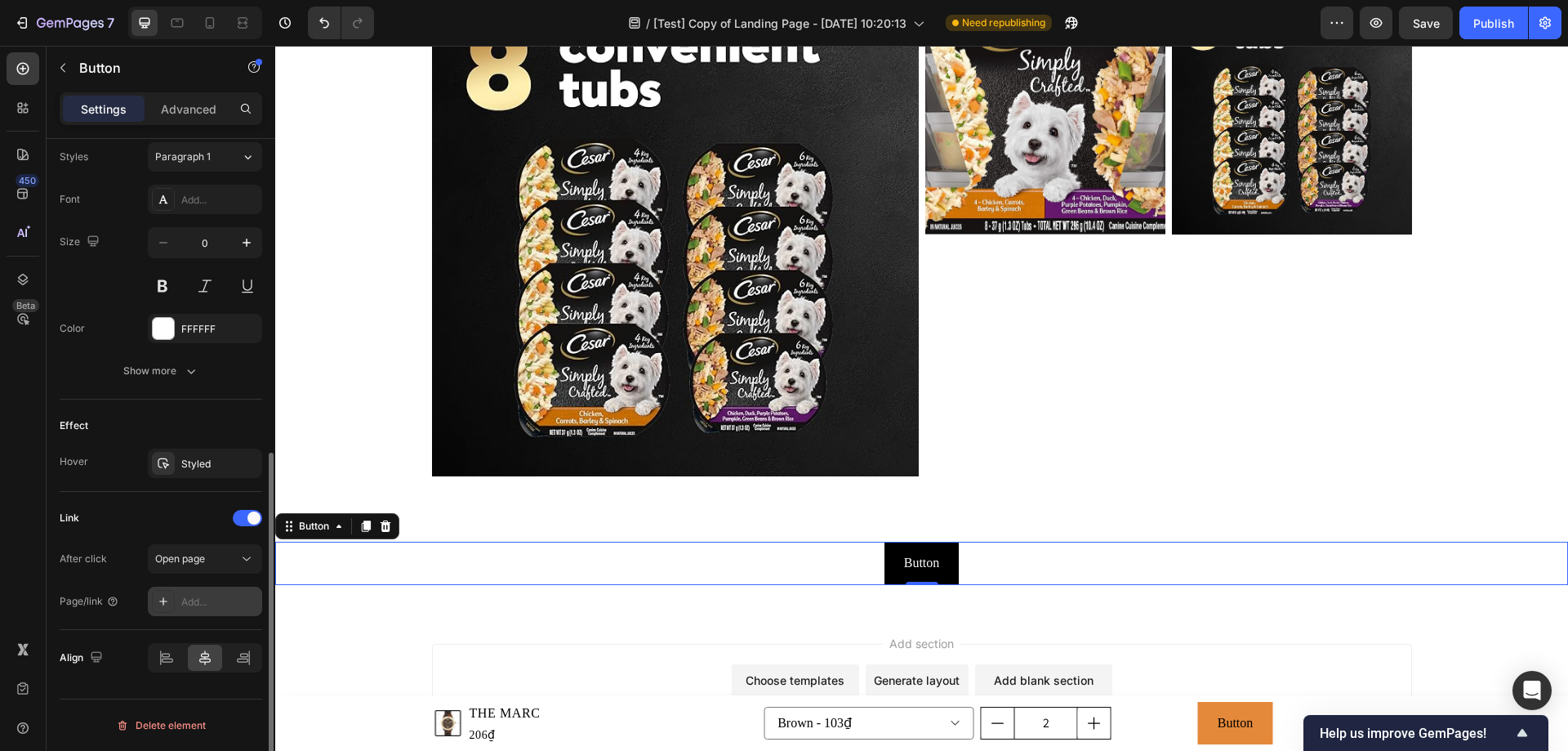
click at [202, 601] on div "Add..." at bounding box center [220, 601] width 77 height 15
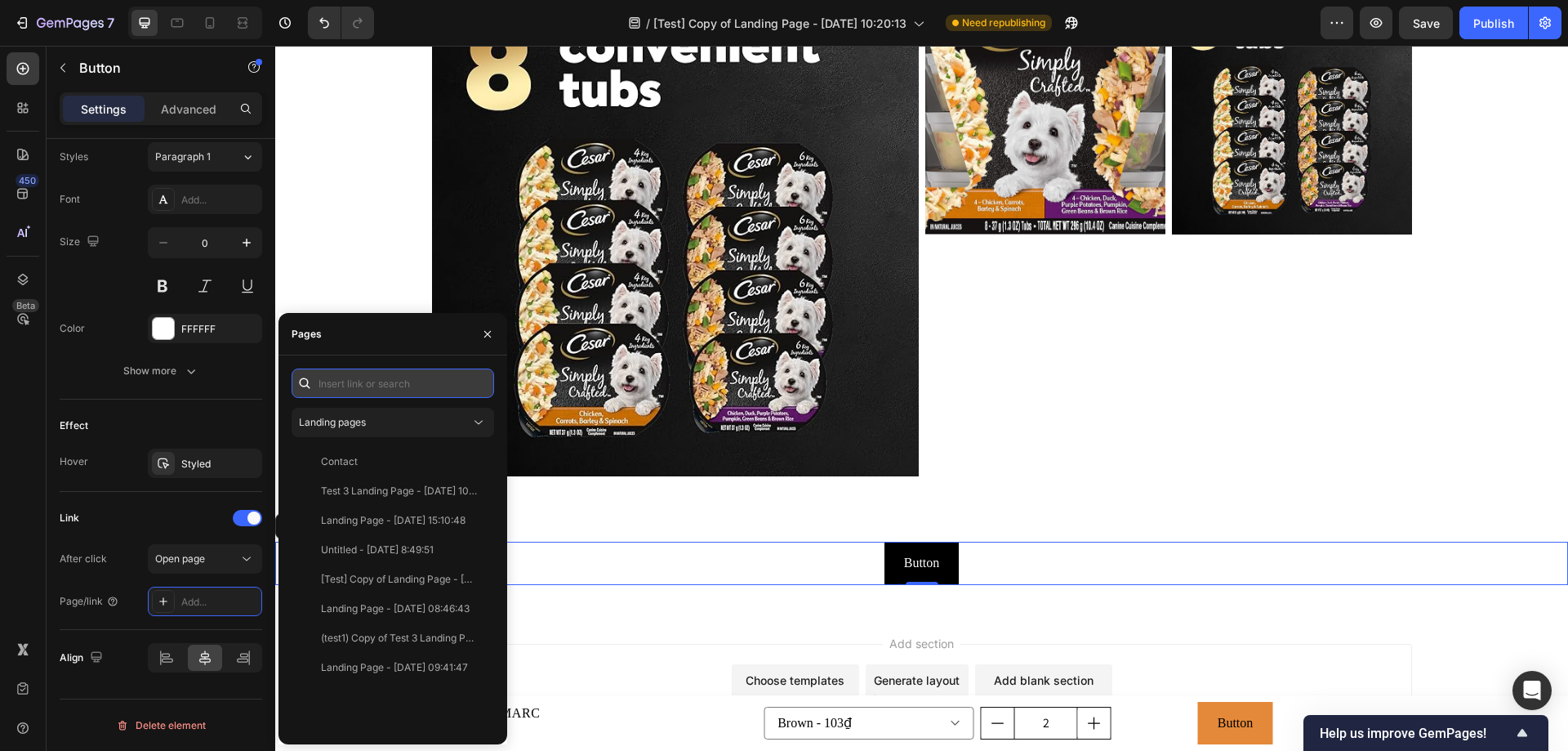
click at [398, 388] on input "text" at bounding box center [393, 383] width 202 height 29
paste input "[URL][DOMAIN_NAME]"
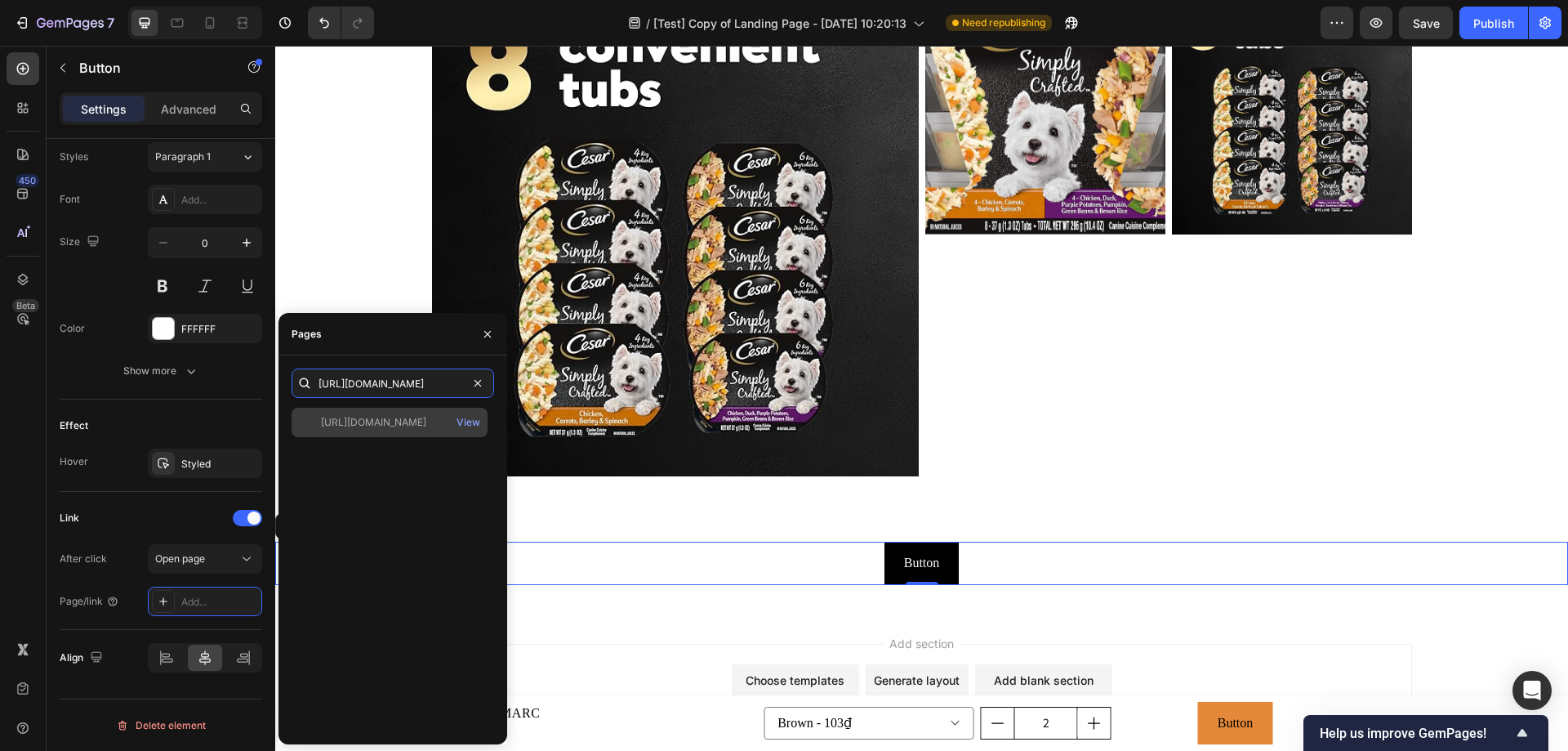
type input "[URL][DOMAIN_NAME]"
click at [419, 424] on div "[URL][DOMAIN_NAME]" at bounding box center [374, 422] width 106 height 15
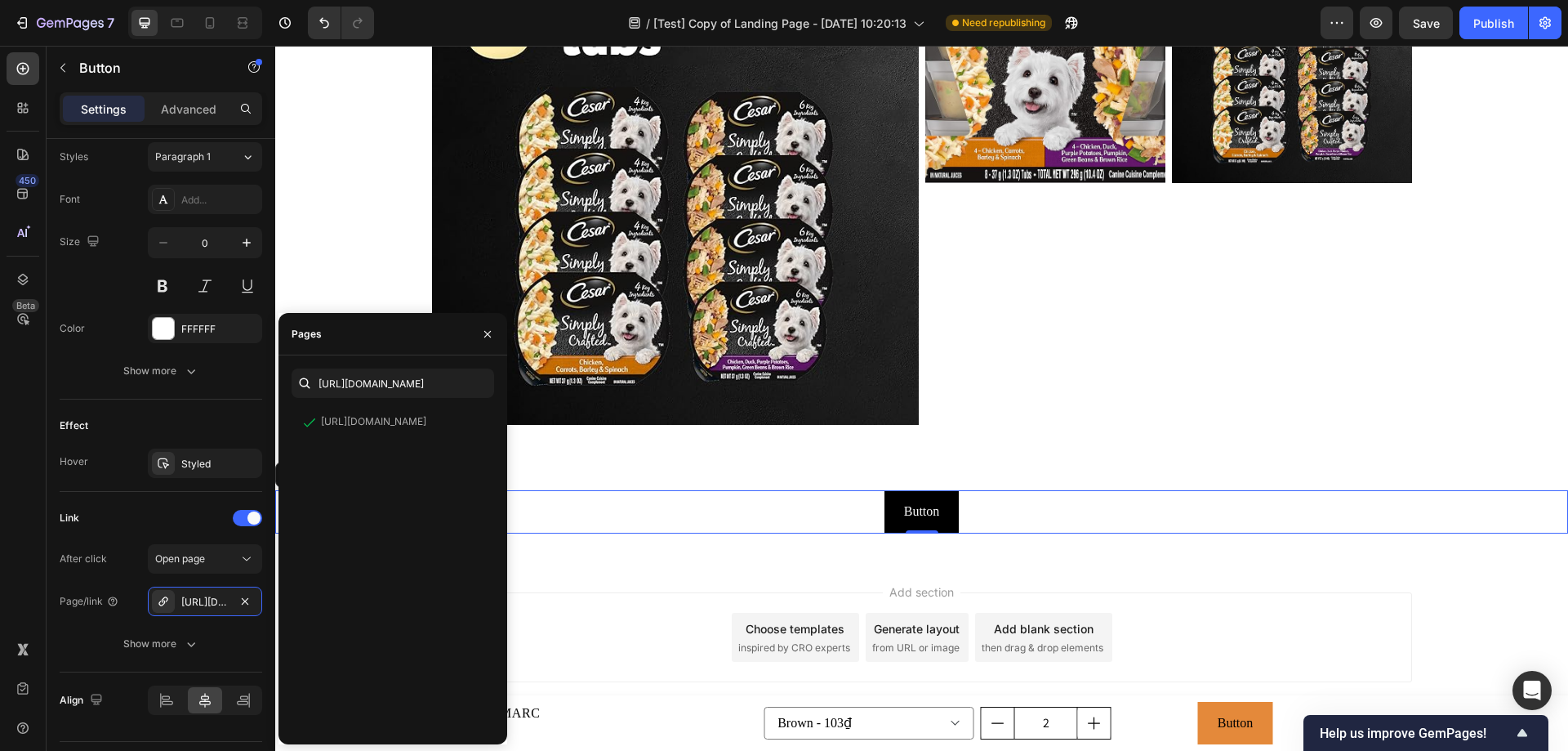
scroll to position [5368, 0]
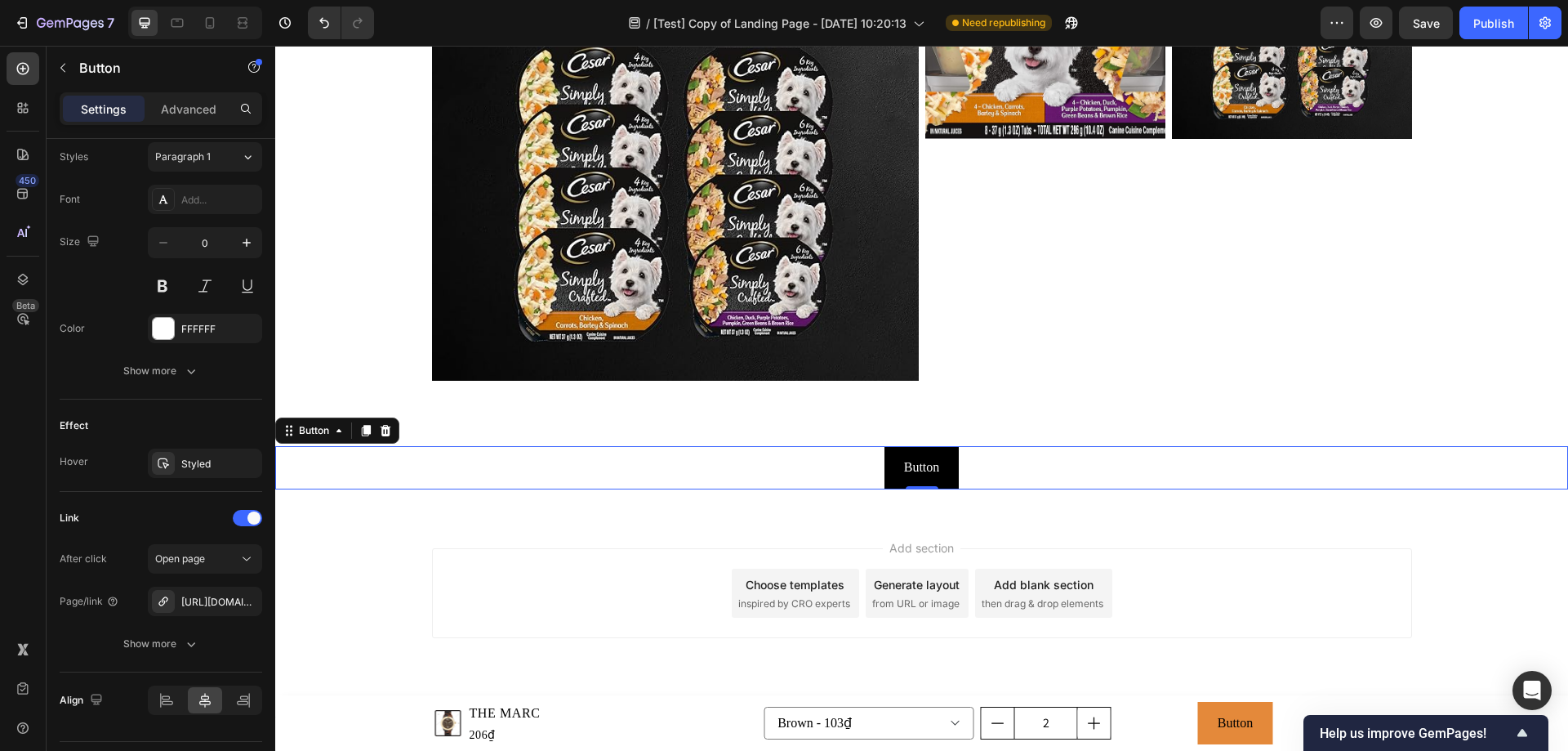
click at [242, 562] on icon at bounding box center [246, 558] width 16 height 16
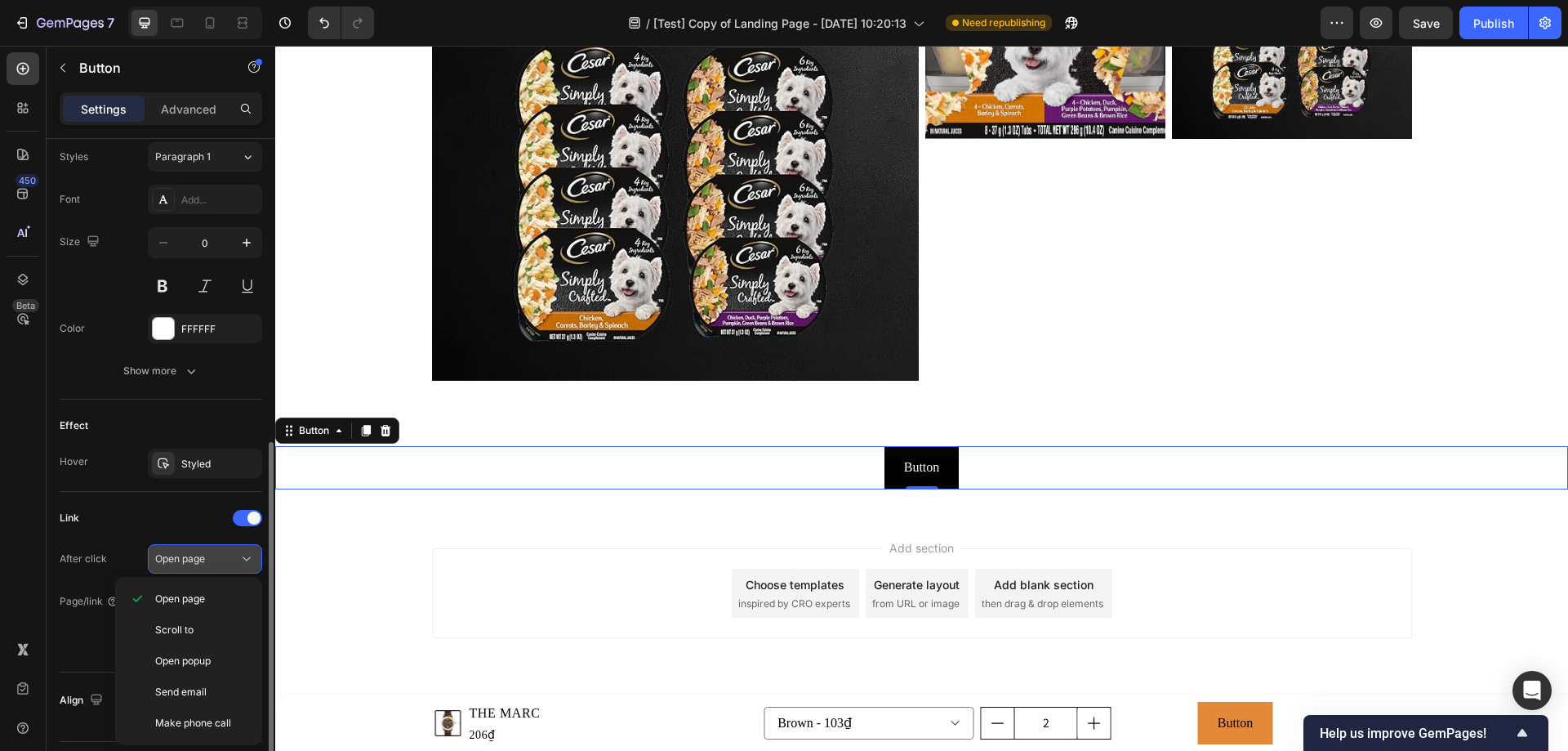
click at [241, 562] on icon at bounding box center [246, 558] width 16 height 16
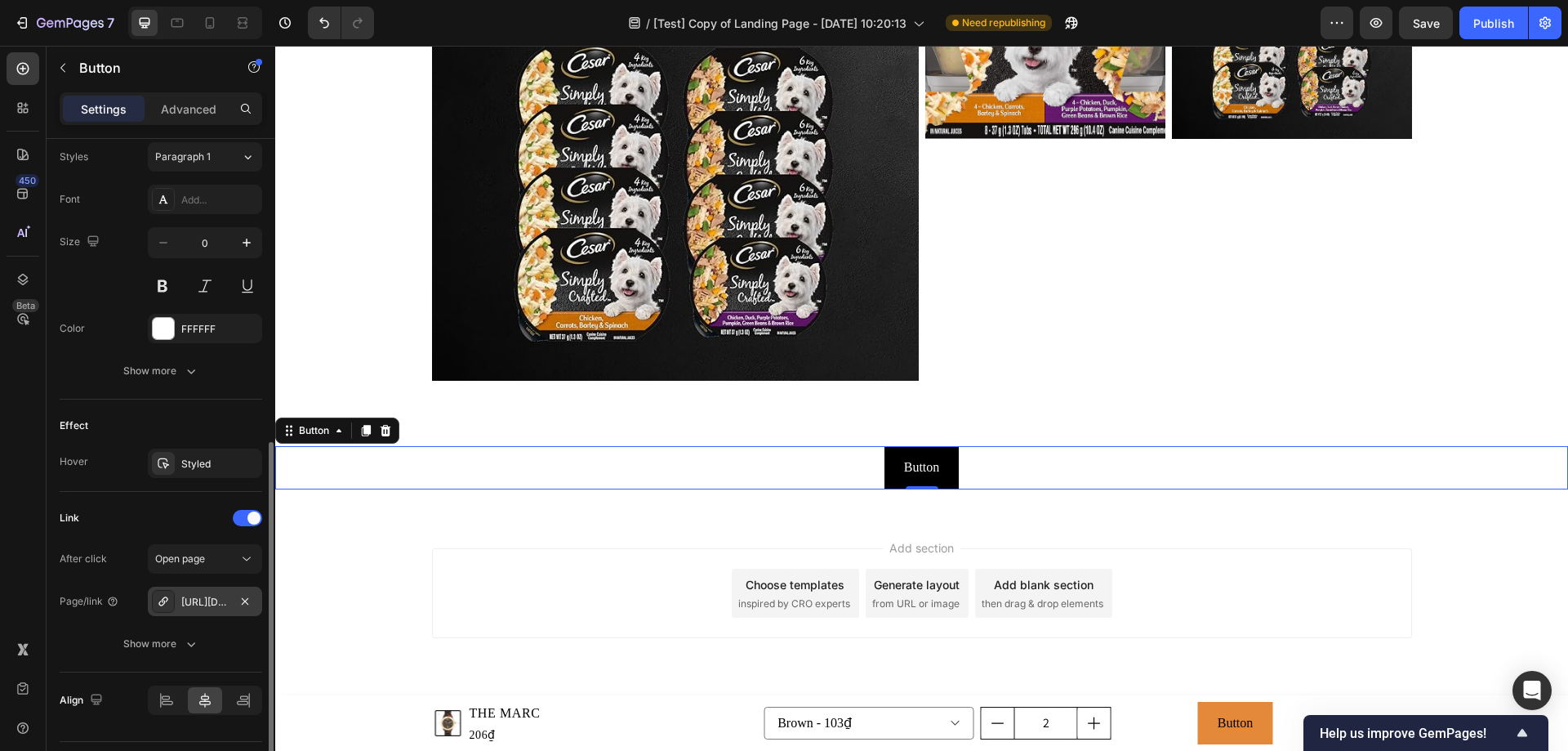
click at [210, 608] on div "[URL][DOMAIN_NAME]" at bounding box center [205, 601] width 48 height 15
